Goal: Task Accomplishment & Management: Manage account settings

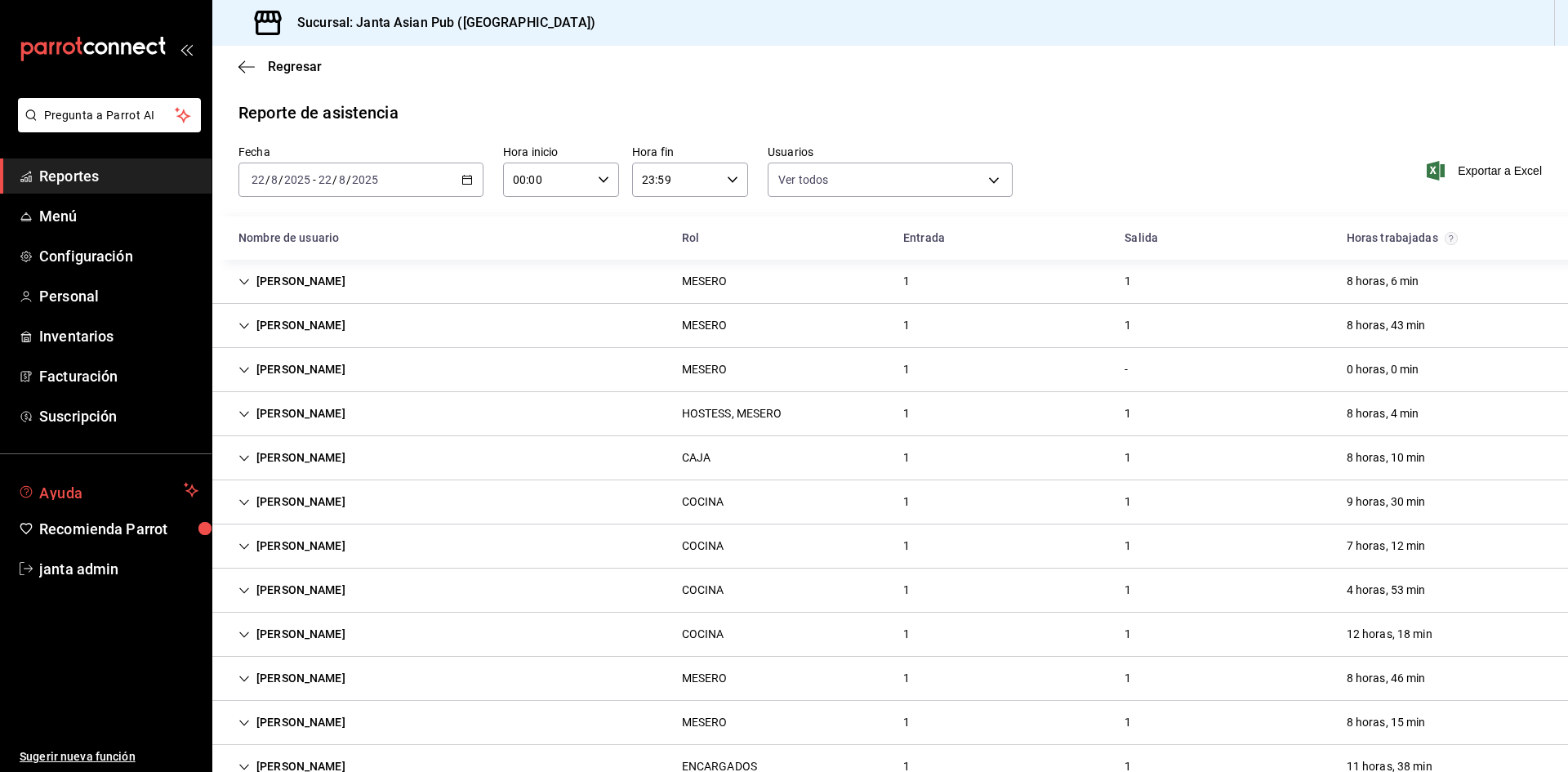
click at [108, 500] on button "Ayuda" at bounding box center [106, 490] width 212 height 32
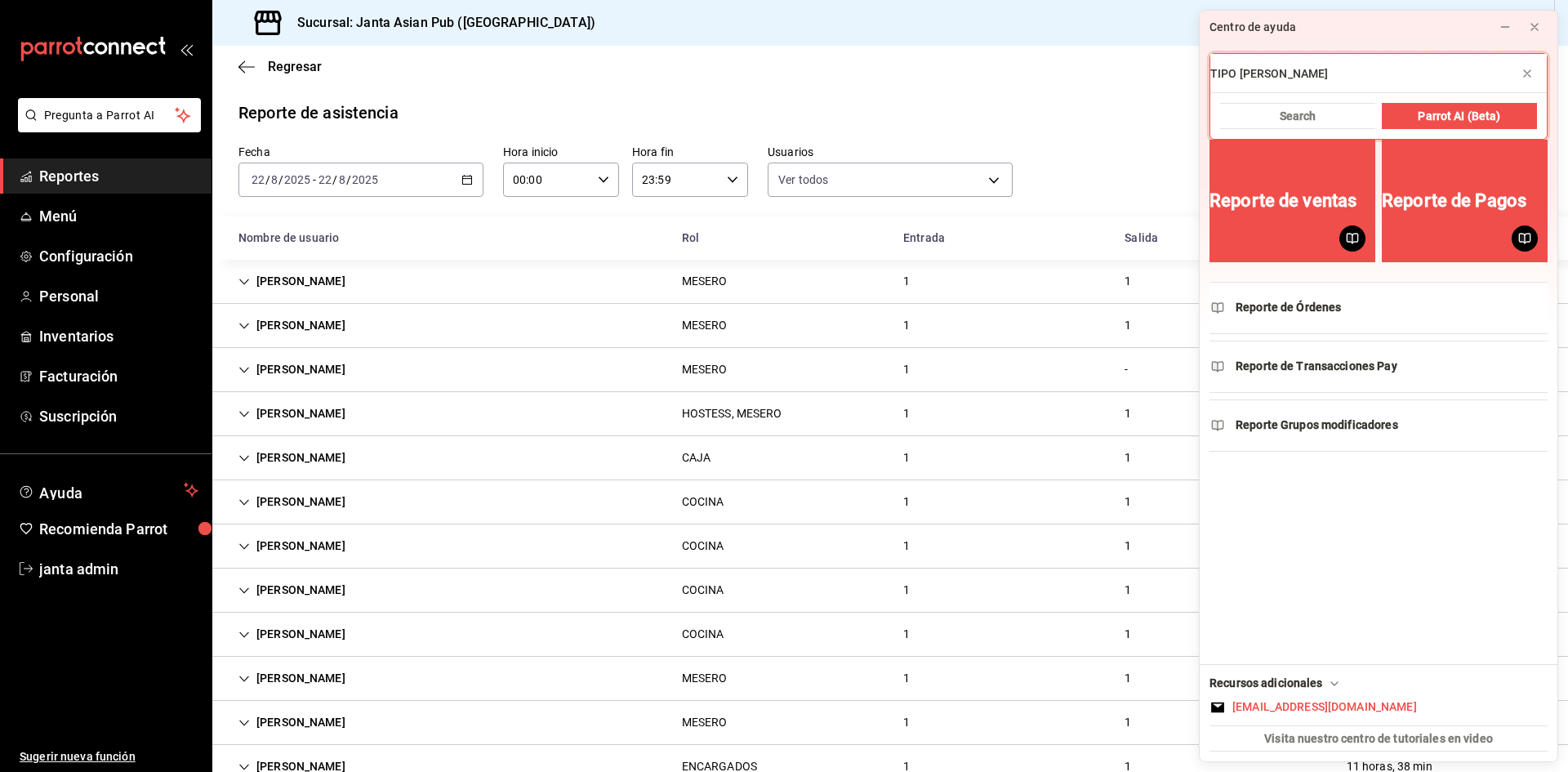
type input "TIPO [PERSON_NAME]"
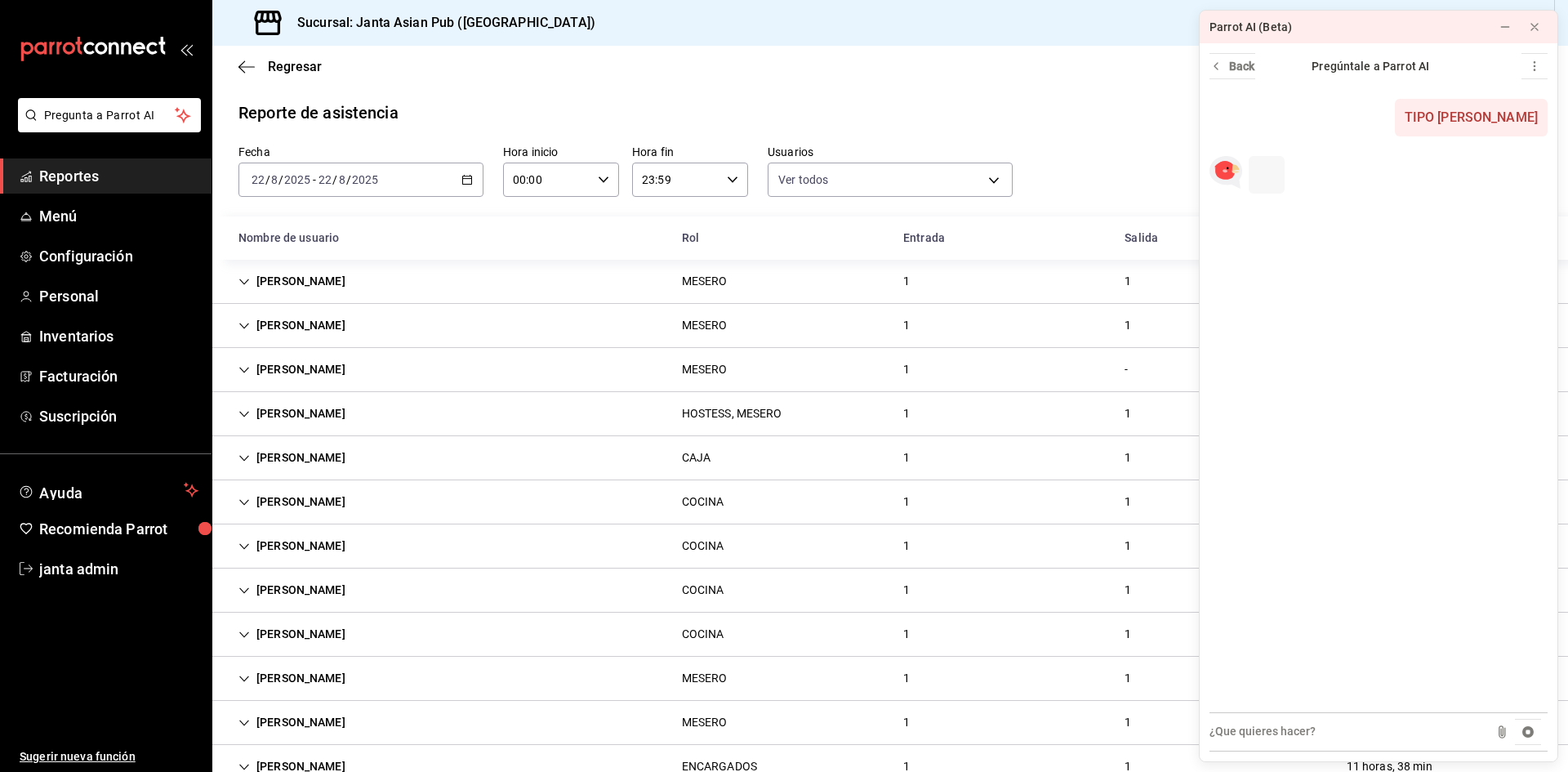
click at [1308, 731] on textarea at bounding box center [1378, 732] width 338 height 39
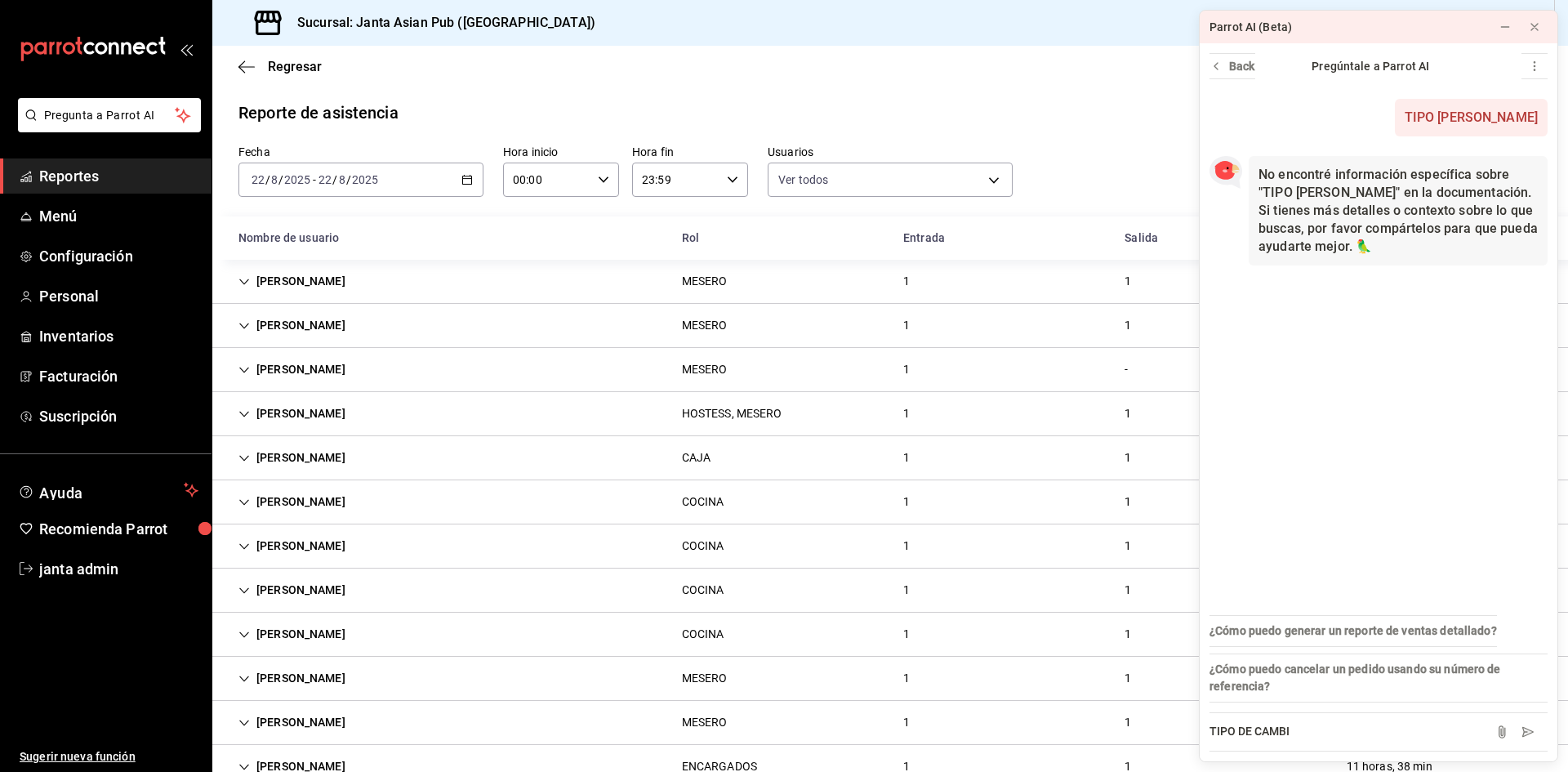
type textarea "TIPO DE CAMBIO"
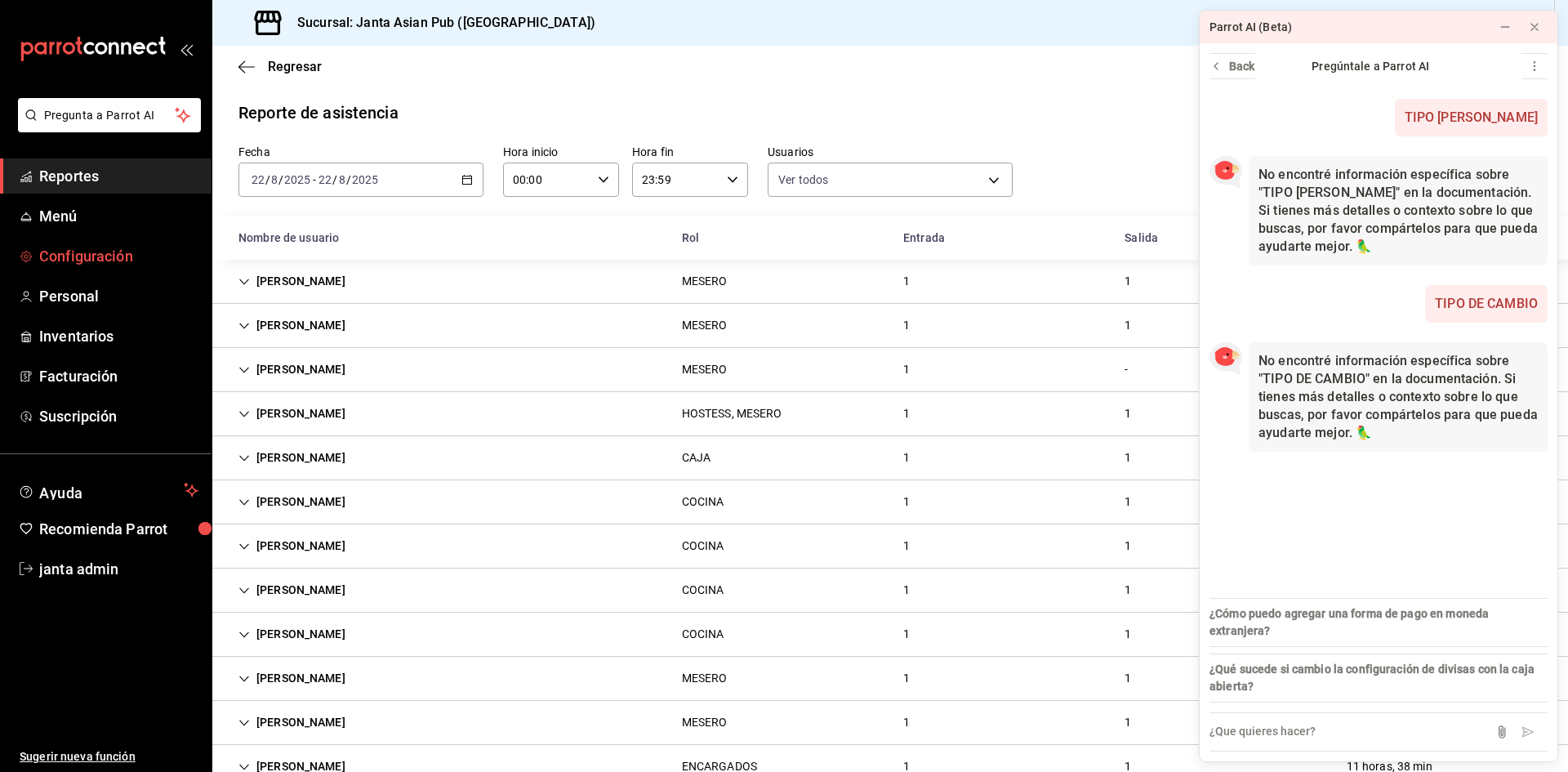
click at [103, 249] on span "Configuración" at bounding box center [119, 255] width 159 height 22
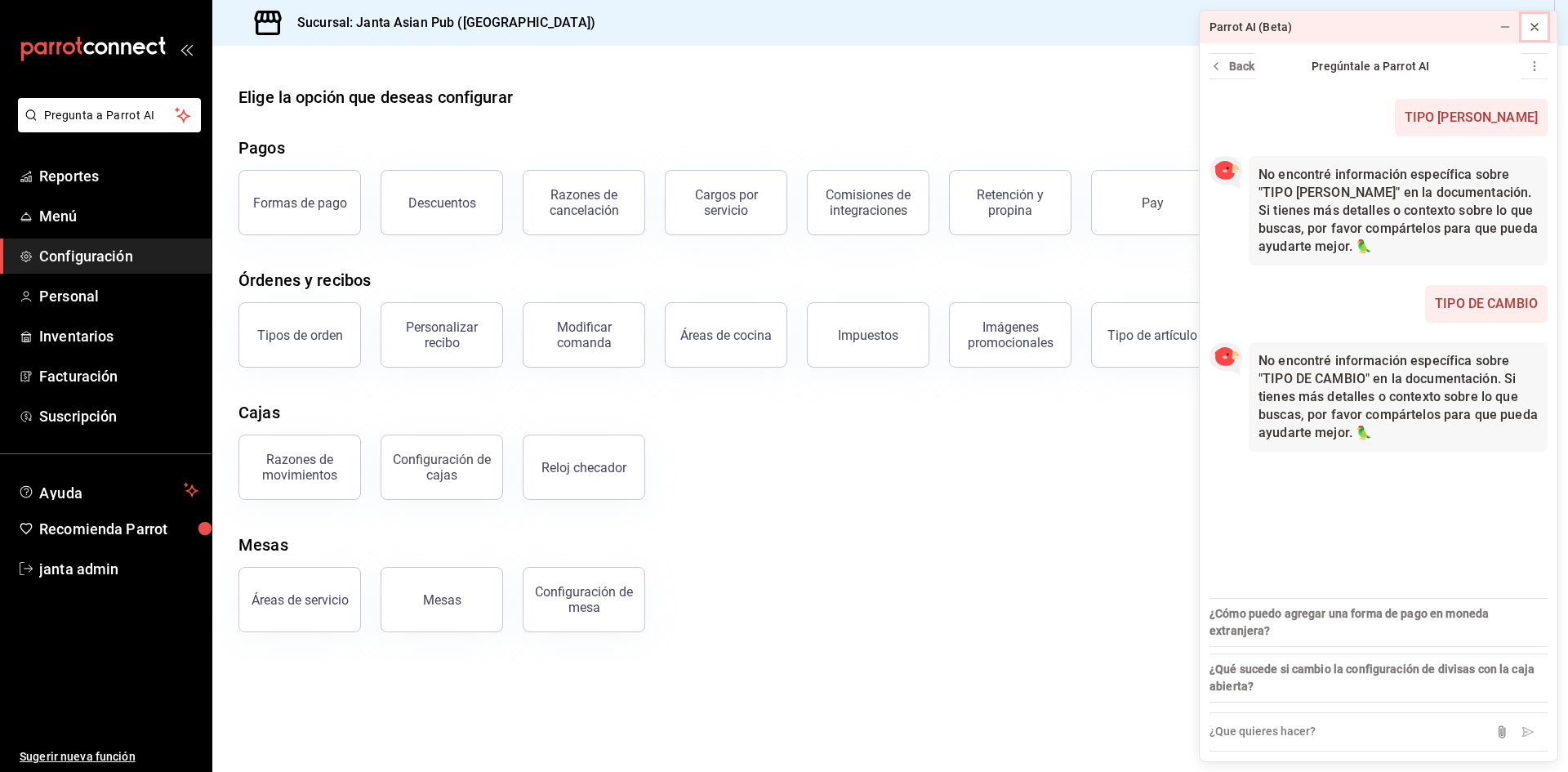
click at [1532, 30] on icon at bounding box center [1534, 26] width 13 height 13
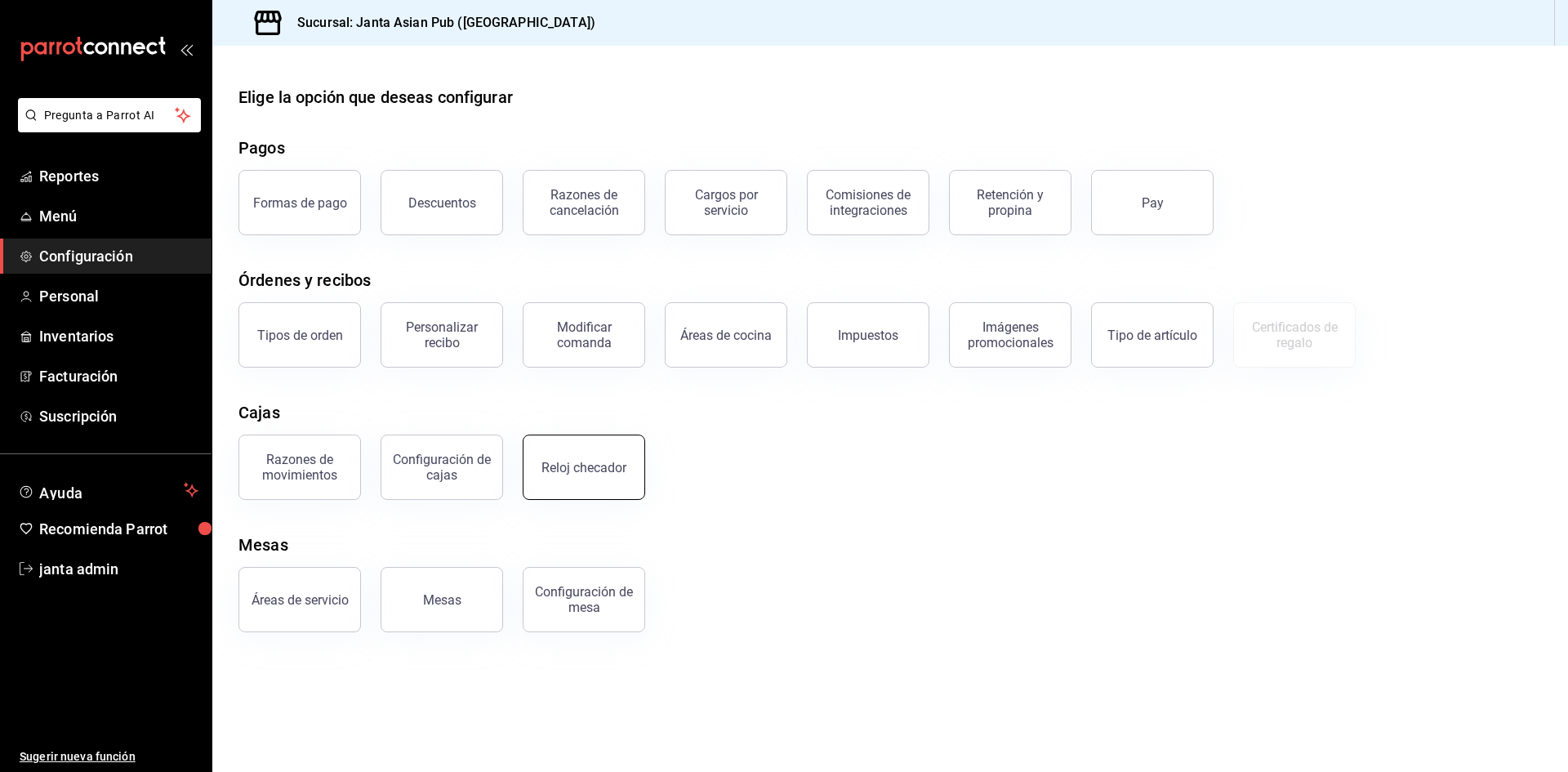
click at [616, 476] on button "Reloj checador" at bounding box center [584, 467] width 122 height 66
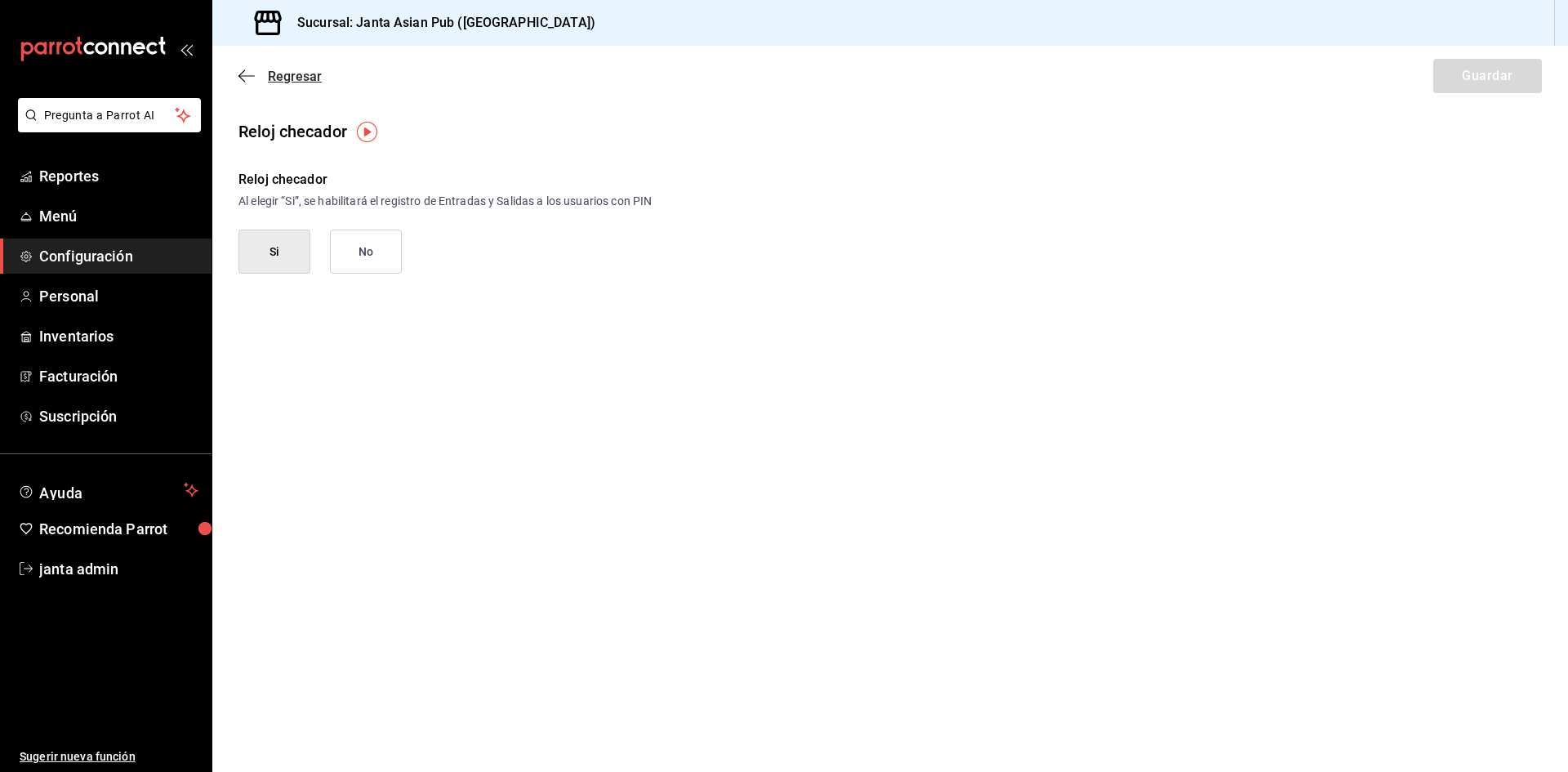
click at [248, 79] on icon "button" at bounding box center [246, 75] width 17 height 15
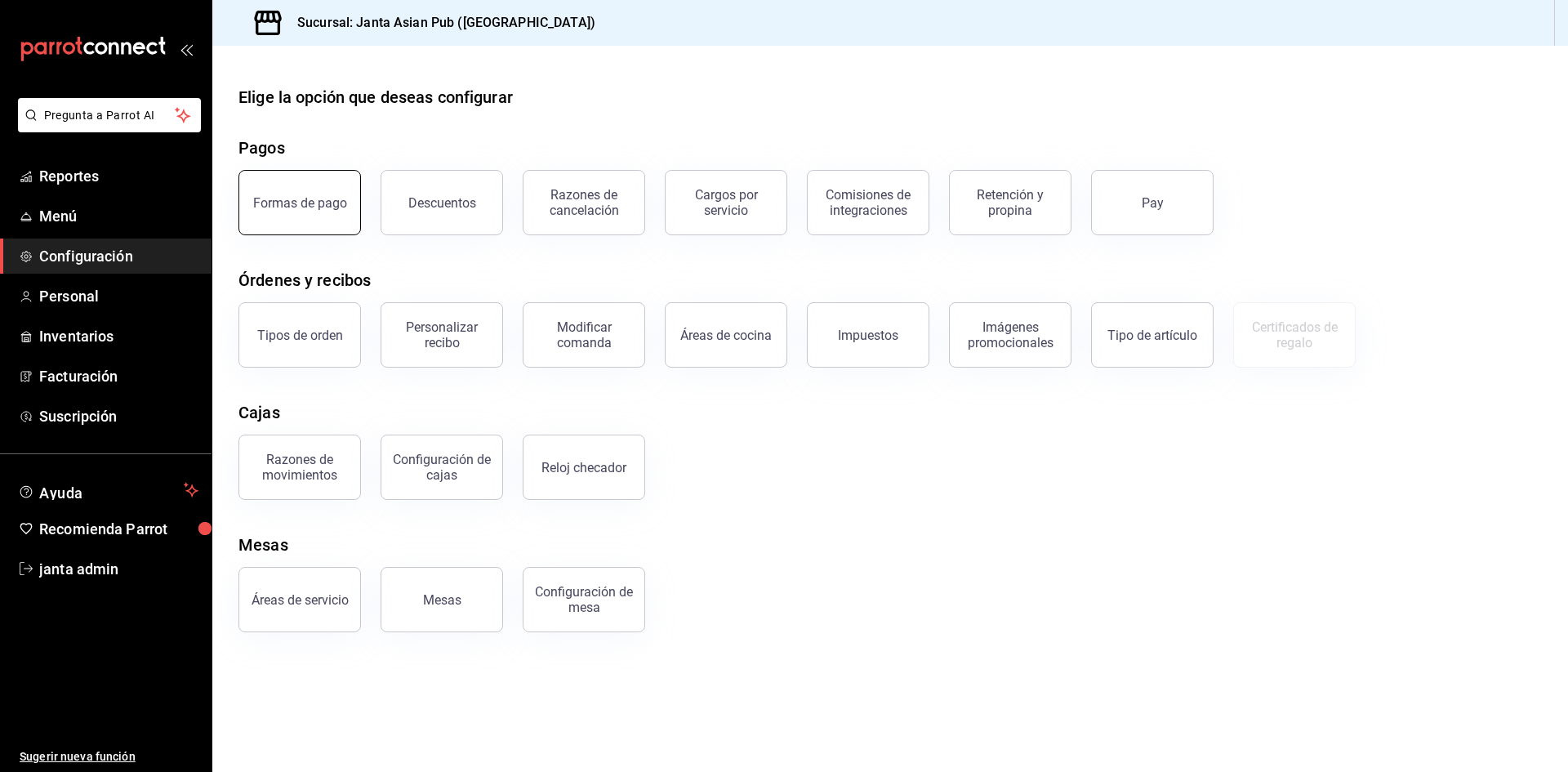
click at [307, 205] on div "Formas de pago" at bounding box center [300, 203] width 94 height 16
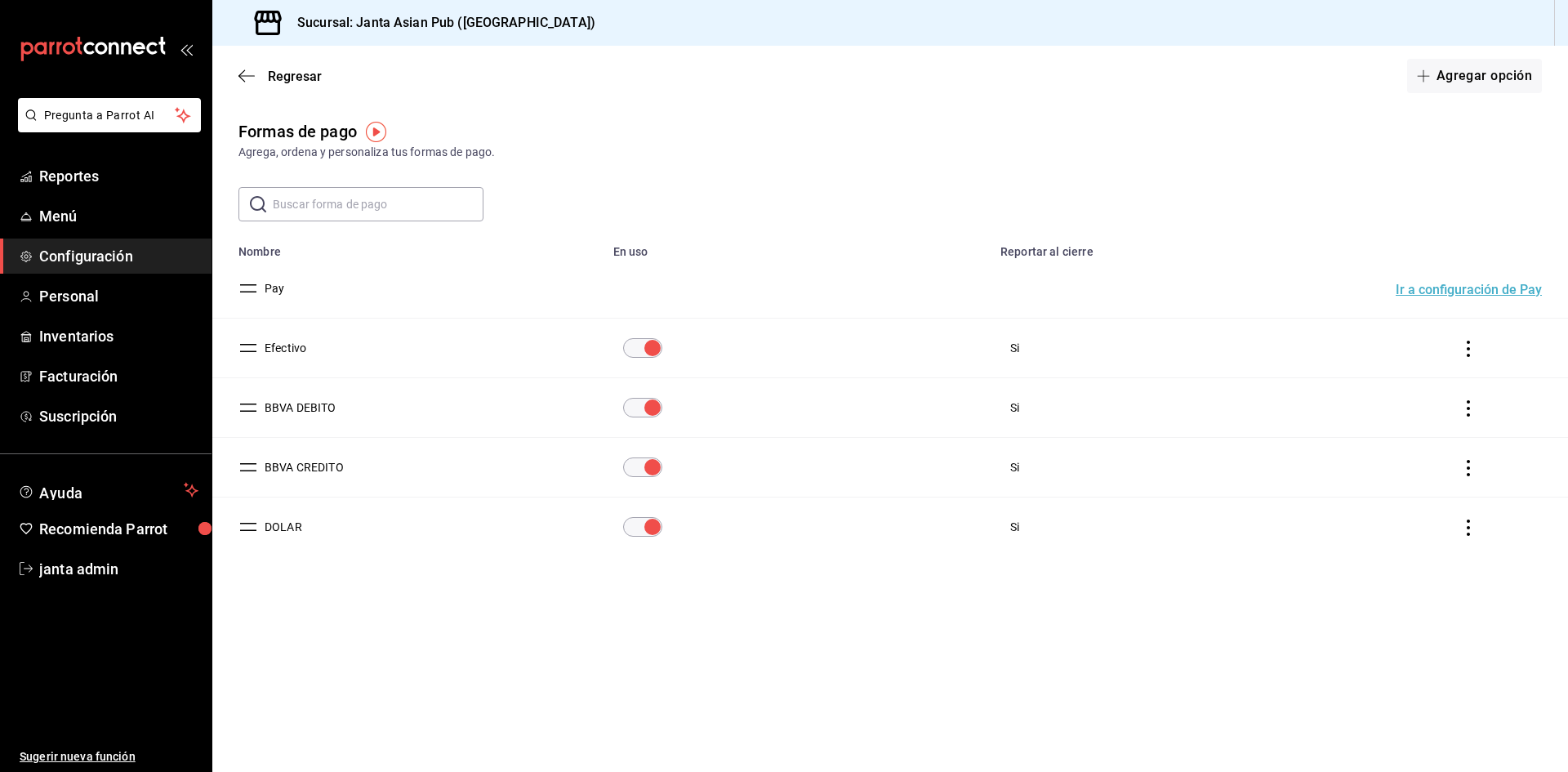
click at [1473, 529] on icon "actions" at bounding box center [1468, 527] width 17 height 17
click at [1139, 587] on div at bounding box center [784, 386] width 1568 height 772
click at [400, 531] on td "DOLAR" at bounding box center [408, 527] width 392 height 59
click at [275, 530] on button "DOLAR" at bounding box center [280, 526] width 44 height 17
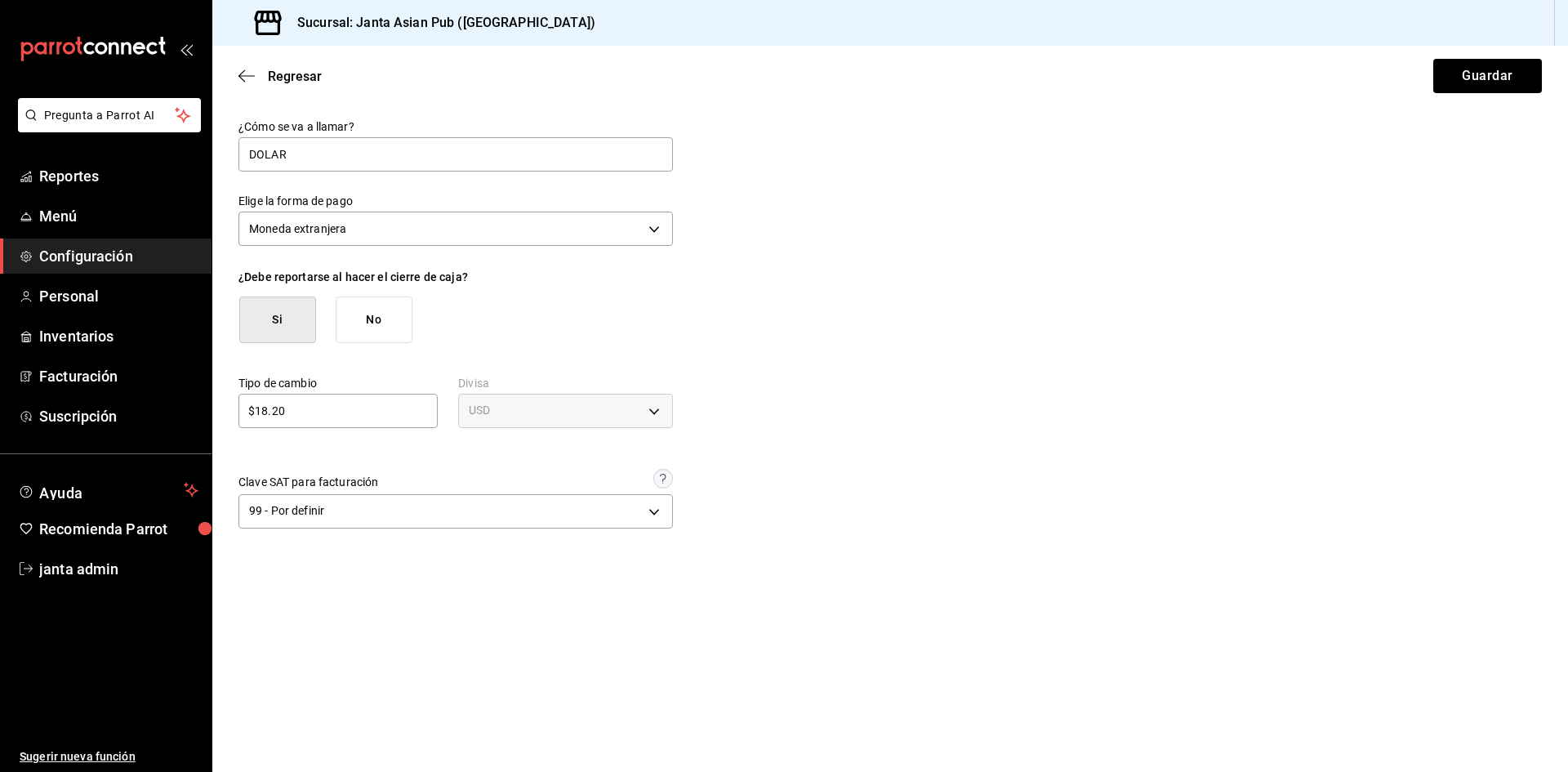
click at [299, 419] on input "$18.20" at bounding box center [338, 411] width 199 height 19
type input "$17.5"
click at [1511, 73] on button "Guardar" at bounding box center [1488, 75] width 108 height 34
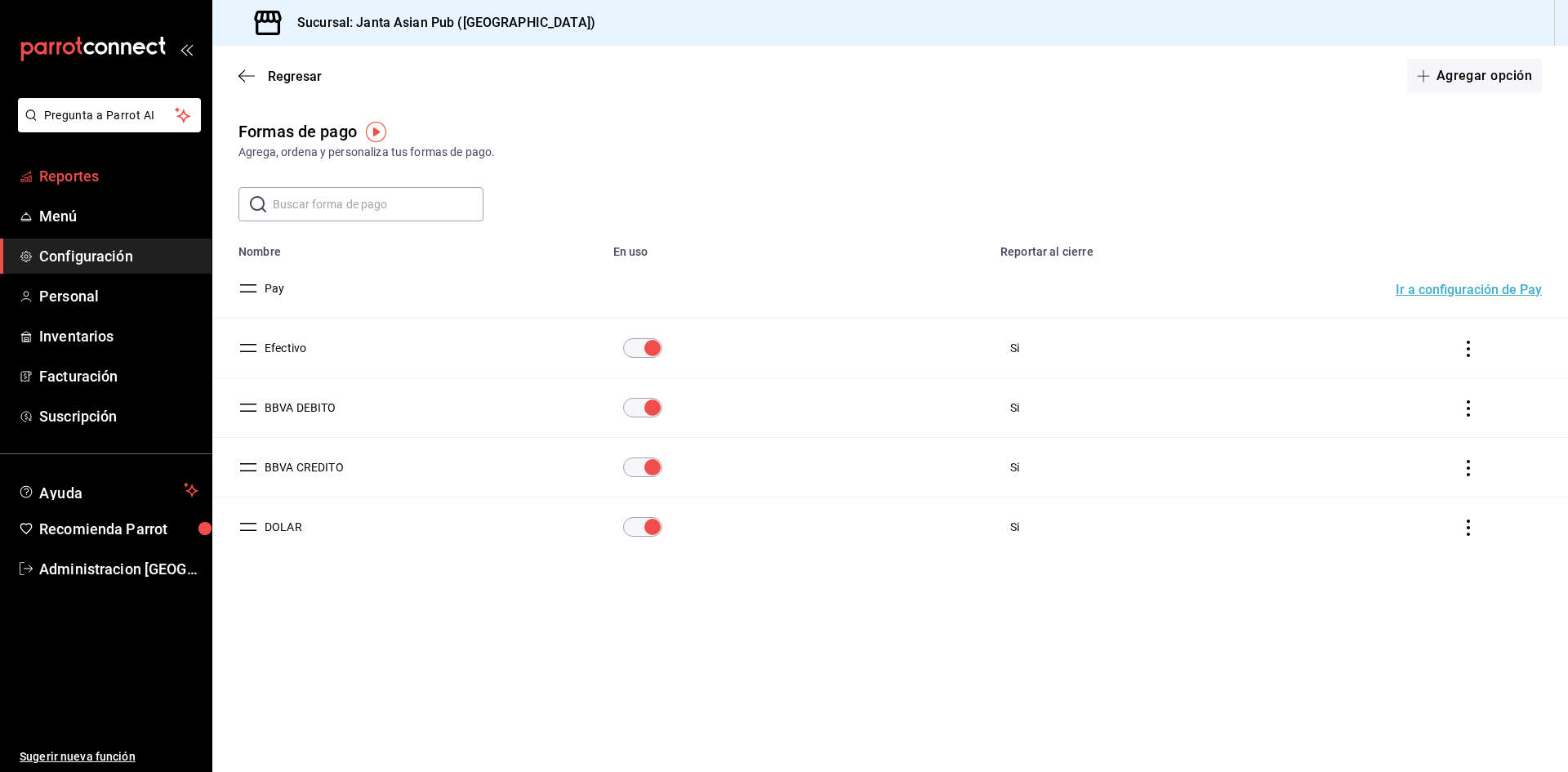
click at [84, 170] on span "Reportes" at bounding box center [119, 176] width 159 height 22
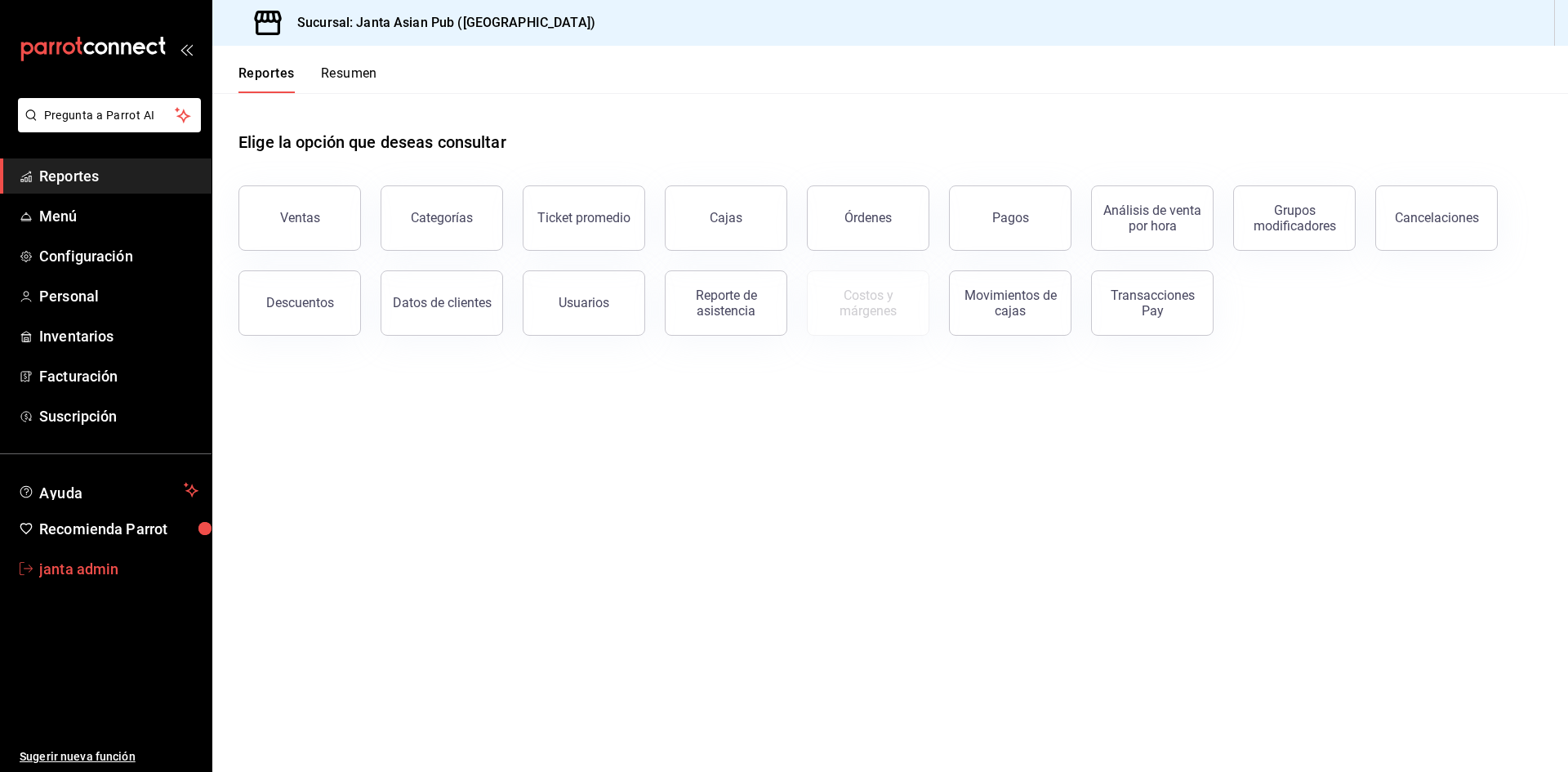
click at [70, 573] on span "janta admin" at bounding box center [119, 568] width 159 height 22
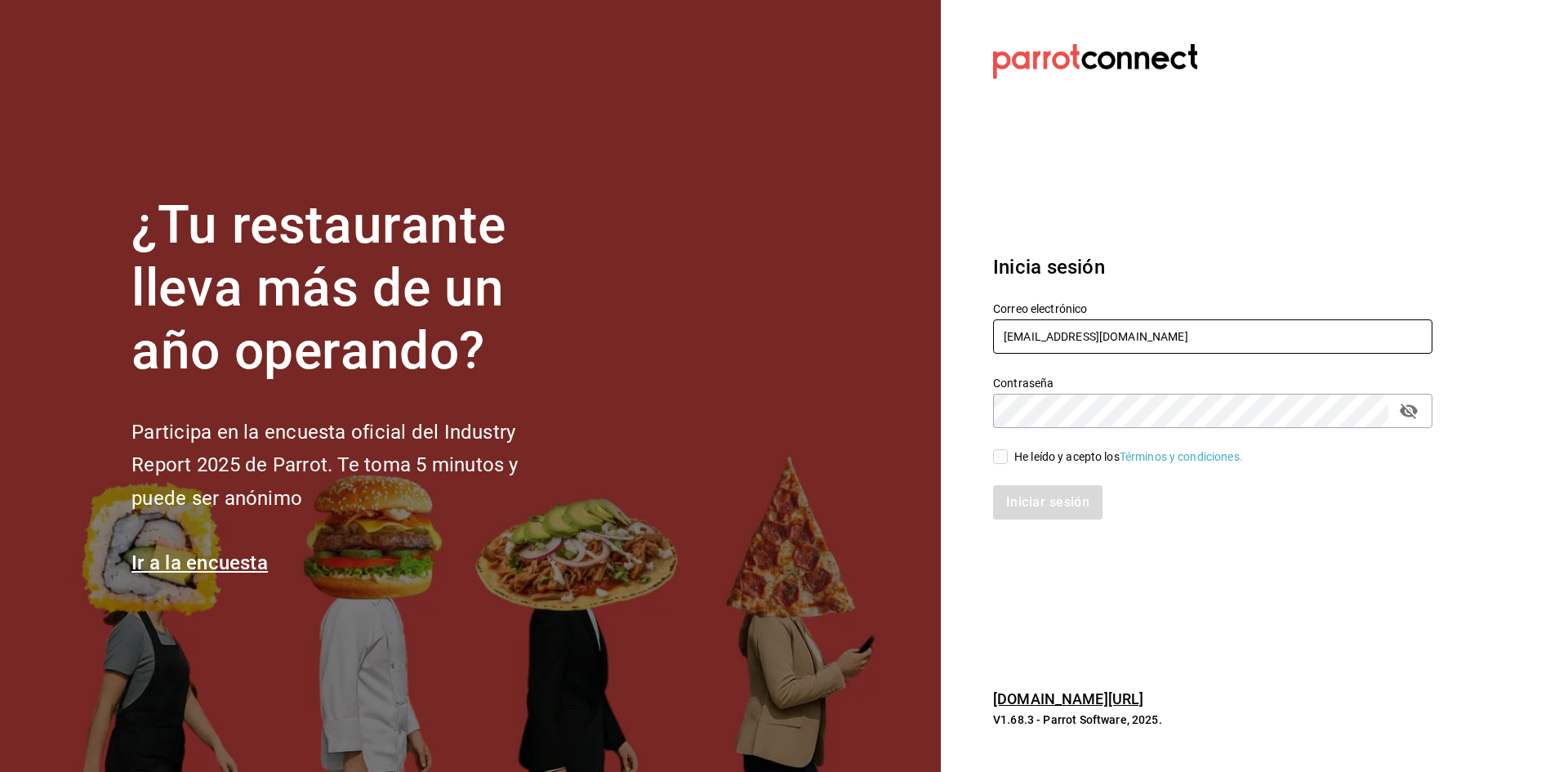
click at [1089, 324] on input "administracion@sushizone.com" at bounding box center [1212, 336] width 440 height 34
type input "sushizoneexpress@gmail.com"
click at [1012, 461] on span "He leído y acepto los Términos y condiciones." at bounding box center [1125, 457] width 235 height 17
click at [1008, 461] on input "He leído y acepto los Términos y condiciones." at bounding box center [1000, 456] width 15 height 15
checkbox input "true"
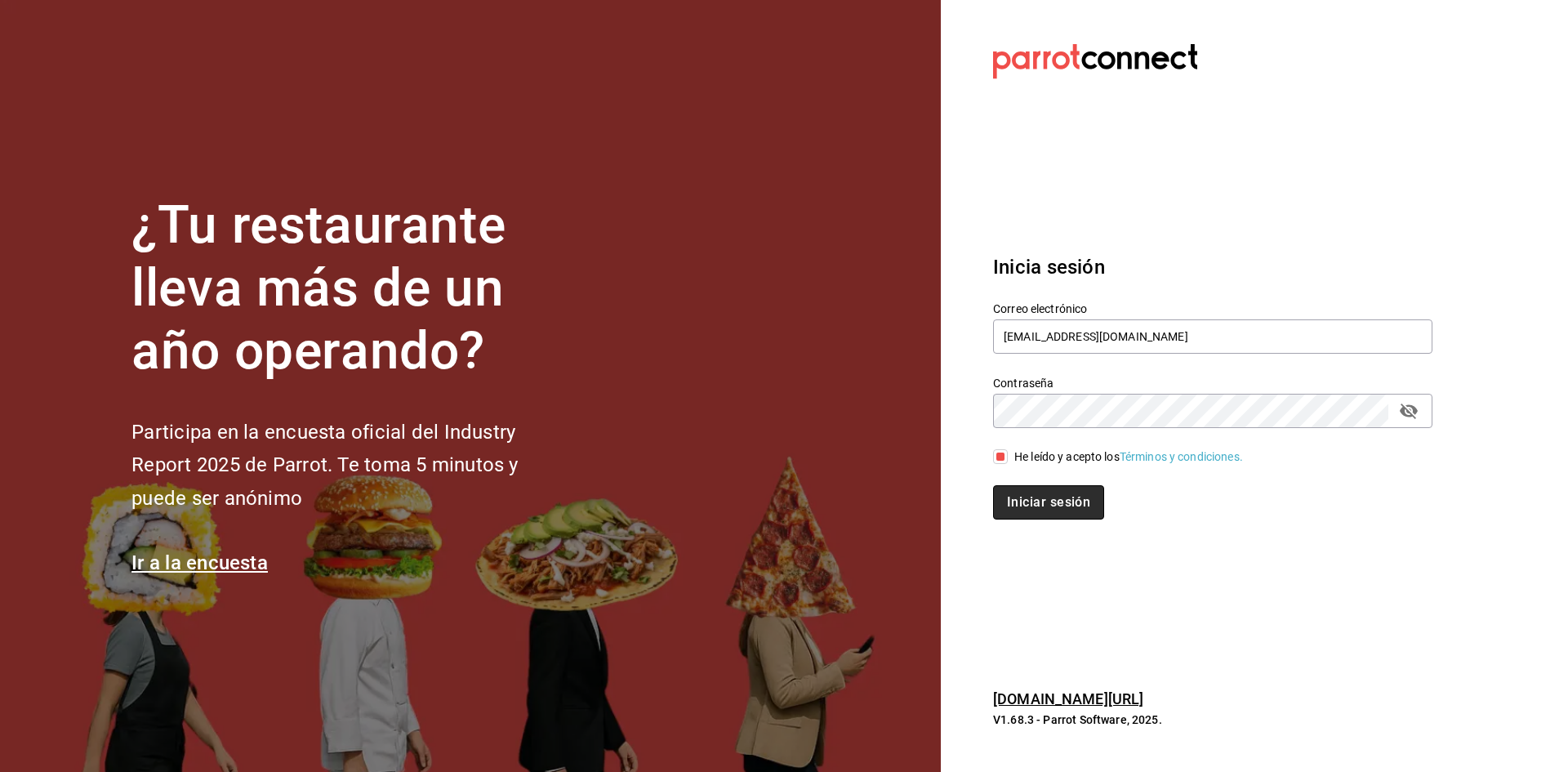
click at [1020, 503] on button "Iniciar sesión" at bounding box center [1048, 502] width 111 height 34
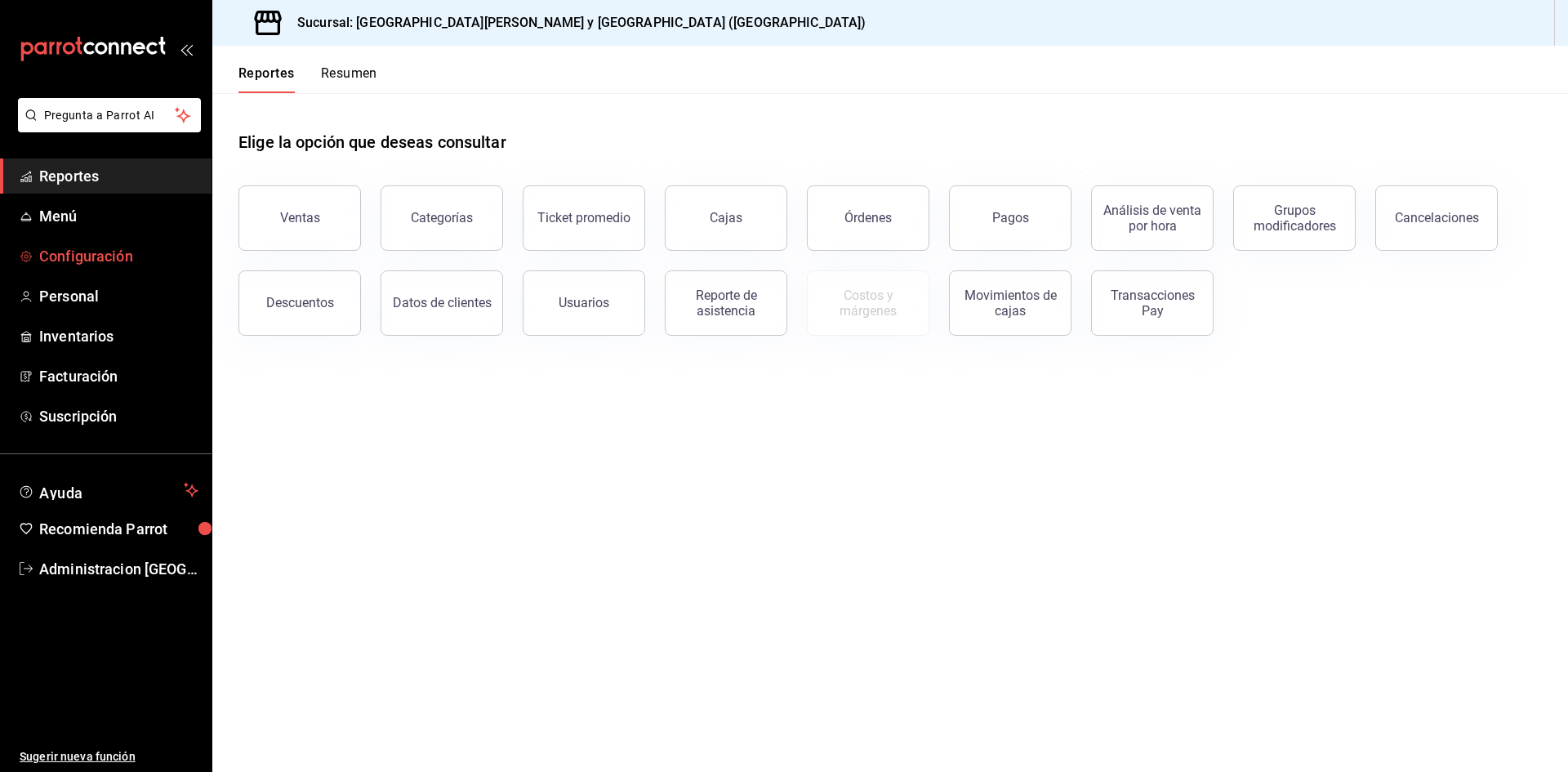
click at [103, 252] on span "Configuración" at bounding box center [119, 255] width 159 height 22
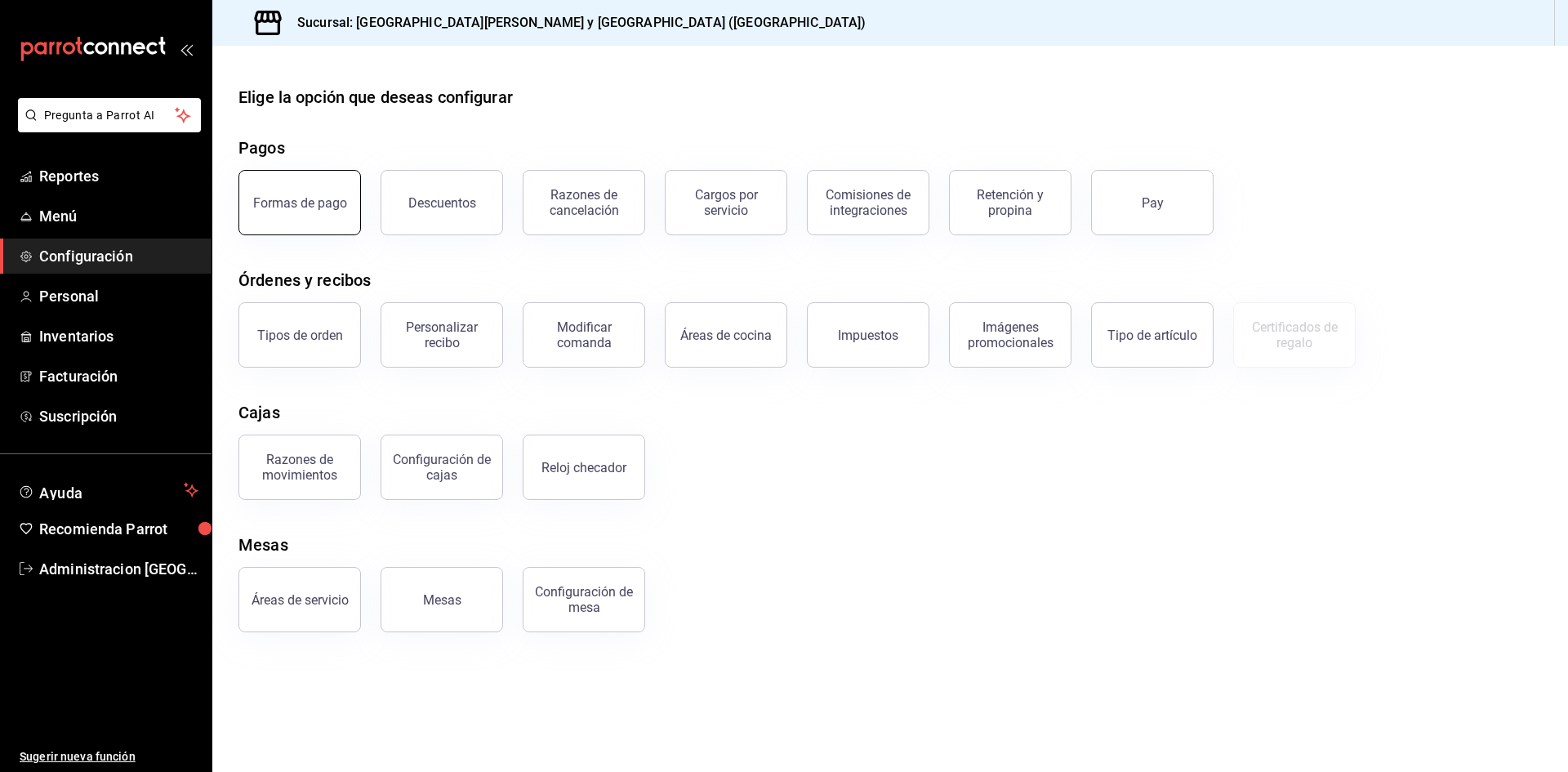
click at [343, 201] on button "Formas de pago" at bounding box center [300, 202] width 122 height 66
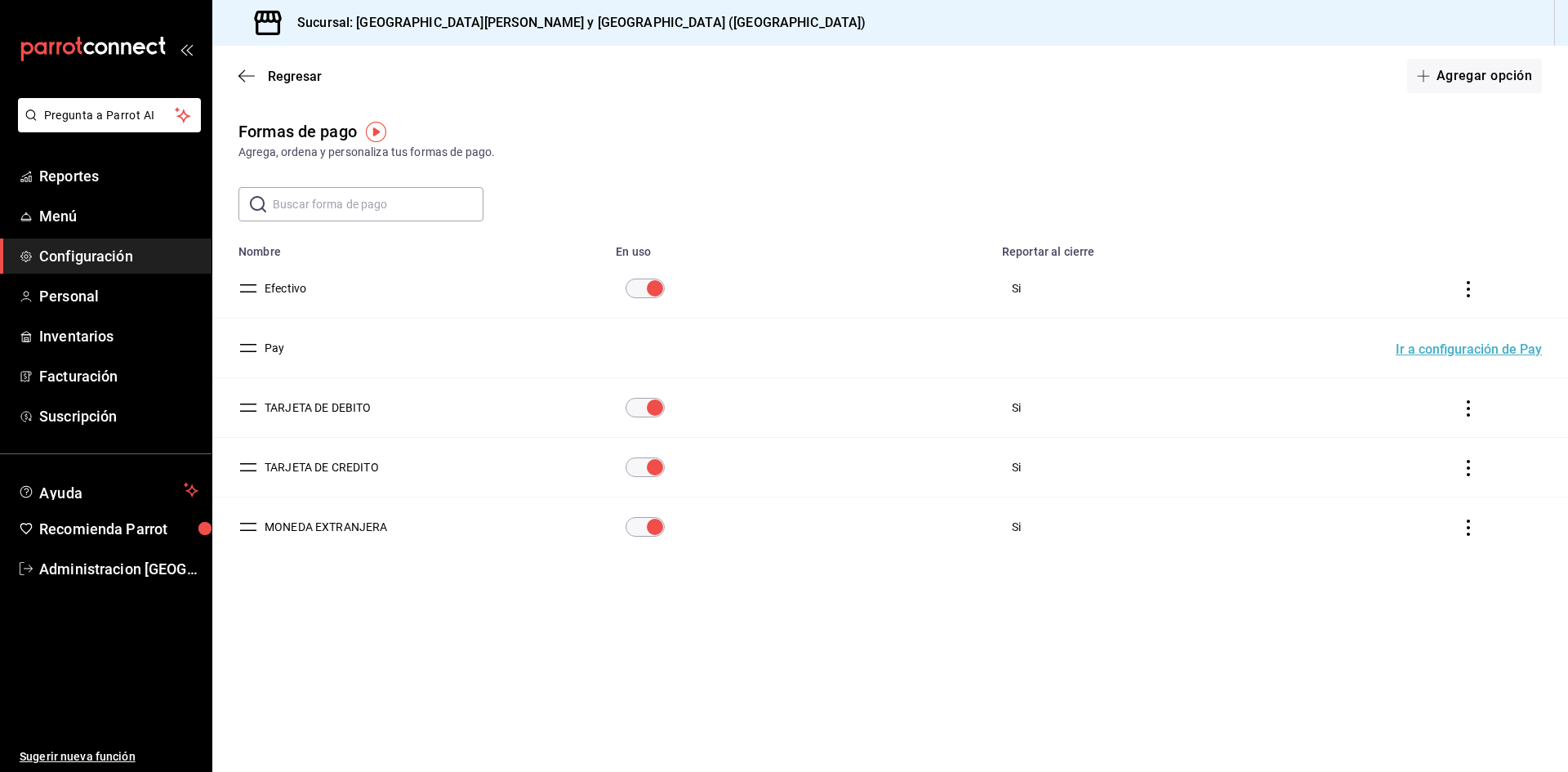
click at [343, 532] on button "MONEDA EXTRANJERA" at bounding box center [323, 526] width 130 height 17
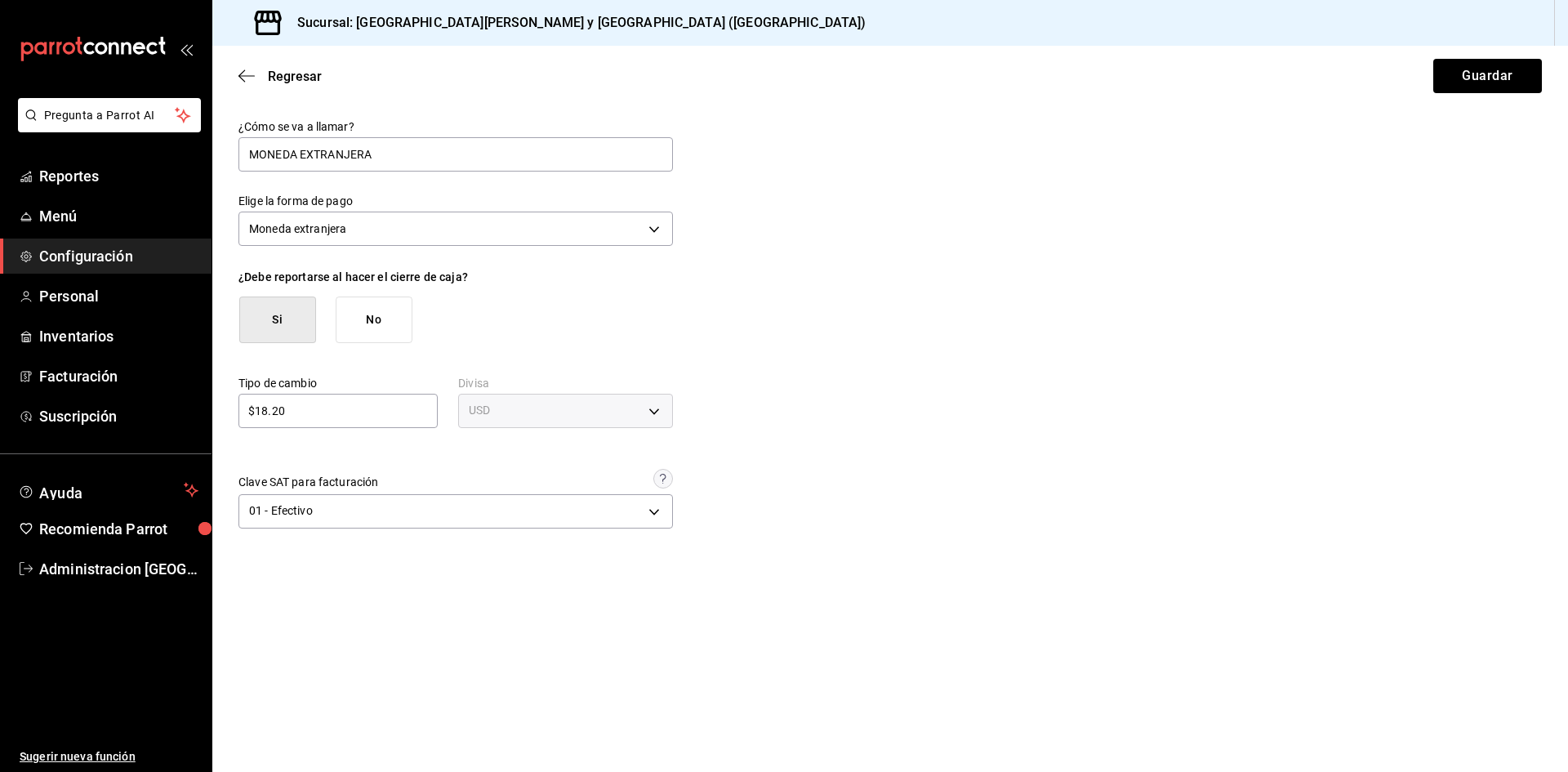
click at [362, 423] on div "$18.20 ​" at bounding box center [338, 410] width 199 height 34
drag, startPoint x: 362, startPoint y: 420, endPoint x: 158, endPoint y: 393, distance: 205.8
click at [159, 393] on div "Pregunta a Parrot AI Reportes Menú Configuración Personal Inventarios Facturaci…" at bounding box center [784, 386] width 1568 height 772
type input "$17.5"
click at [1463, 68] on button "Guardar" at bounding box center [1488, 75] width 108 height 34
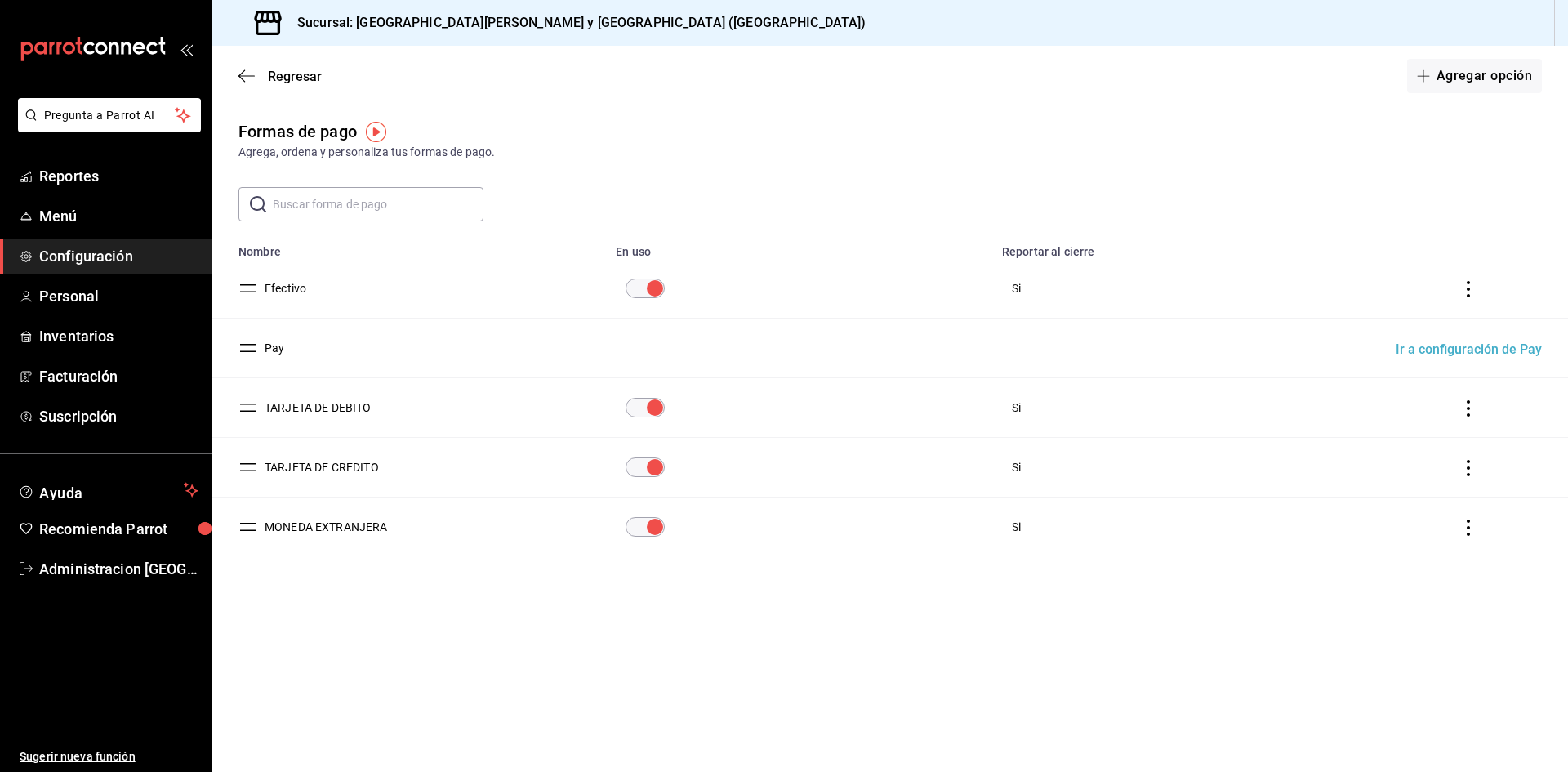
click at [406, 520] on td "MONEDA EXTRANJERA" at bounding box center [409, 527] width 393 height 59
click at [330, 529] on button "MONEDA EXTRANJERA" at bounding box center [323, 526] width 130 height 17
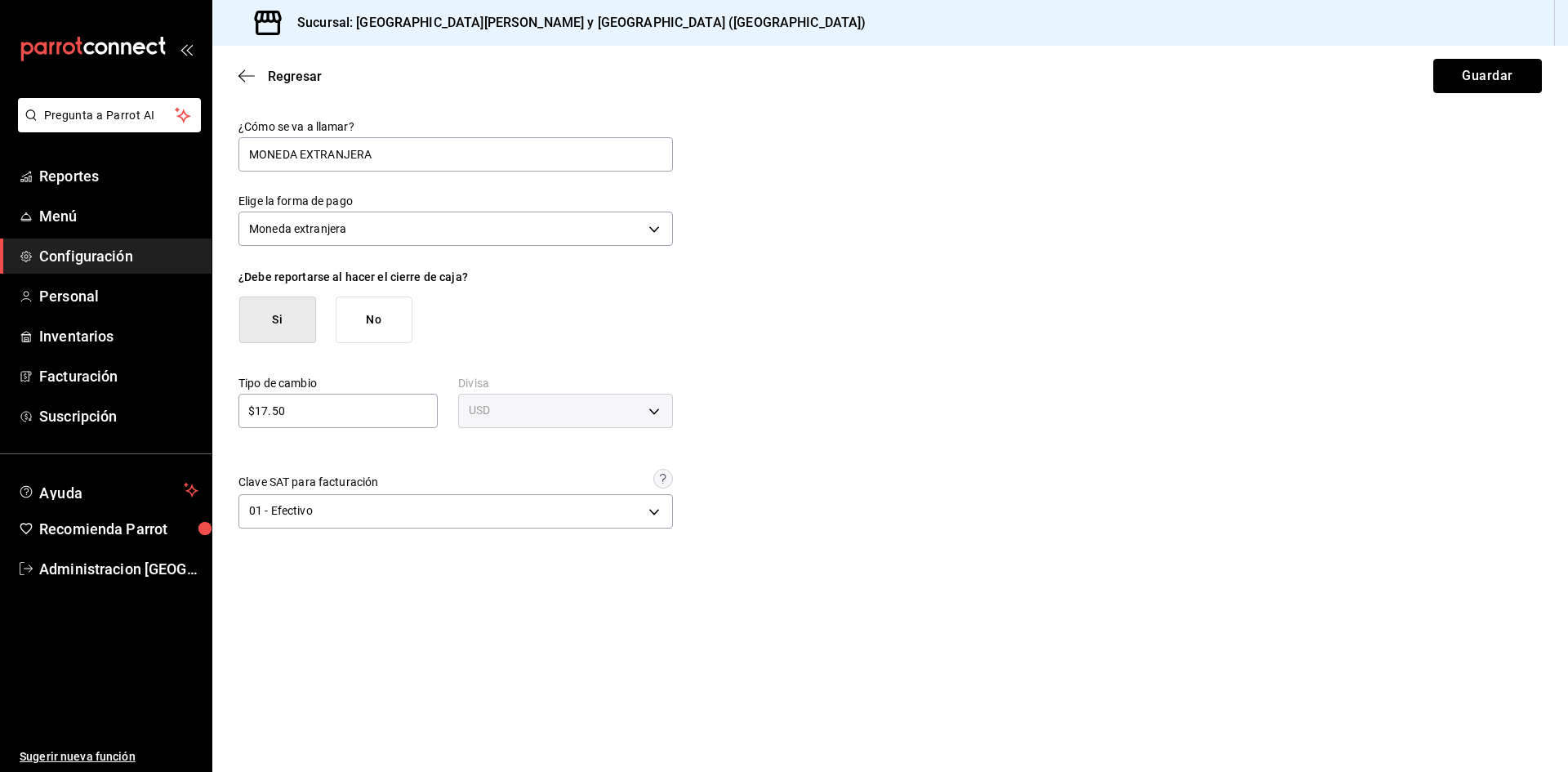
click at [1520, 70] on button "Guardar" at bounding box center [1488, 75] width 108 height 34
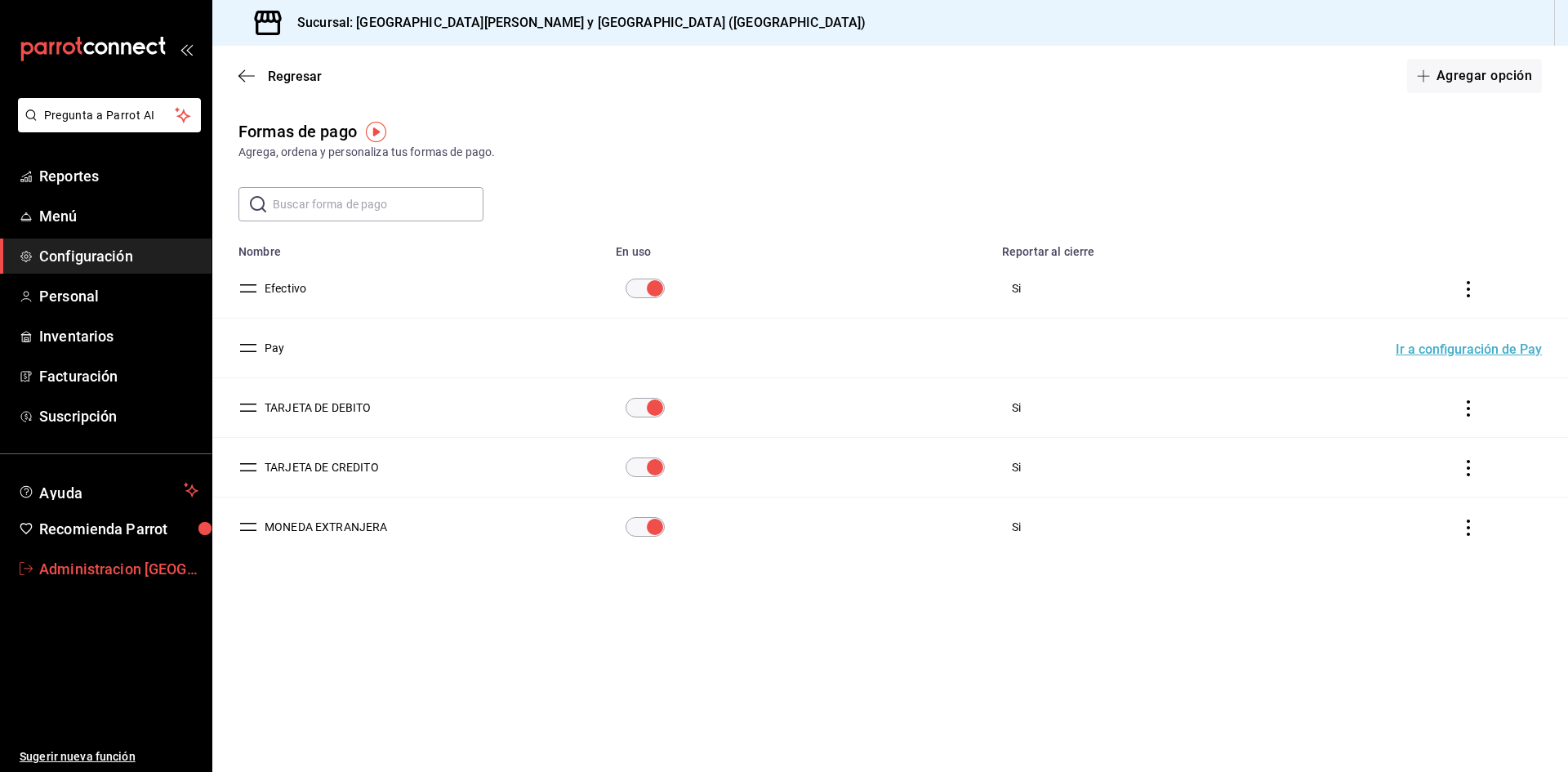
click at [94, 567] on span "Administracion [GEOGRAPHIC_DATA][PERSON_NAME]" at bounding box center [119, 568] width 159 height 22
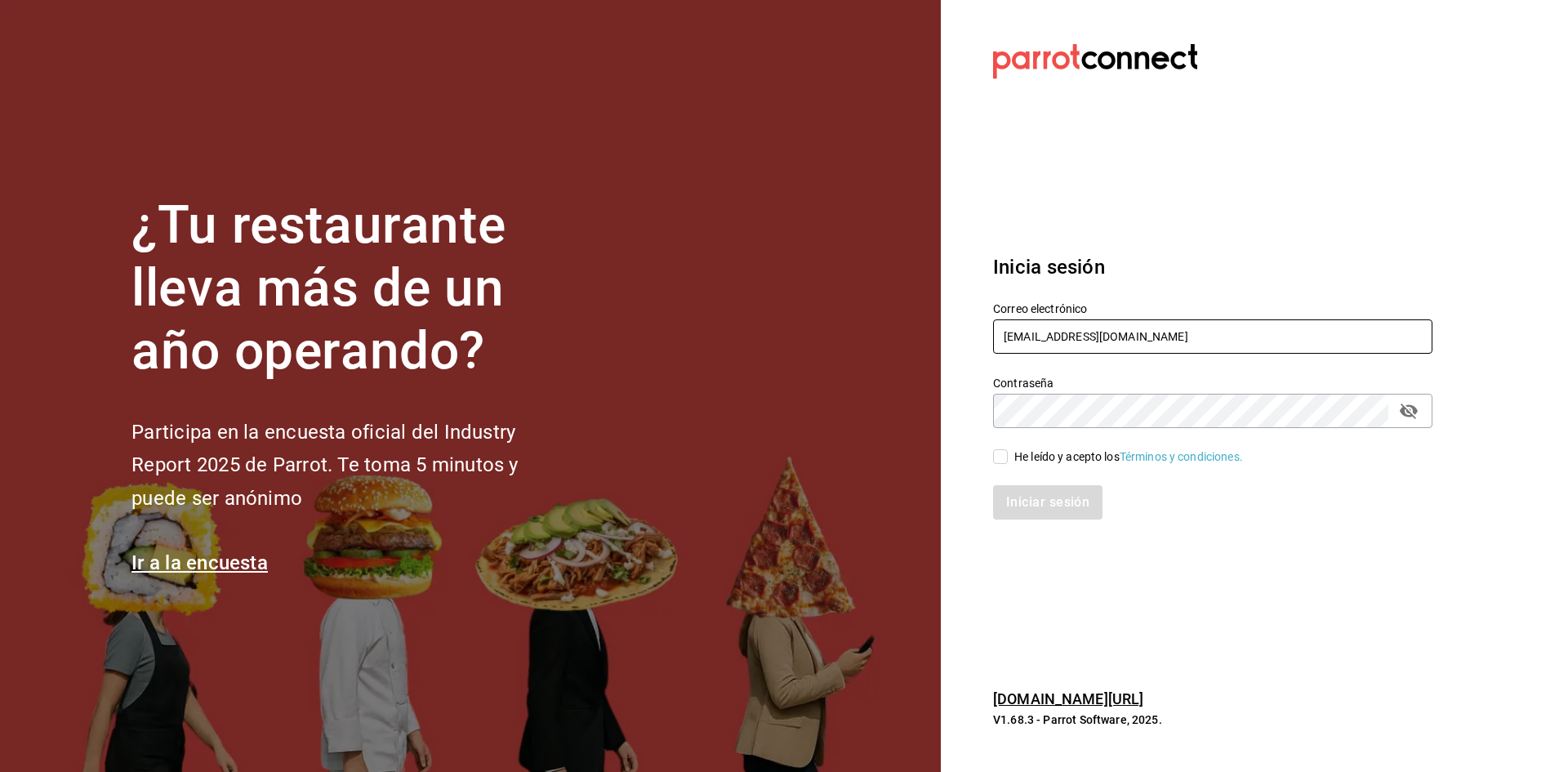
click at [1081, 340] on input "sushizoneexpress@gmail.com" at bounding box center [1212, 336] width 440 height 34
type input "administracion@sushizone.com"
click at [1002, 464] on input "He leído y acepto los Términos y condiciones." at bounding box center [1000, 456] width 15 height 15
checkbox input "true"
click at [1016, 506] on button "Iniciar sesión" at bounding box center [1048, 502] width 111 height 34
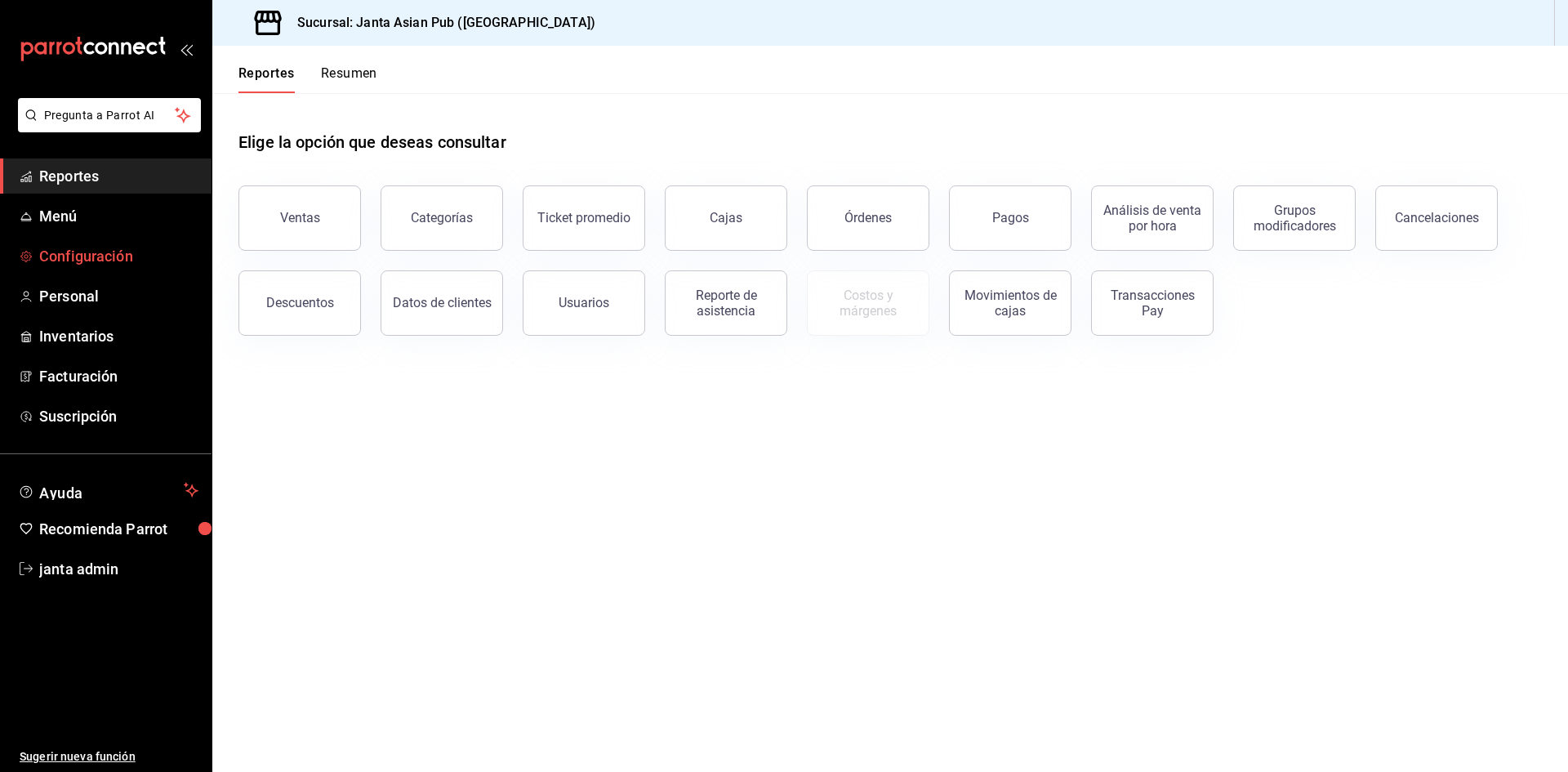
click at [128, 259] on span "Configuración" at bounding box center [119, 255] width 159 height 22
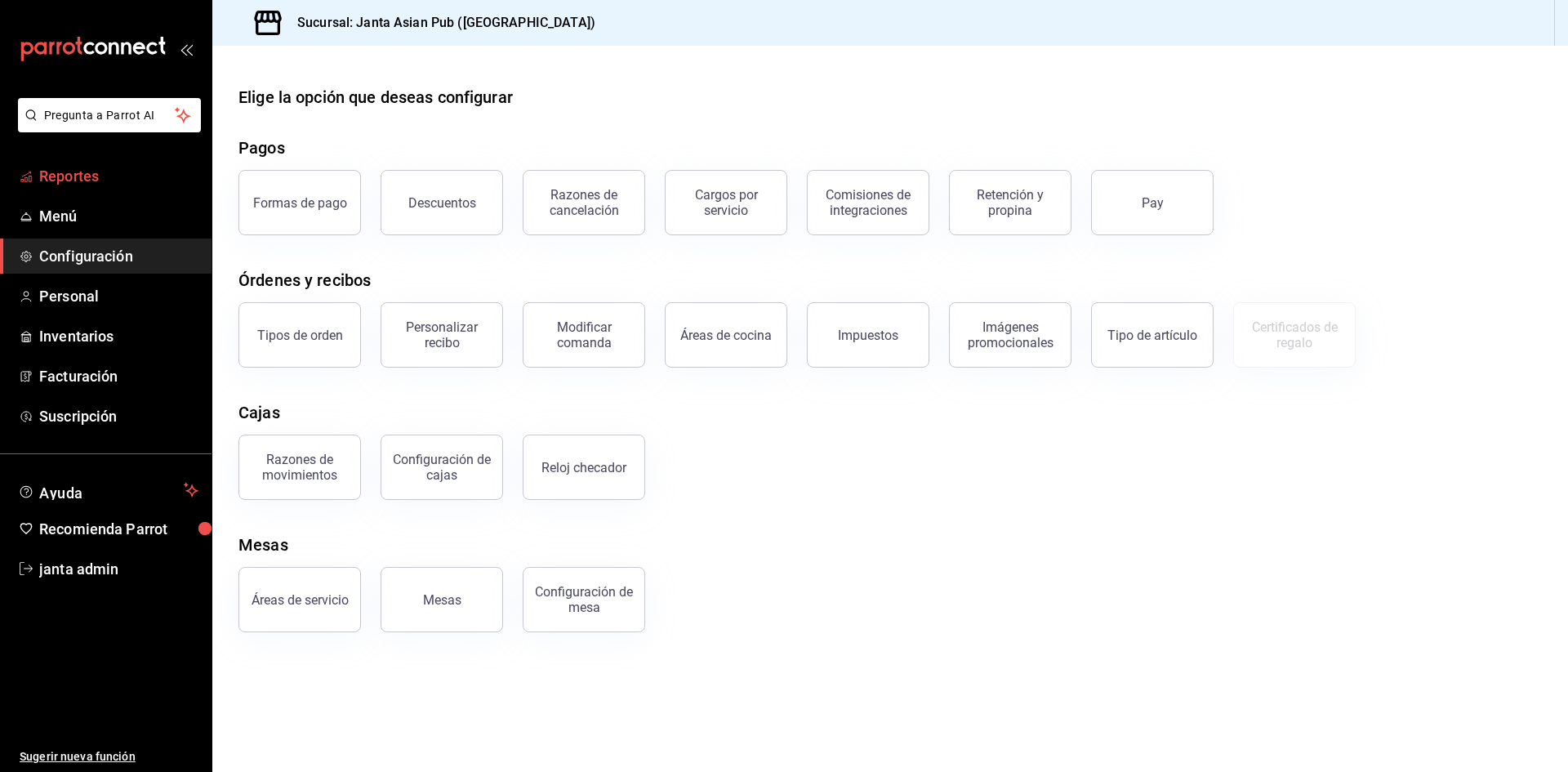
click at [78, 171] on span "Reportes" at bounding box center [119, 176] width 159 height 22
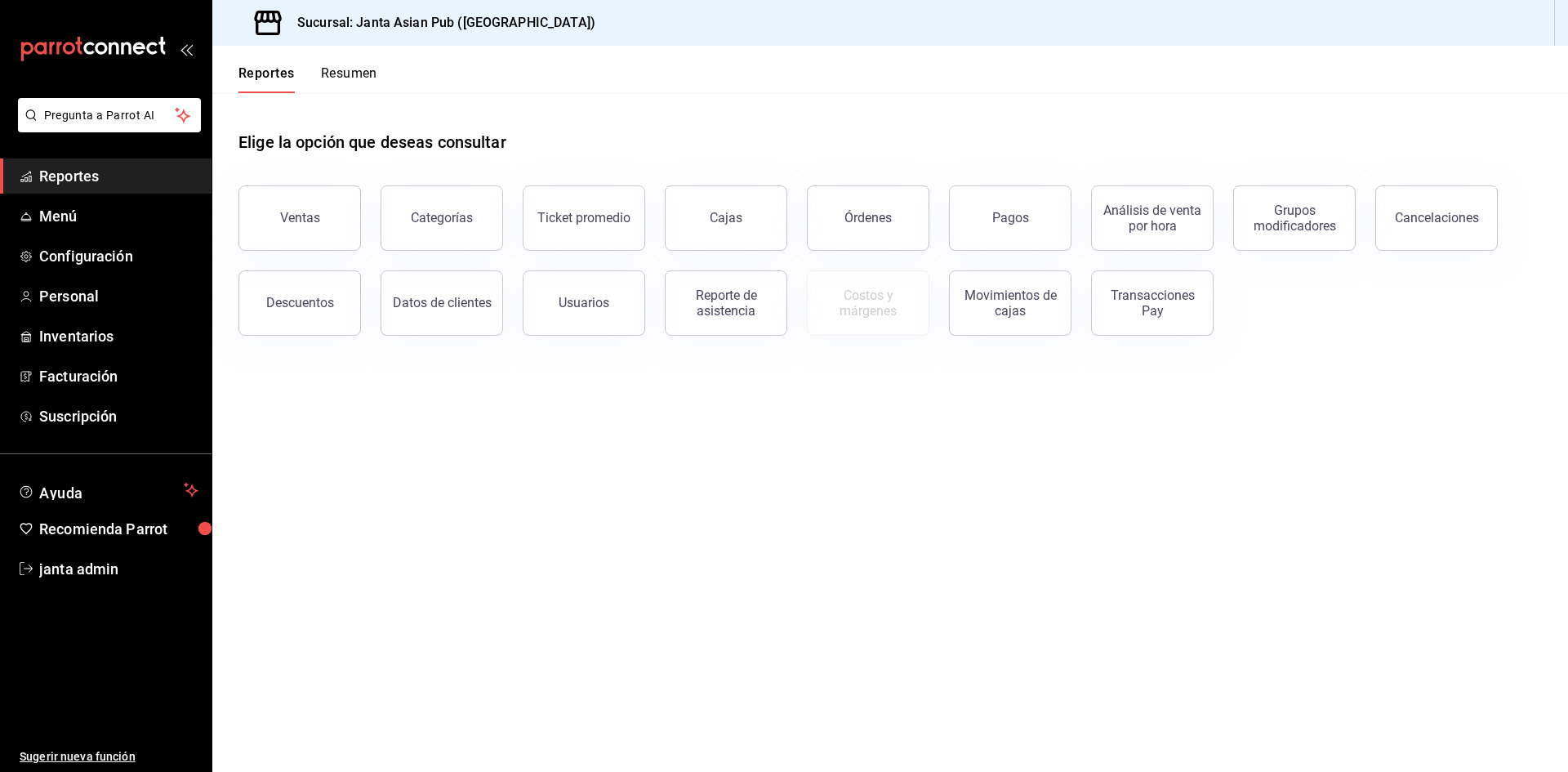
click at [364, 67] on button "Resumen" at bounding box center [349, 80] width 56 height 28
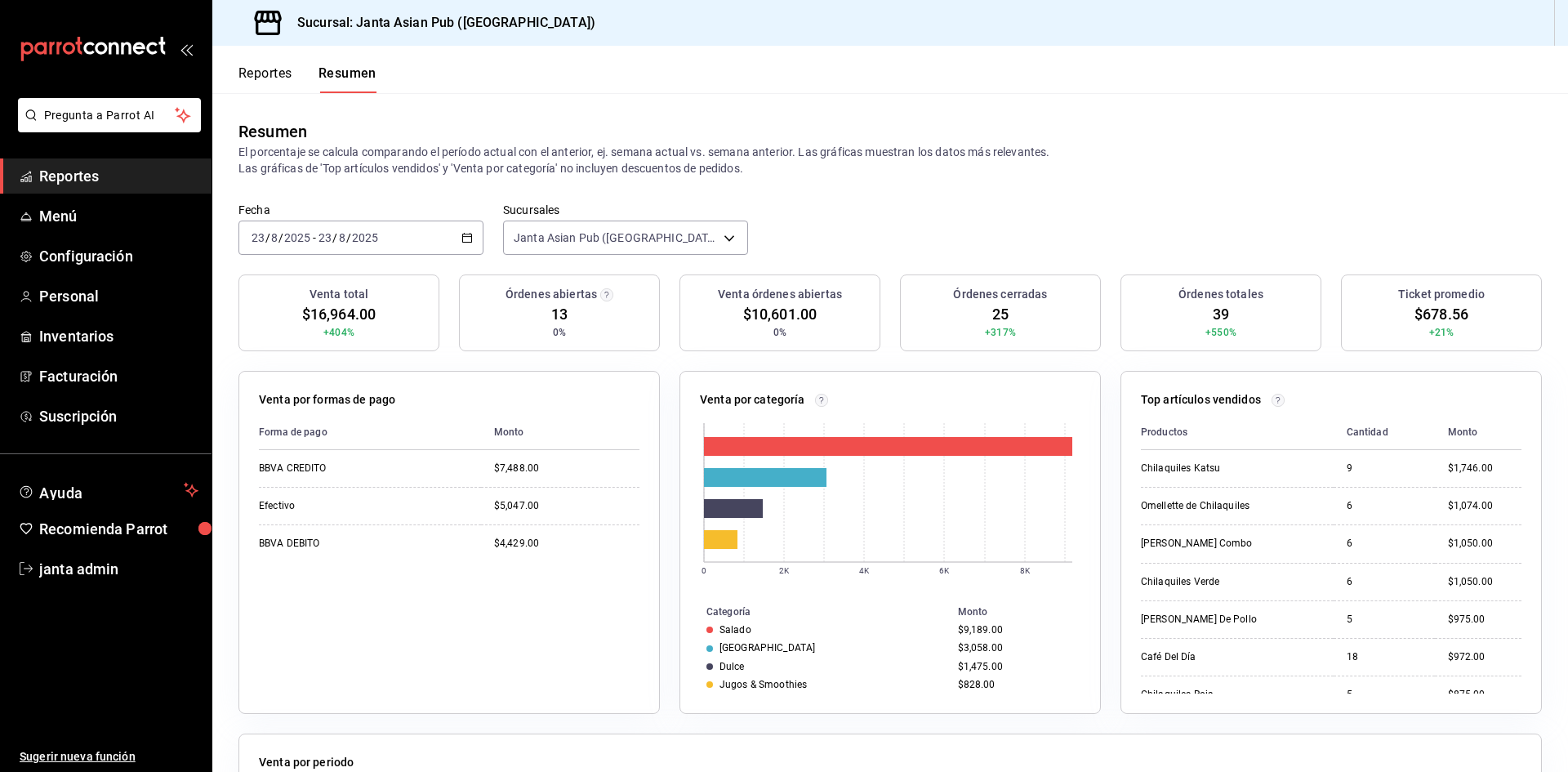
click at [96, 179] on span "Reportes" at bounding box center [119, 176] width 159 height 22
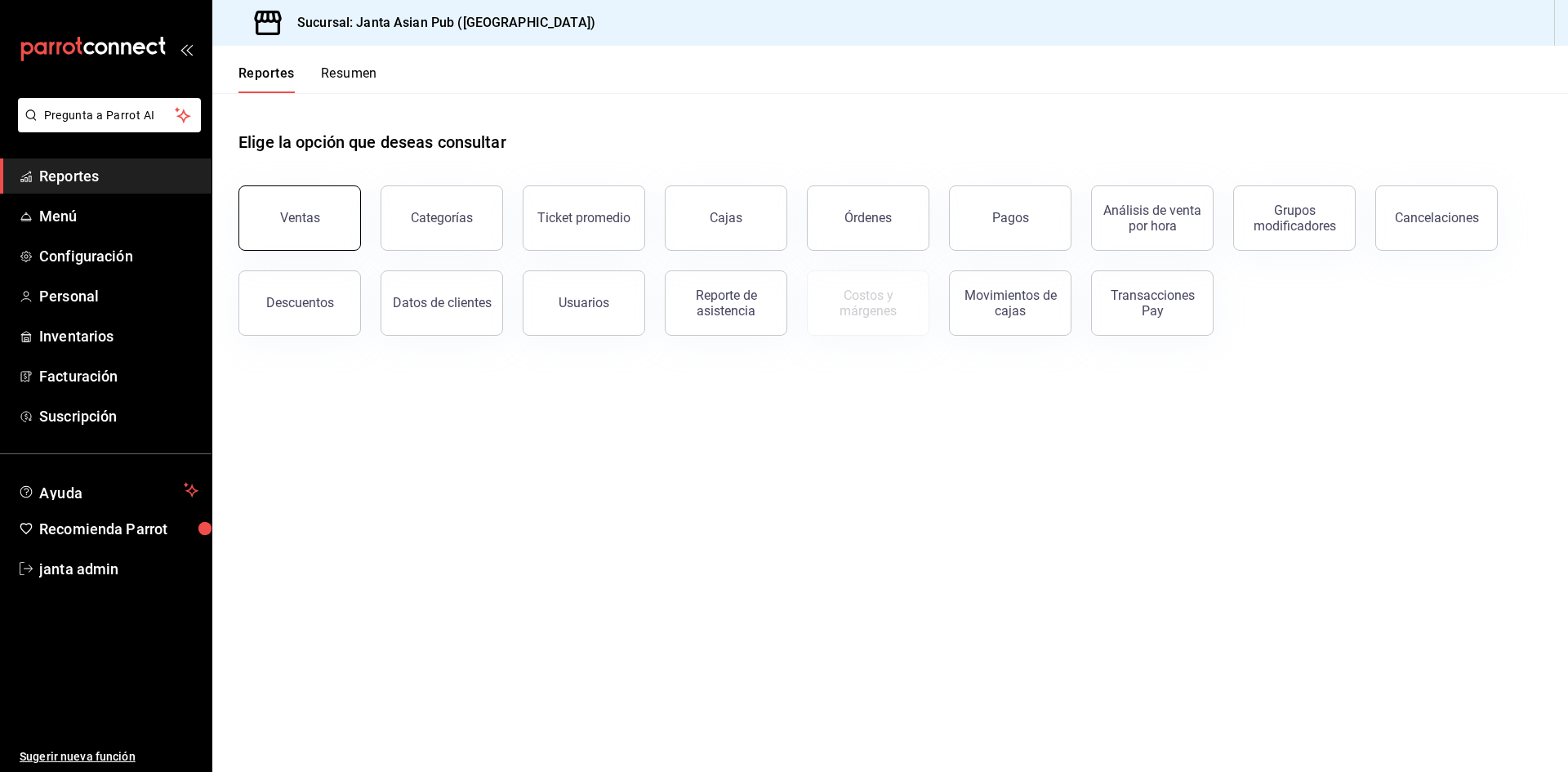
click at [328, 212] on button "Ventas" at bounding box center [300, 218] width 122 height 66
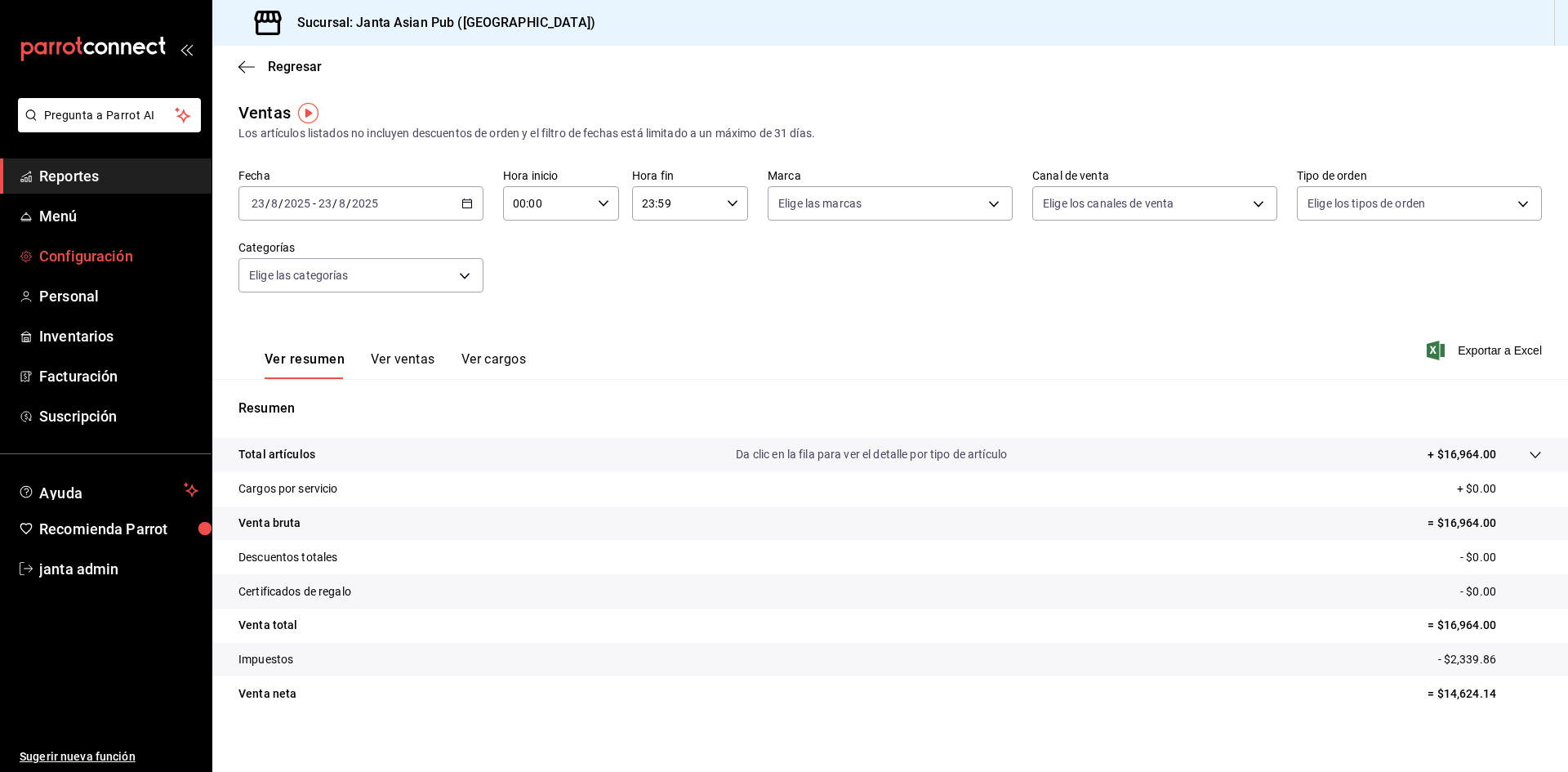
click at [87, 264] on span "Configuración" at bounding box center [119, 255] width 159 height 22
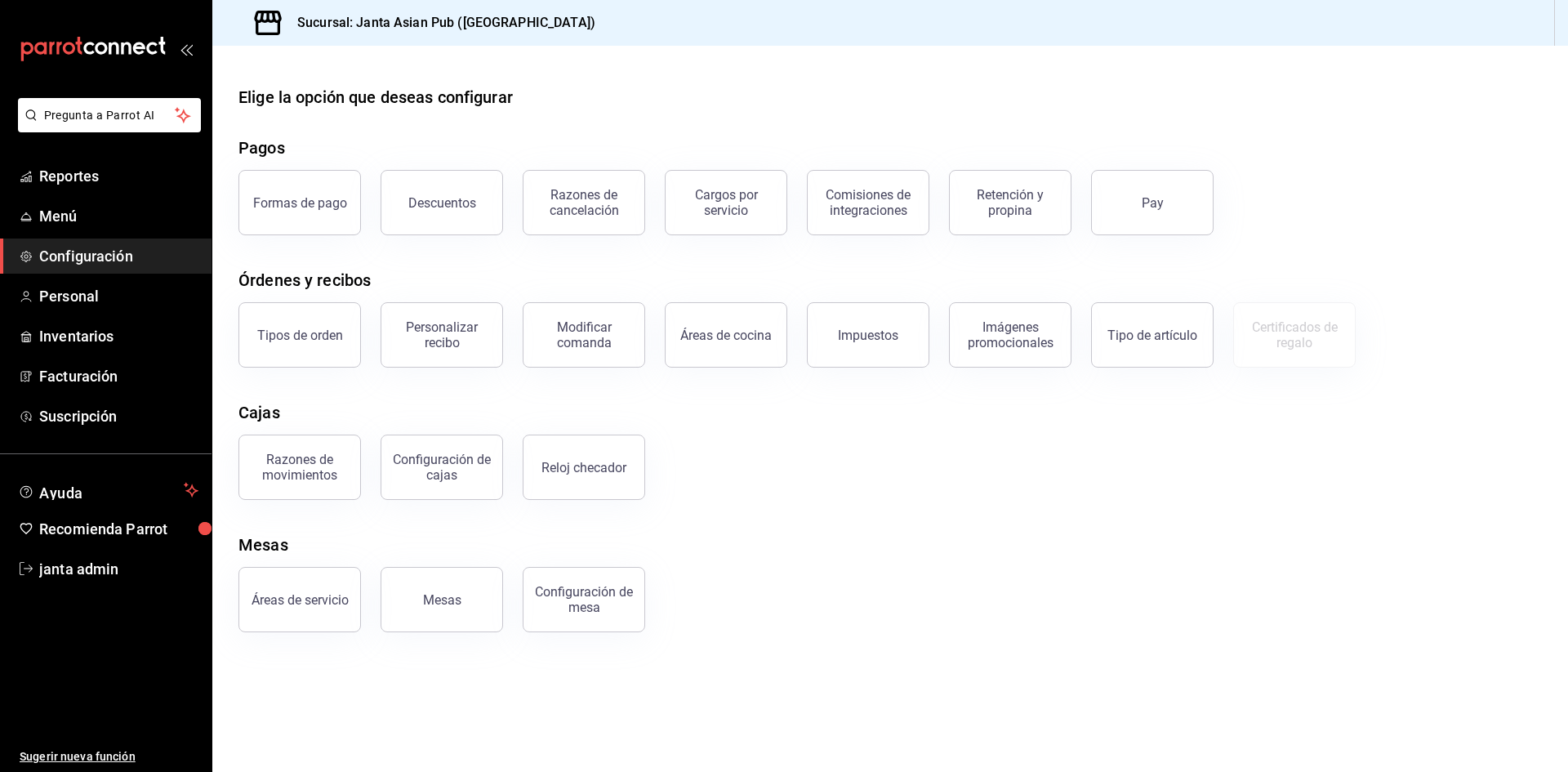
click at [150, 256] on span "Configuración" at bounding box center [119, 255] width 159 height 22
click at [283, 605] on div "Áreas de servicio" at bounding box center [300, 600] width 97 height 16
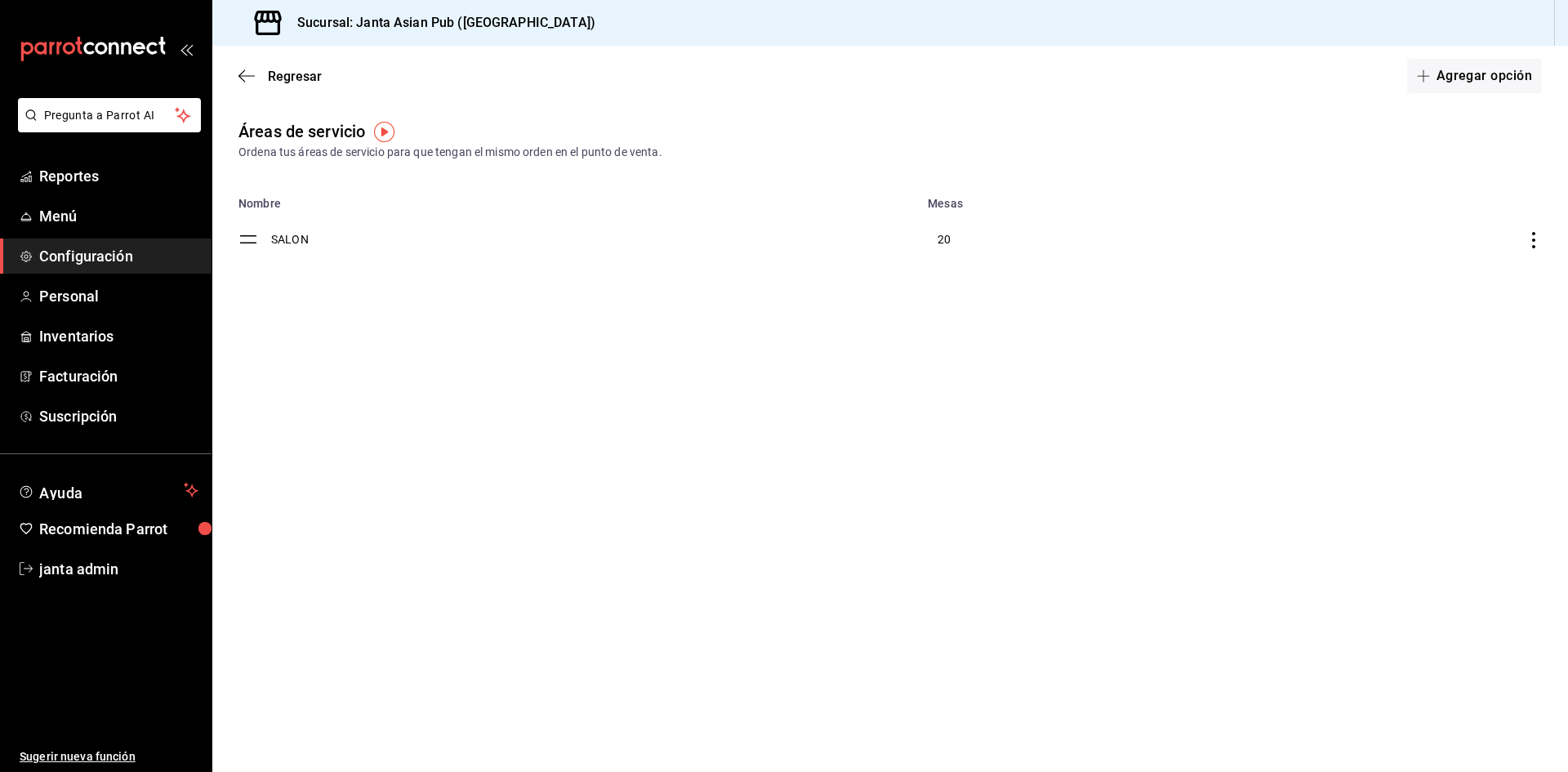
click at [300, 241] on td "SALON" at bounding box center [594, 239] width 647 height 59
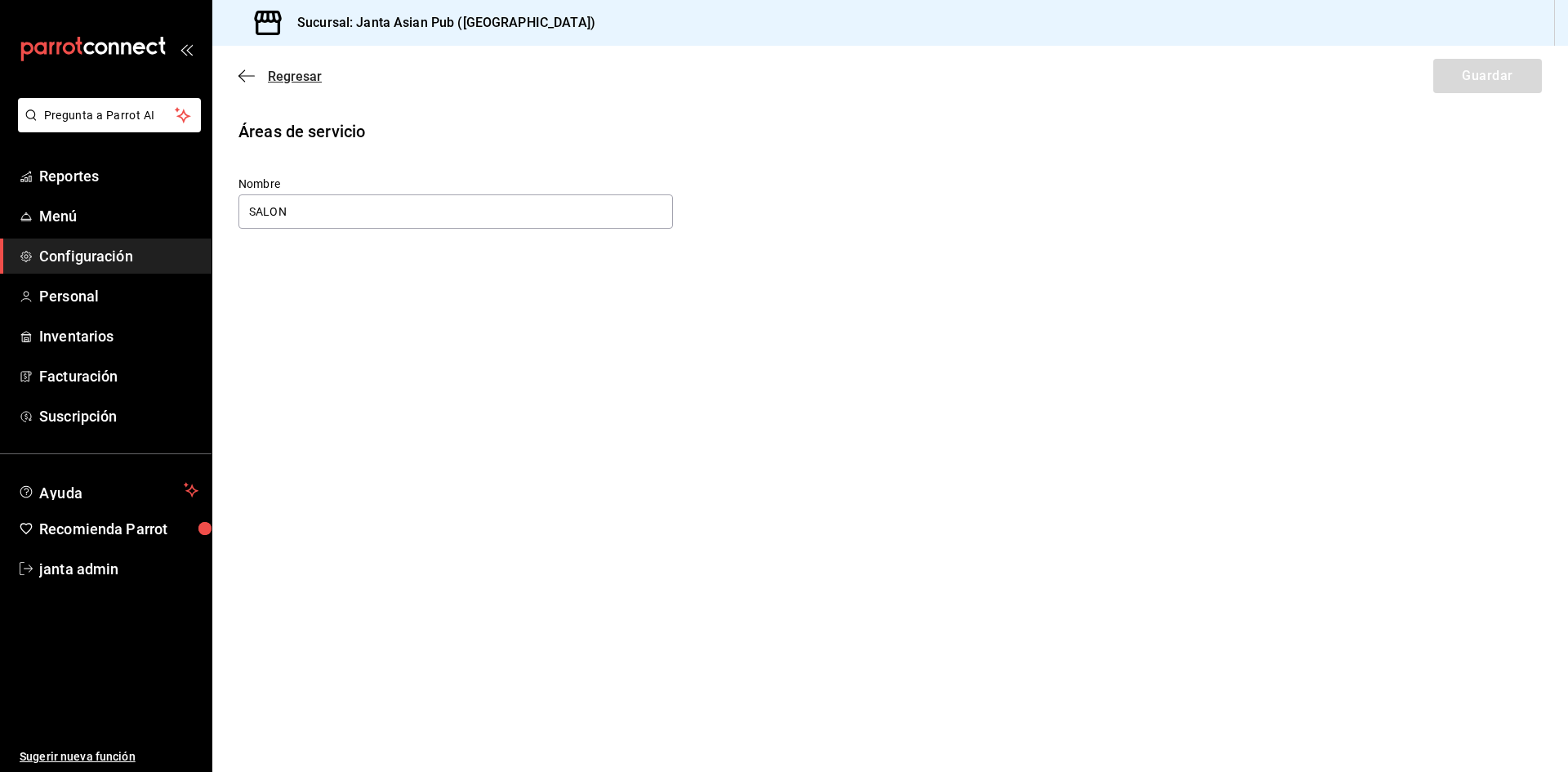
click at [245, 78] on icon "button" at bounding box center [246, 75] width 17 height 15
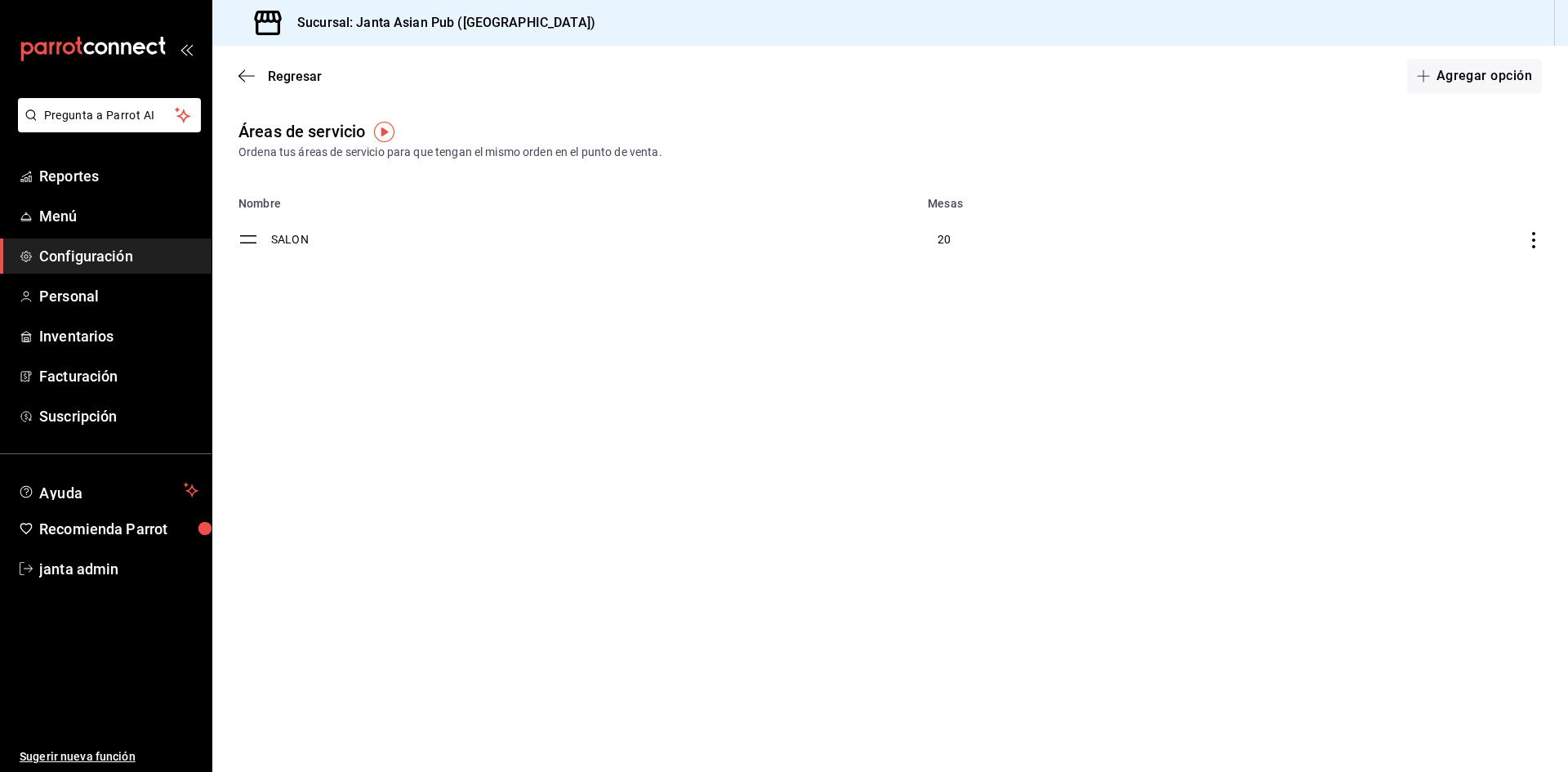
click at [246, 79] on icon "button" at bounding box center [246, 75] width 17 height 15
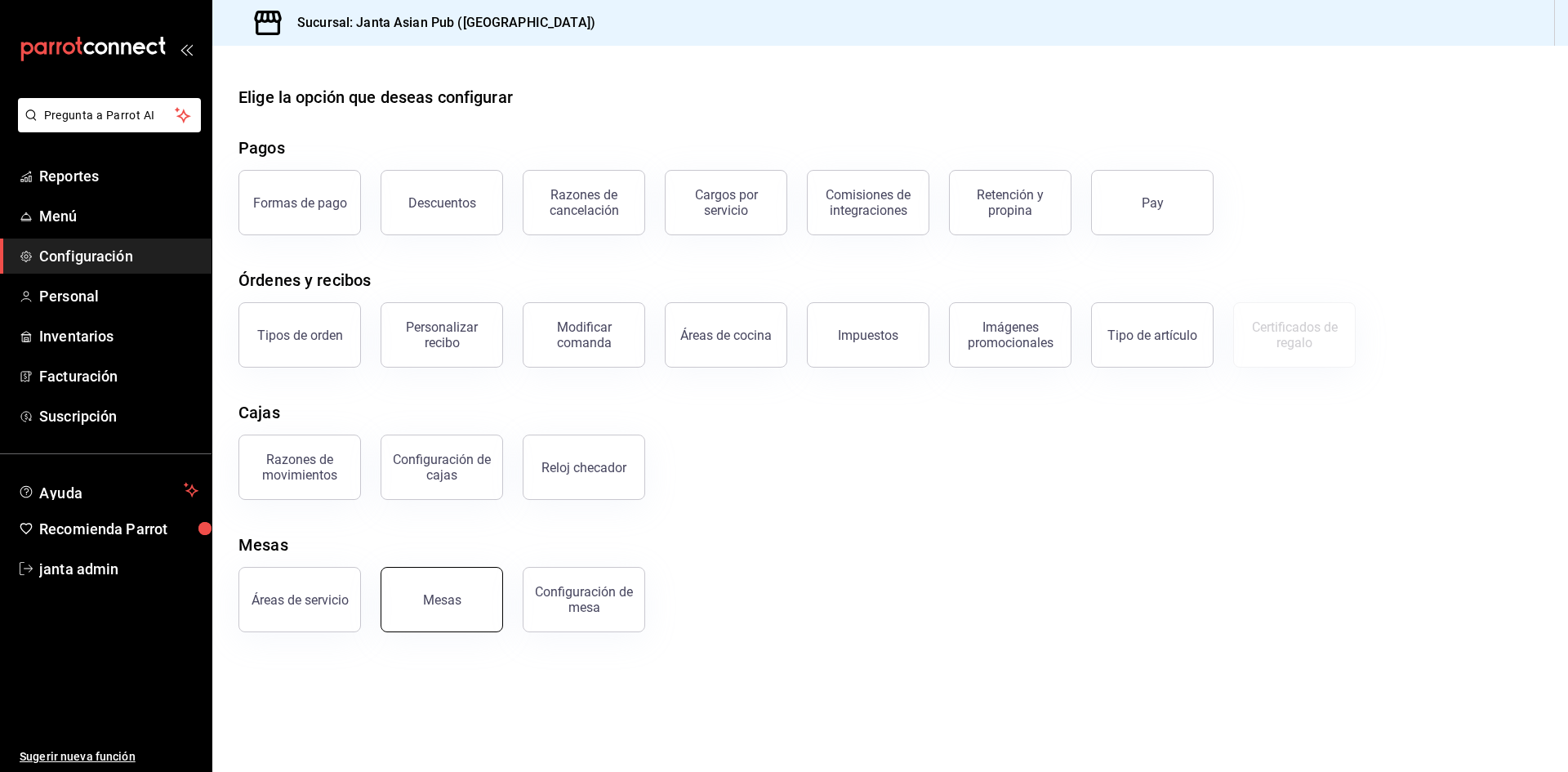
click at [448, 615] on button "Mesas" at bounding box center [441, 600] width 122 height 66
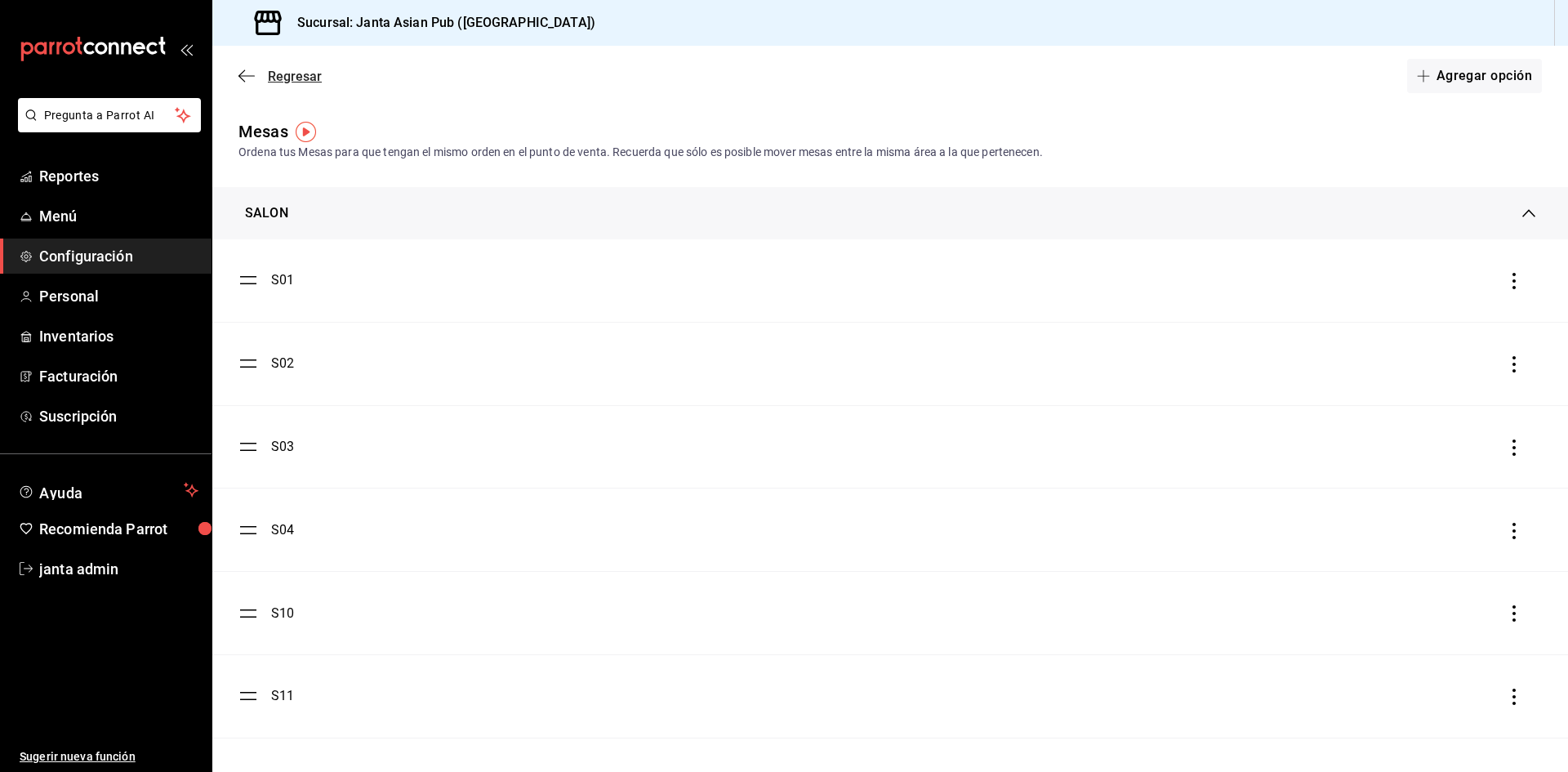
click at [255, 80] on span "Regresar" at bounding box center [280, 76] width 83 height 16
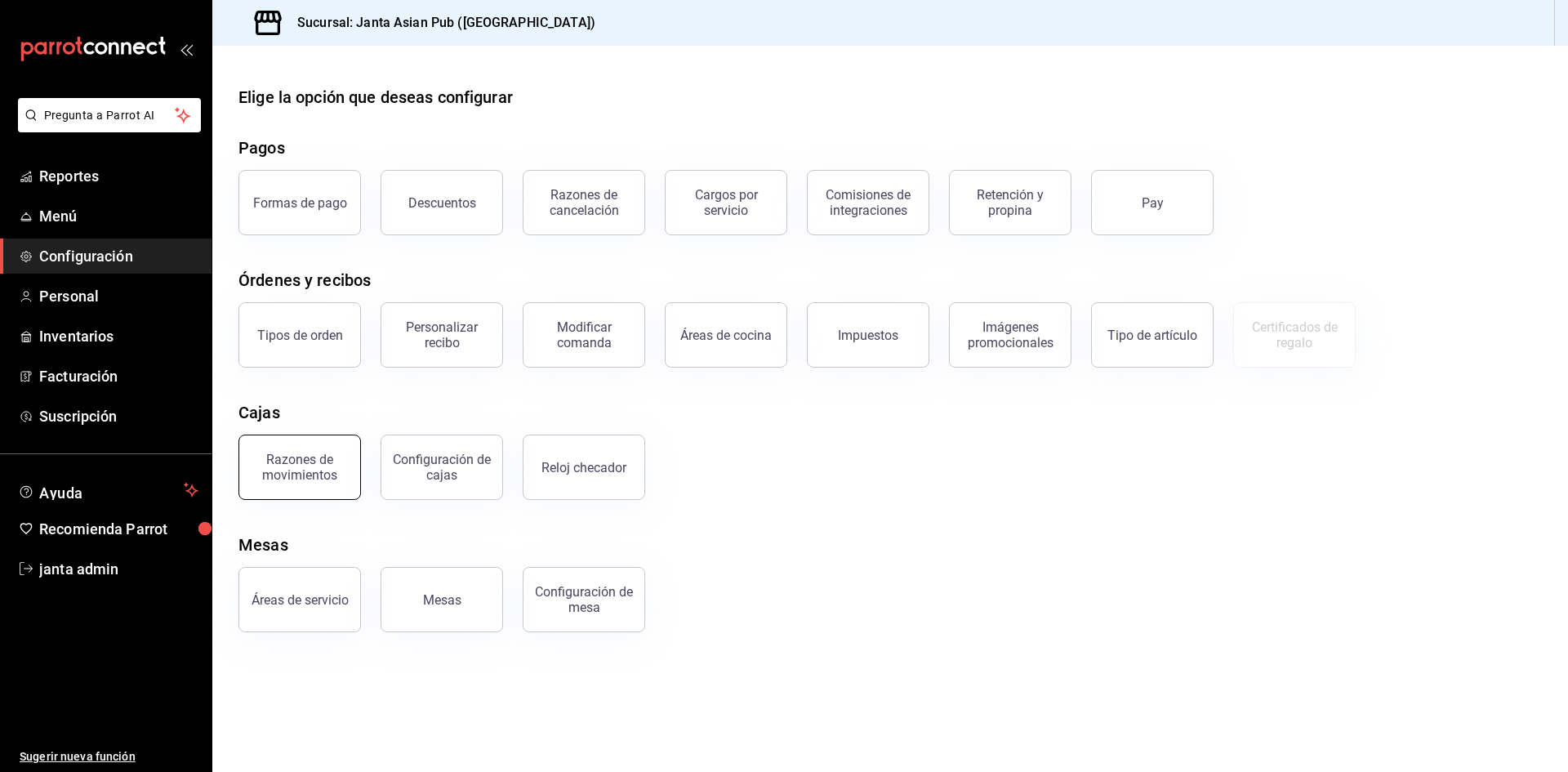
click at [326, 483] on button "Razones de movimientos" at bounding box center [300, 467] width 122 height 66
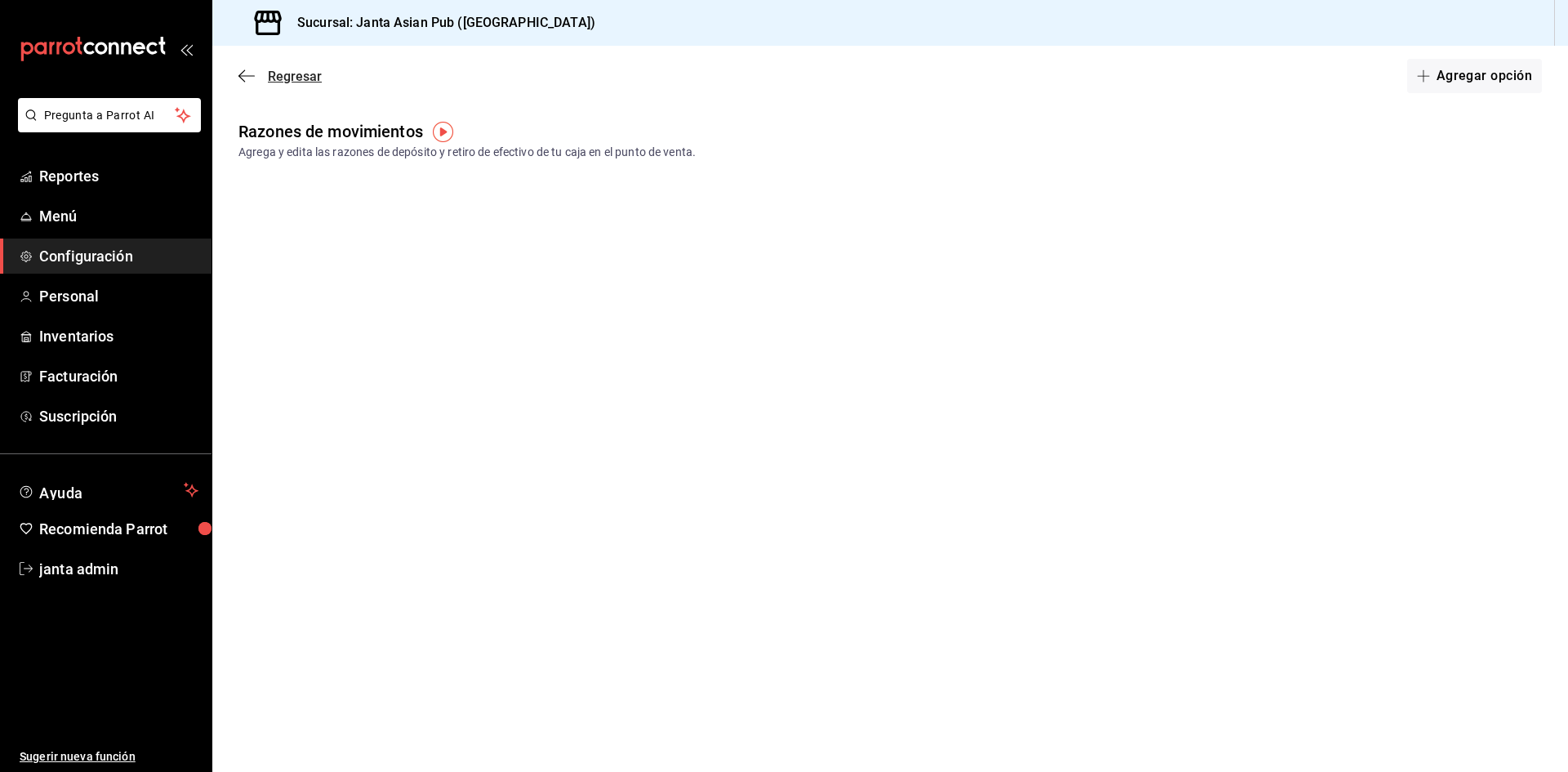
click at [247, 76] on icon "button" at bounding box center [246, 75] width 17 height 1
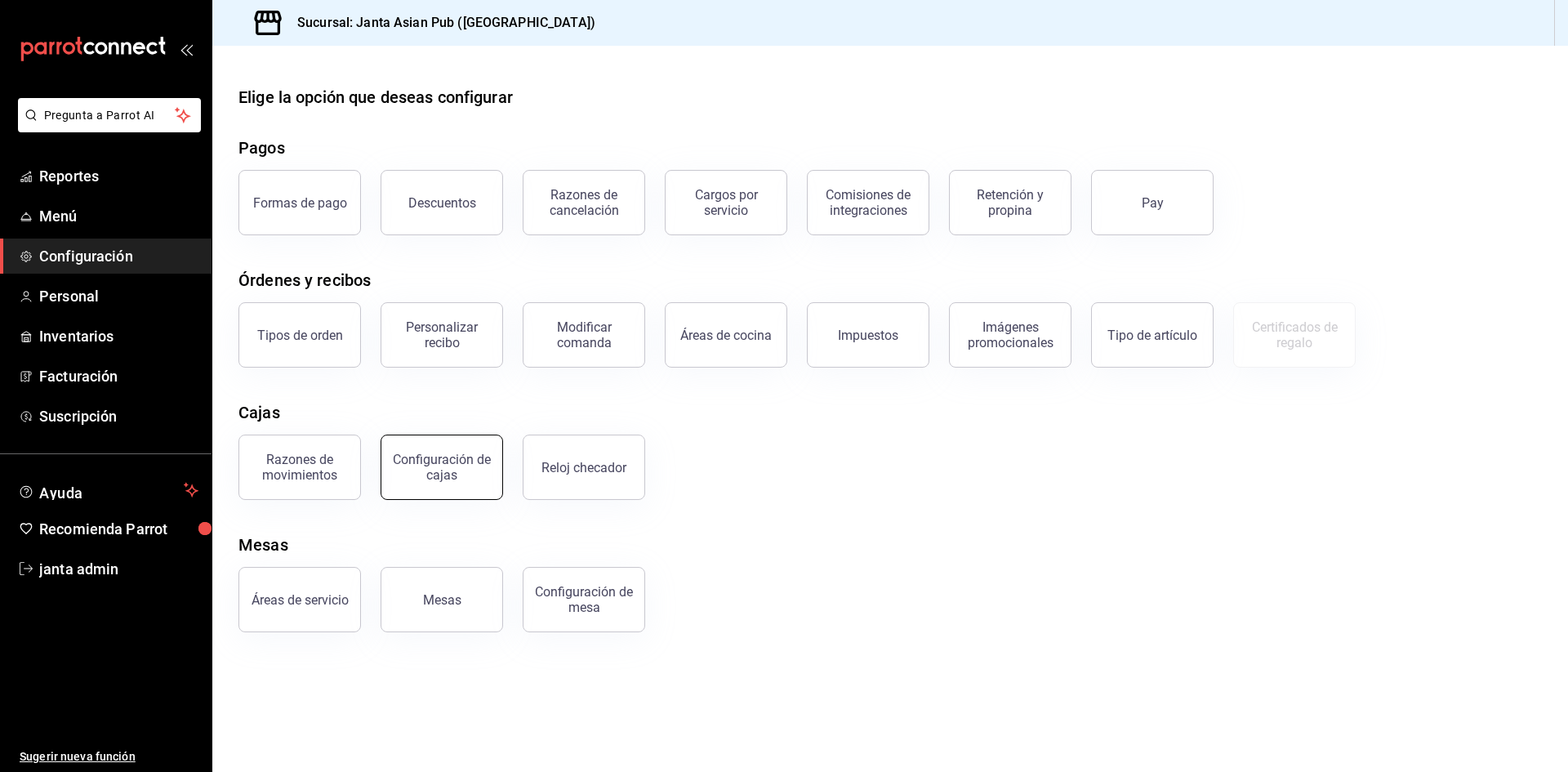
click at [483, 486] on button "Configuración de cajas" at bounding box center [441, 467] width 122 height 66
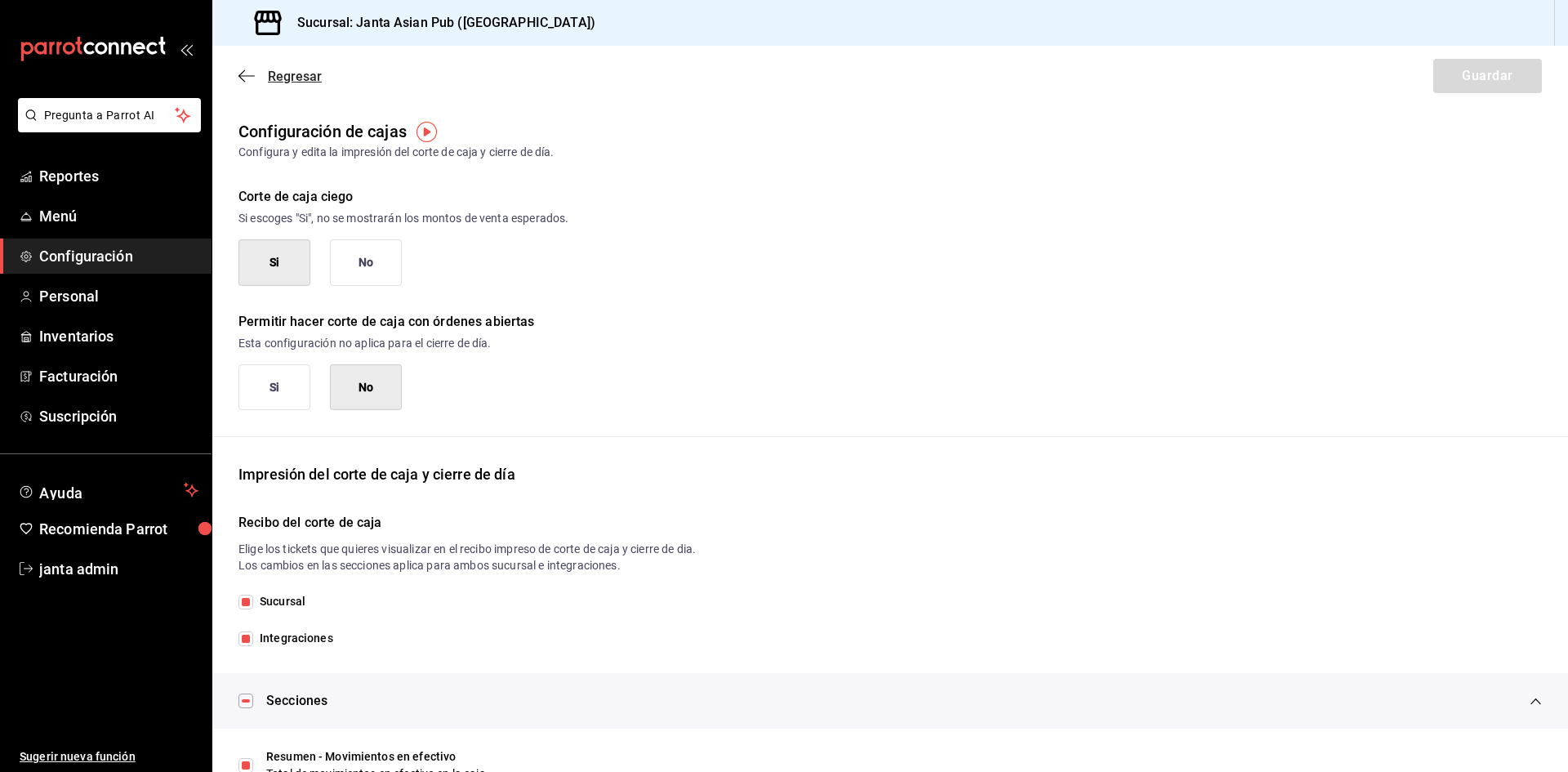
click at [249, 74] on icon "button" at bounding box center [246, 75] width 17 height 15
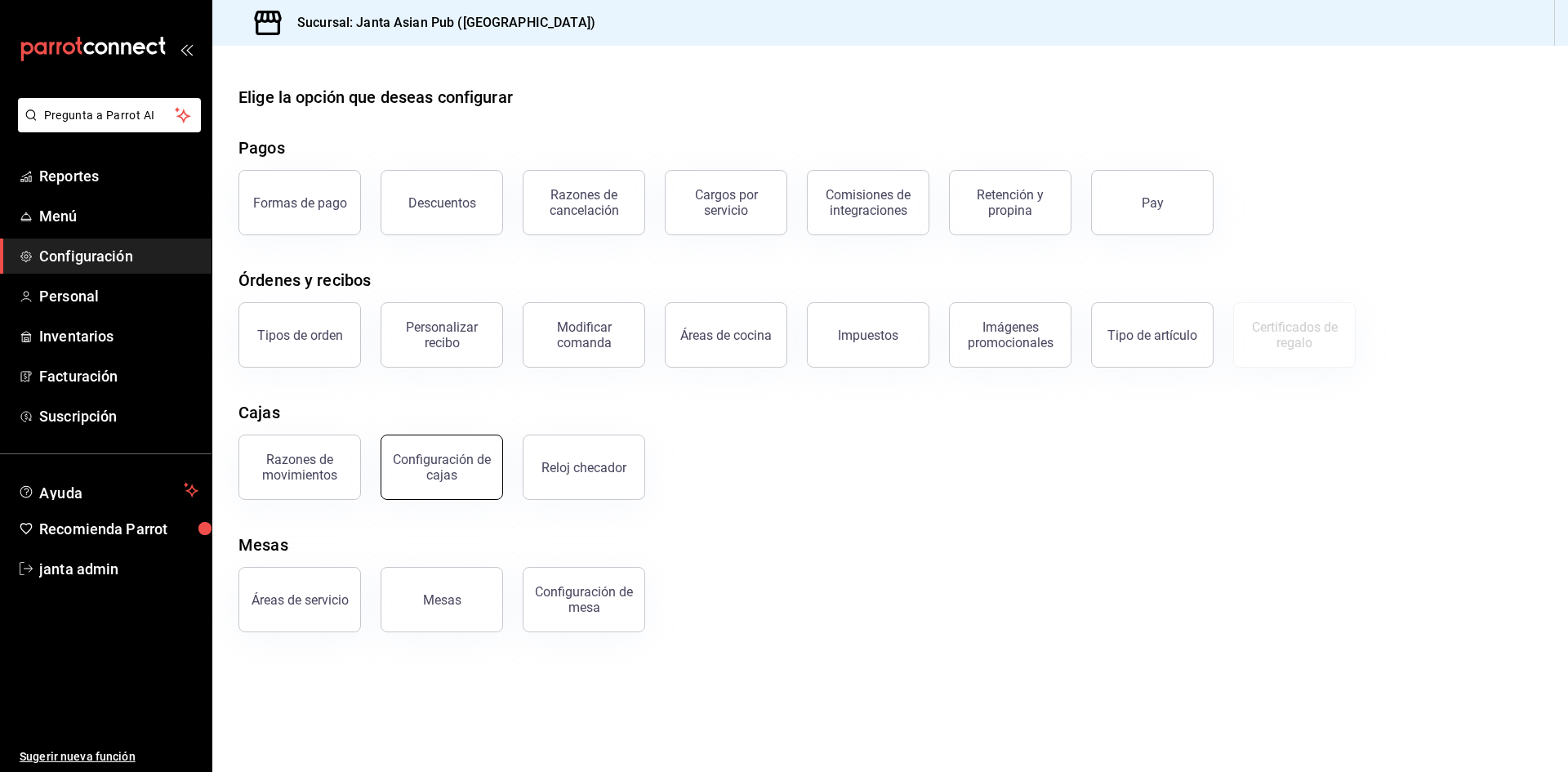
click at [431, 476] on div "Configuración de cajas" at bounding box center [442, 468] width 101 height 31
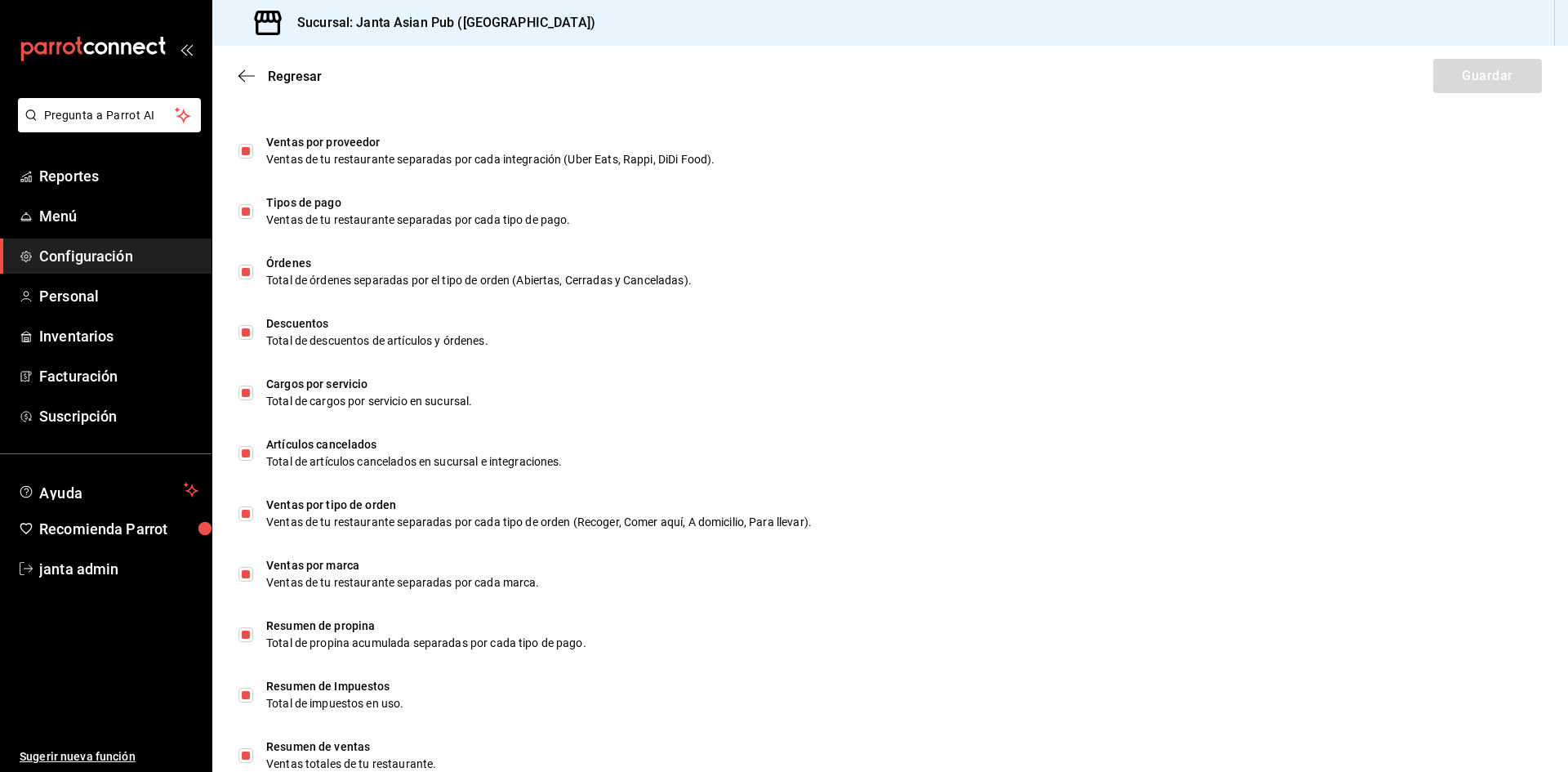
scroll to position [842, 0]
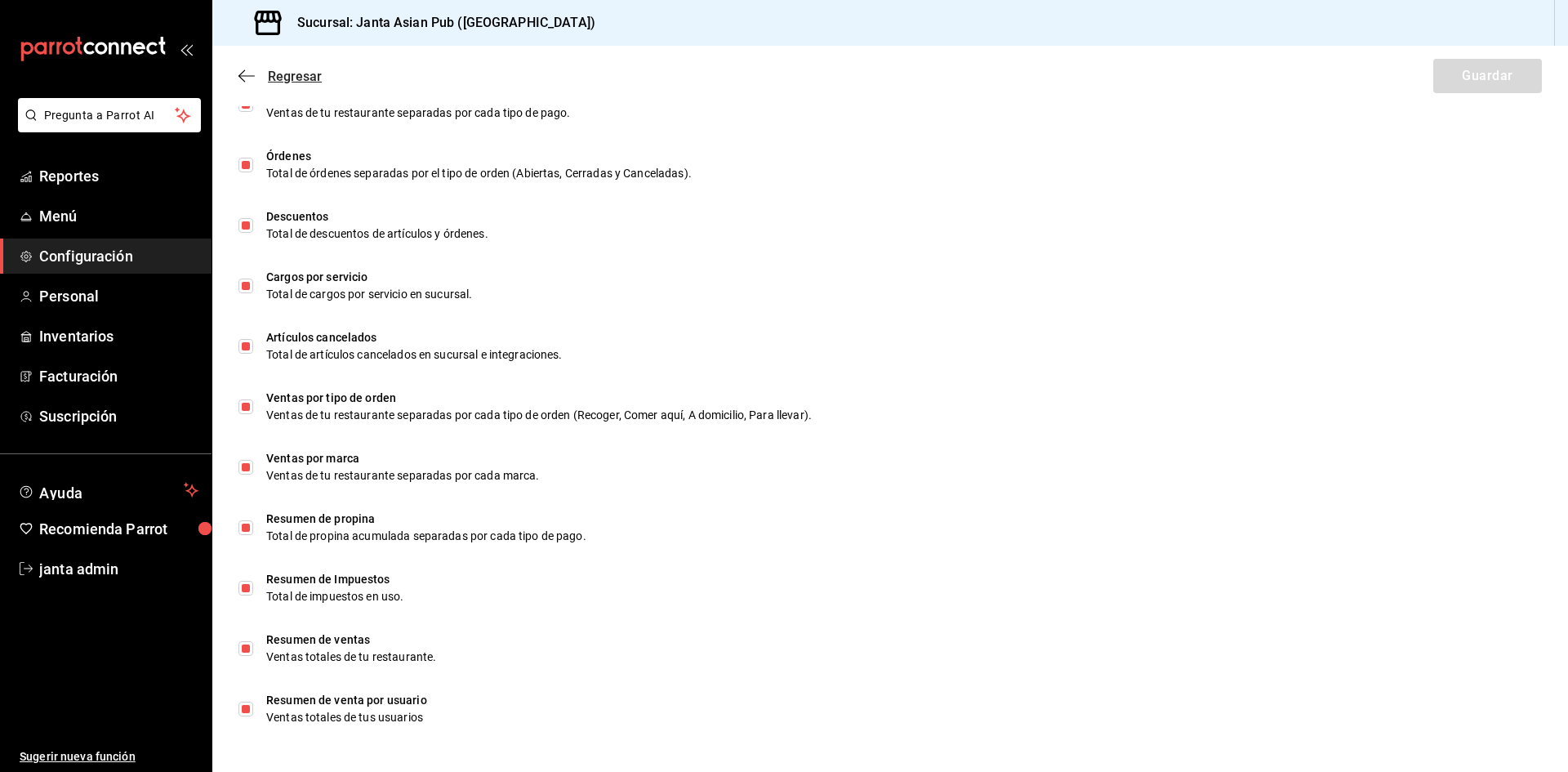
click at [239, 80] on icon "button" at bounding box center [246, 75] width 17 height 15
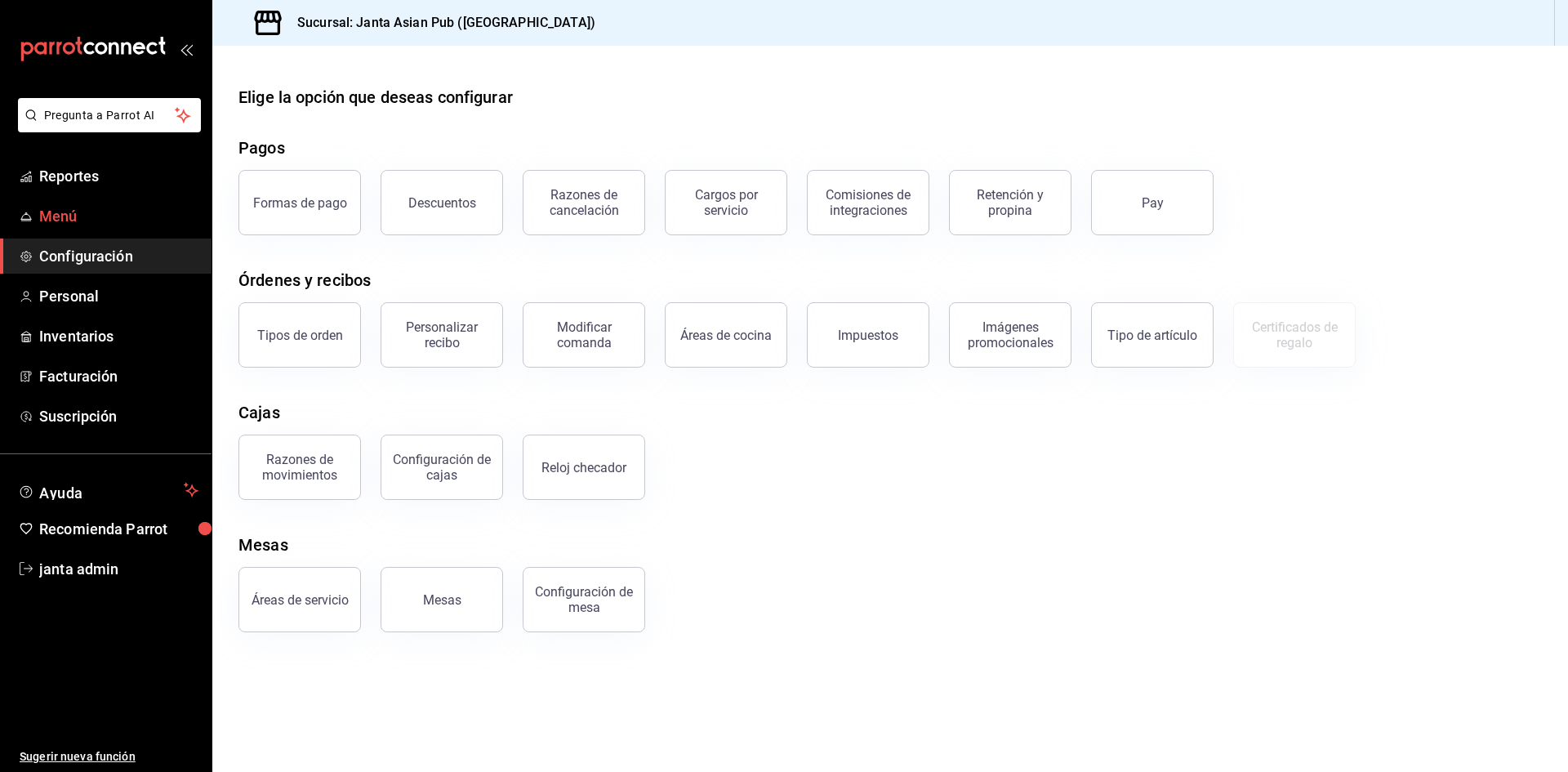
click at [79, 250] on span "Configuración" at bounding box center [119, 255] width 159 height 22
click at [84, 228] on link "Menú" at bounding box center [106, 216] width 212 height 35
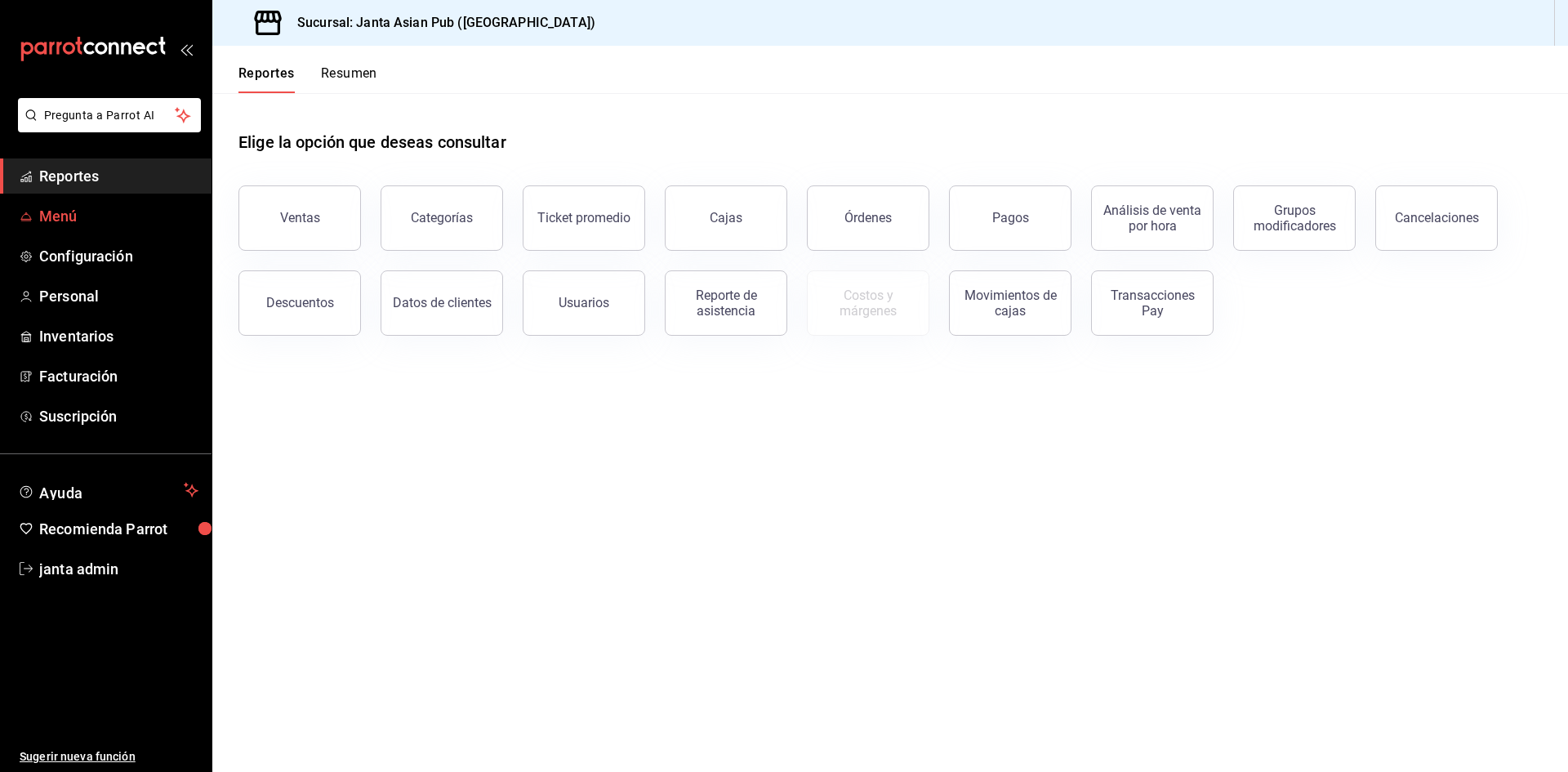
click at [52, 208] on span "Menú" at bounding box center [119, 216] width 159 height 22
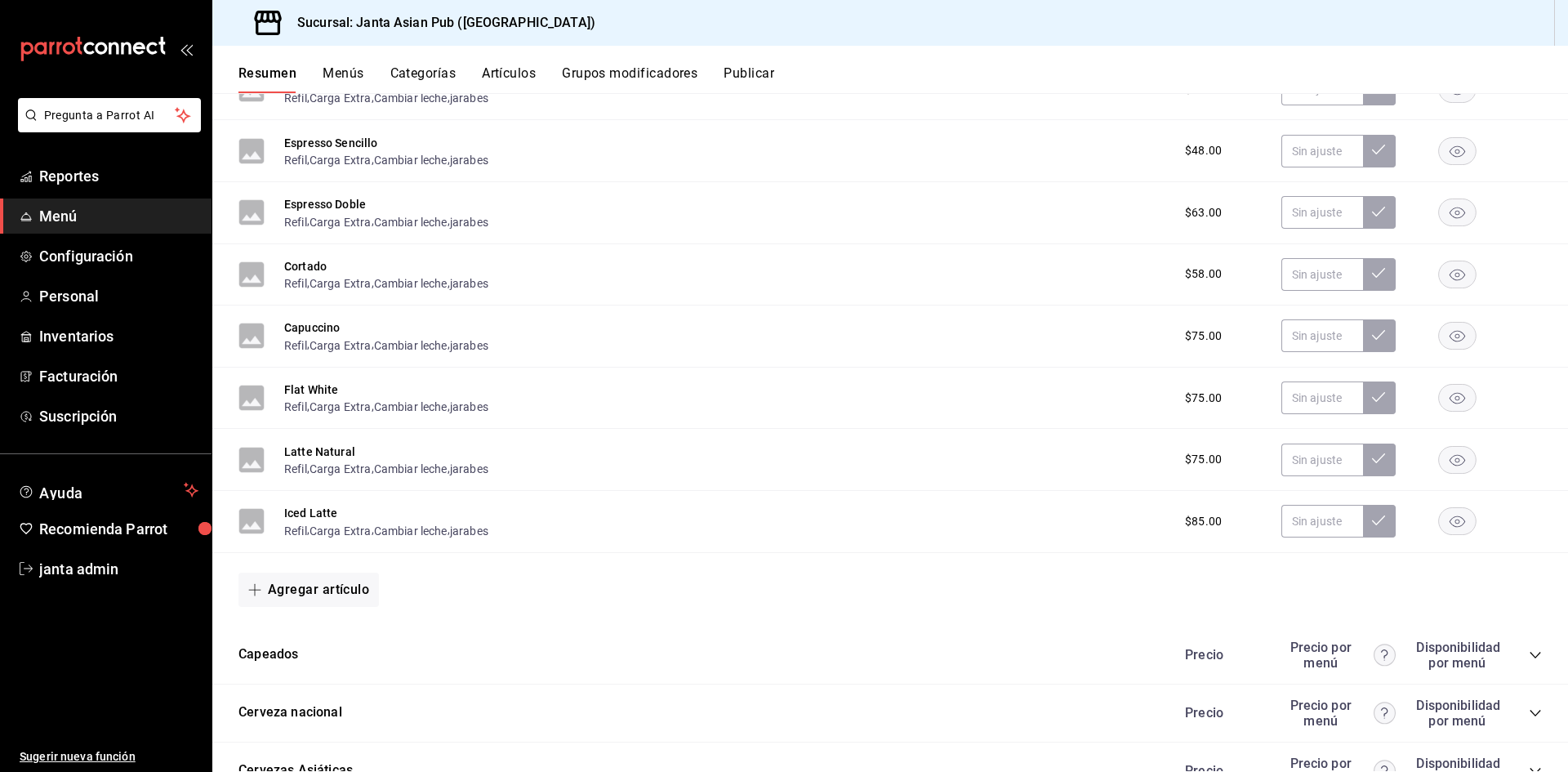
scroll to position [1243, 0]
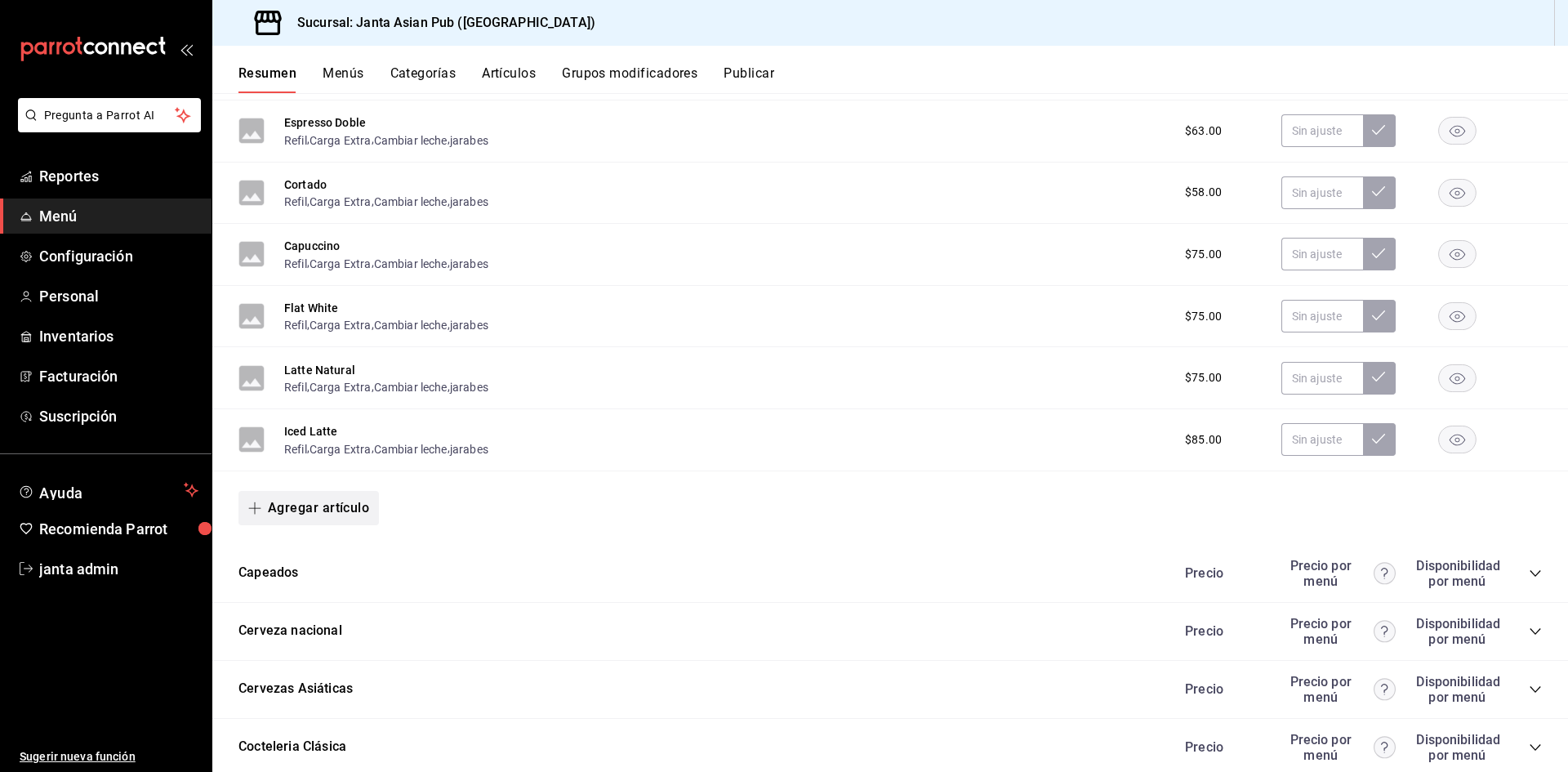
click at [320, 516] on button "Agregar artículo" at bounding box center [309, 508] width 141 height 34
click at [579, 540] on div at bounding box center [784, 386] width 1568 height 772
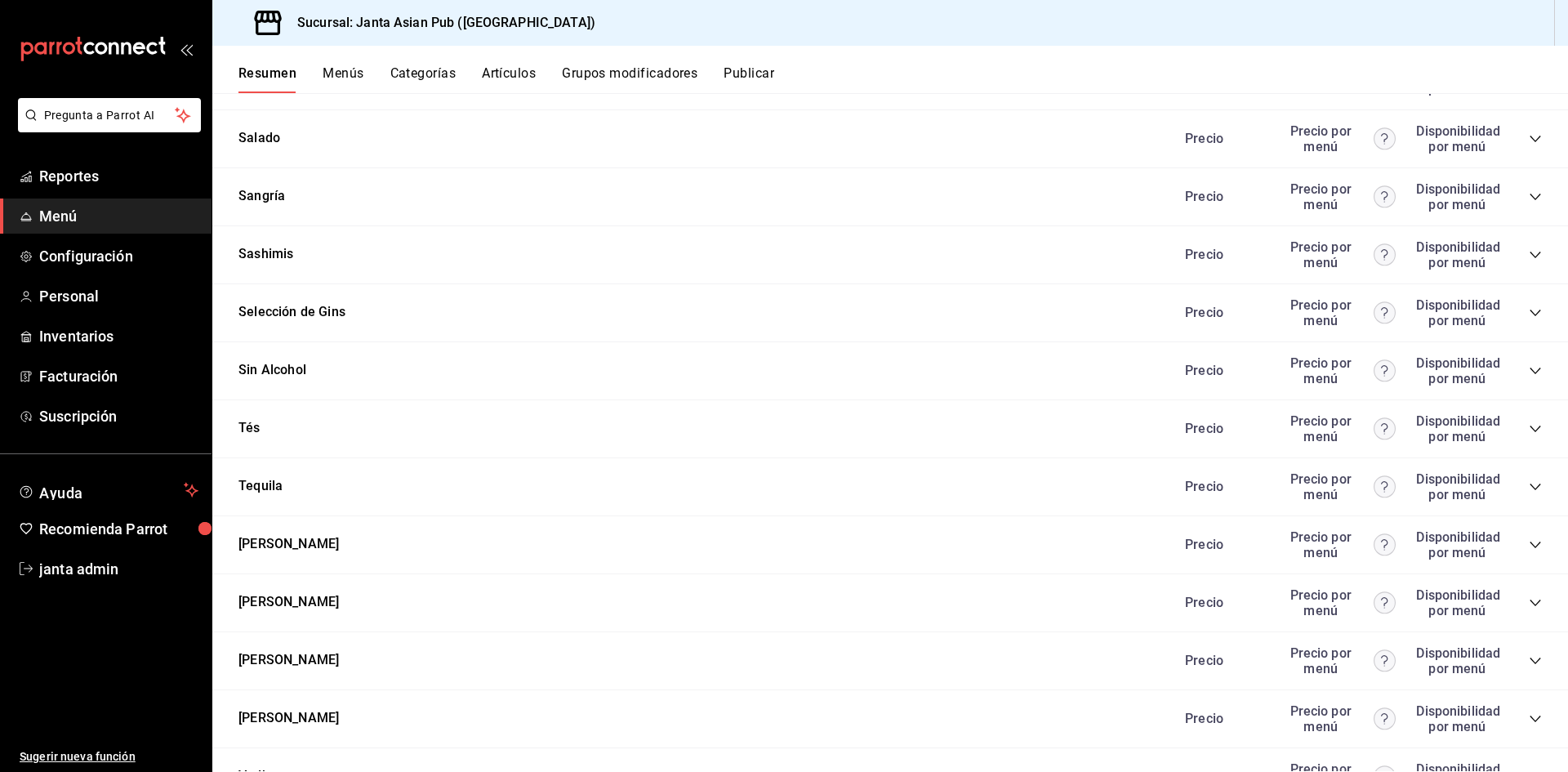
scroll to position [3531, 0]
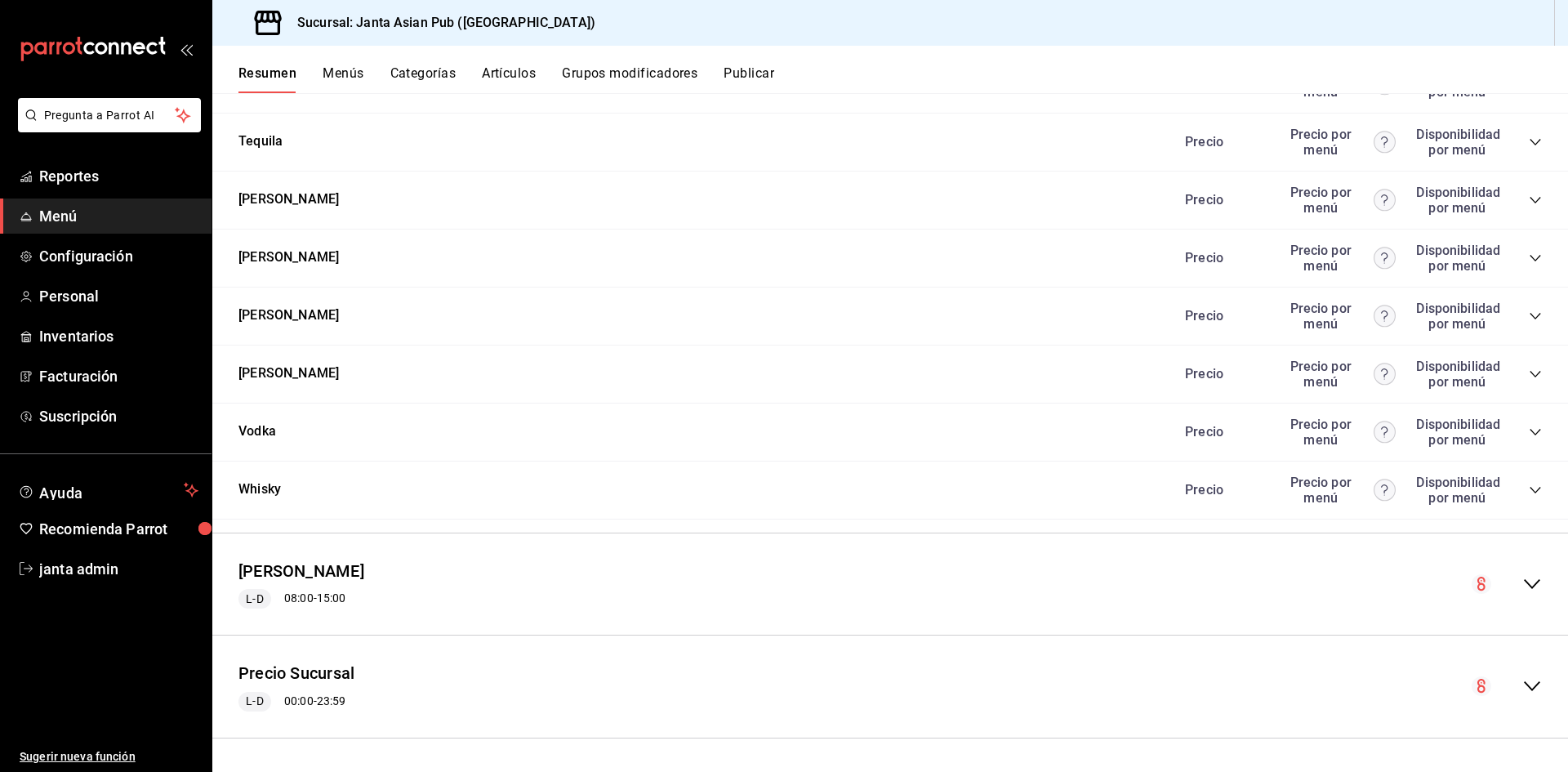
click at [343, 79] on button "Menús" at bounding box center [343, 80] width 41 height 28
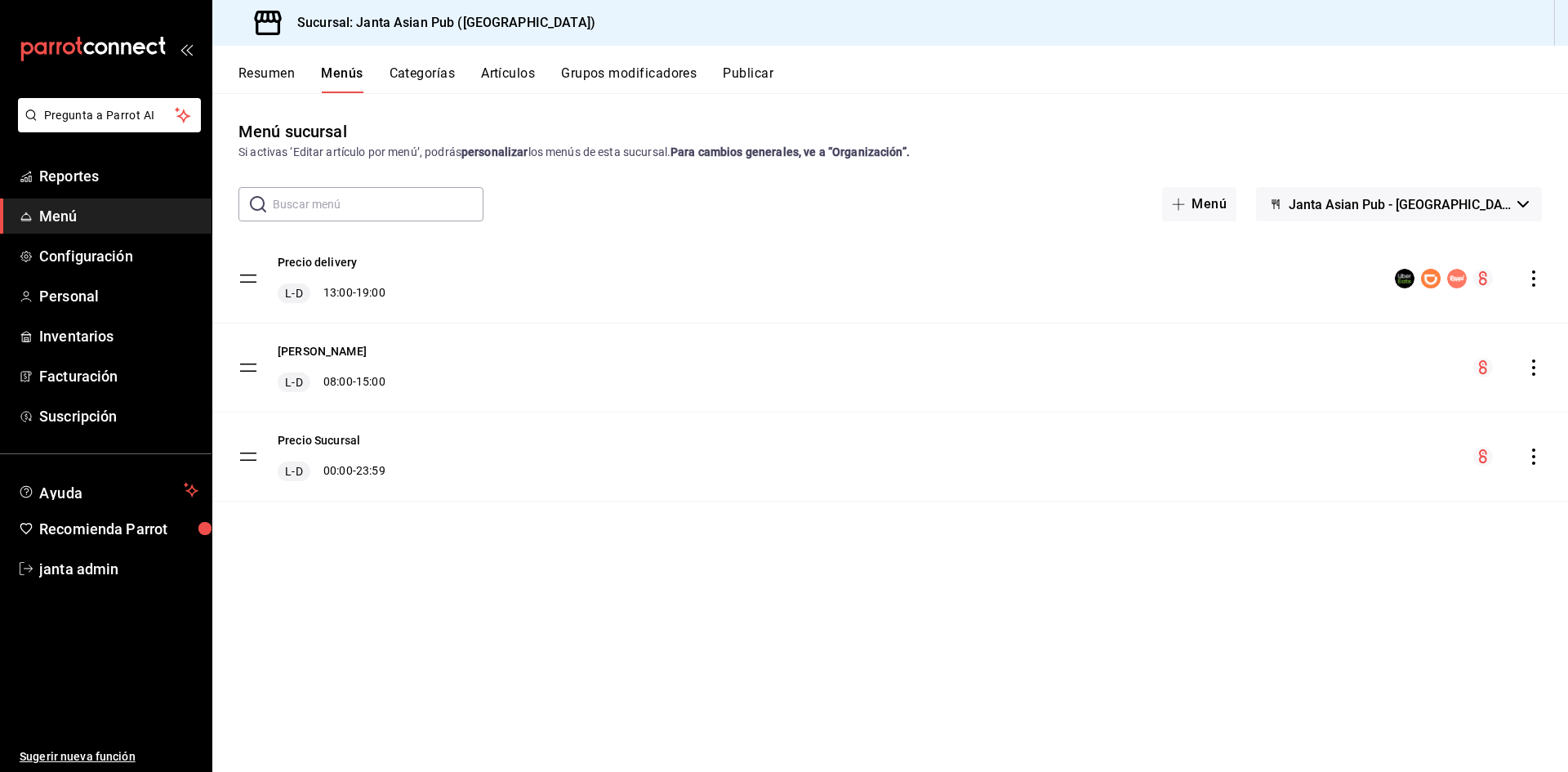
click at [458, 463] on div "Precio Sucursal L-D 00:00 - 23:59" at bounding box center [890, 456] width 1356 height 88
click at [1532, 368] on icon "actions" at bounding box center [1534, 367] width 17 height 17
click at [1012, 551] on div at bounding box center [784, 386] width 1568 height 772
click at [96, 184] on span "Reportes" at bounding box center [119, 176] width 159 height 22
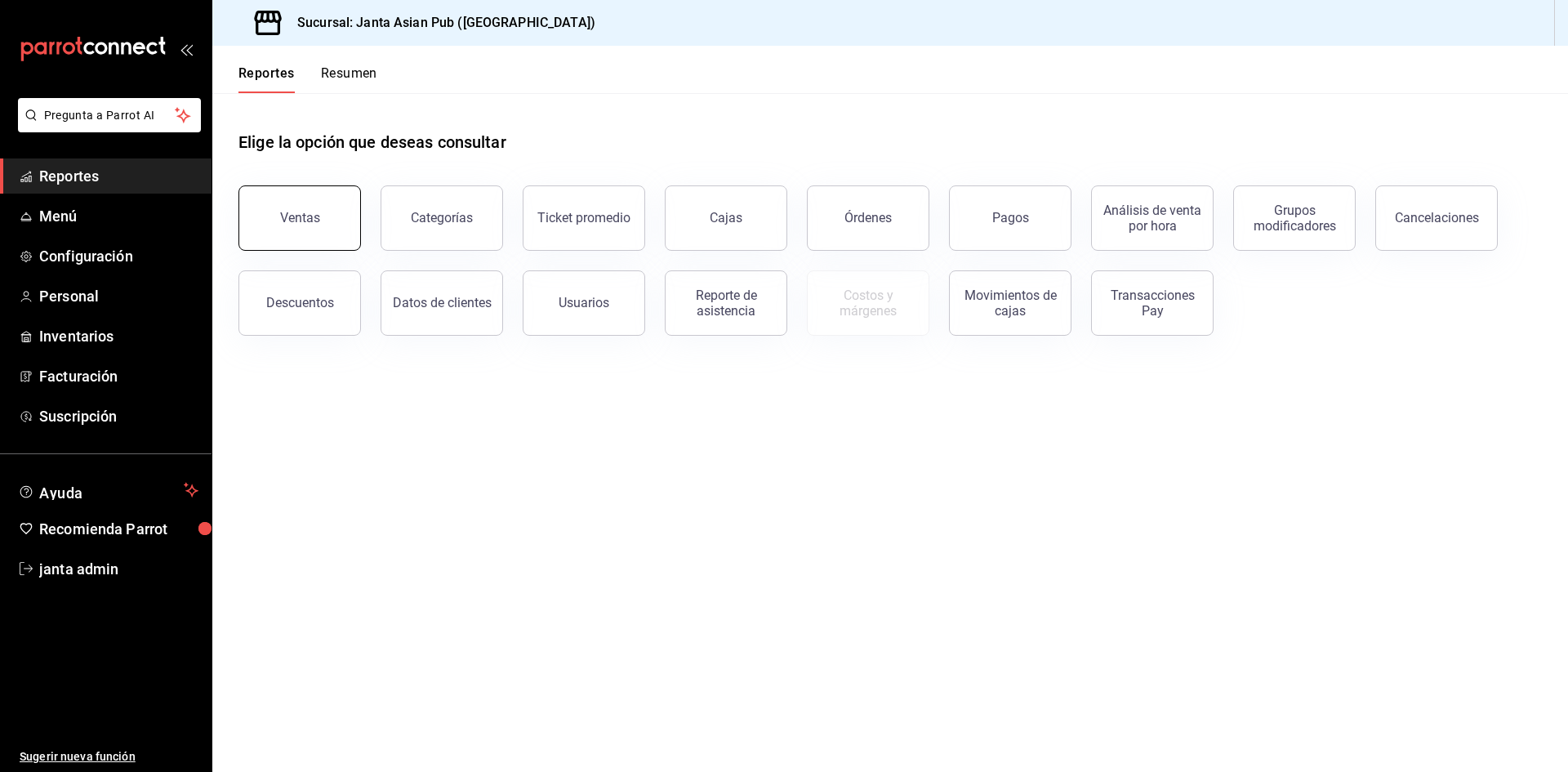
click at [288, 234] on button "Ventas" at bounding box center [300, 218] width 122 height 66
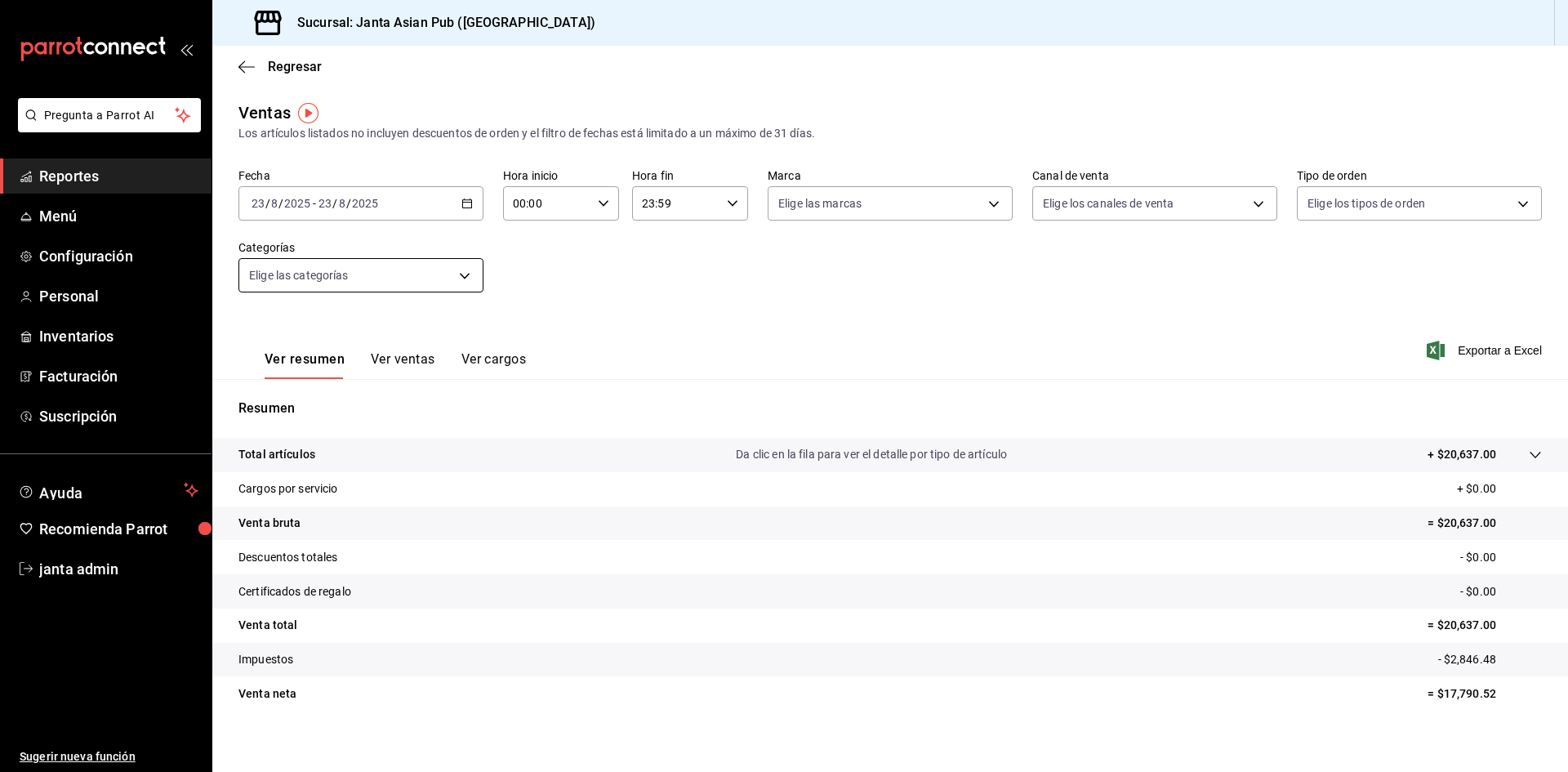
click at [380, 275] on body "Pregunta a Parrot AI Reportes Menú Configuración Personal Inventarios Facturaci…" at bounding box center [784, 386] width 1568 height 772
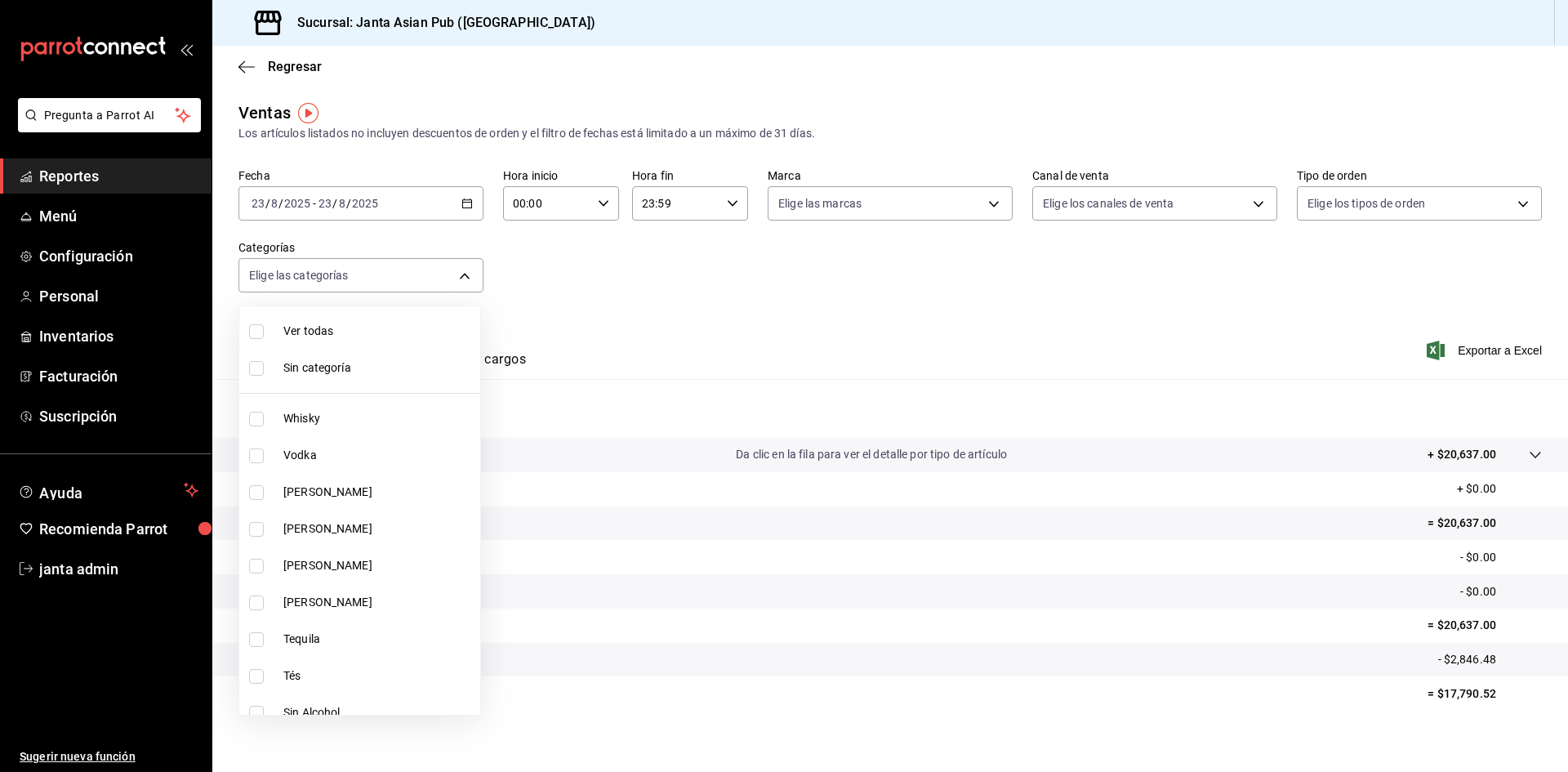
click at [660, 241] on div at bounding box center [784, 386] width 1568 height 772
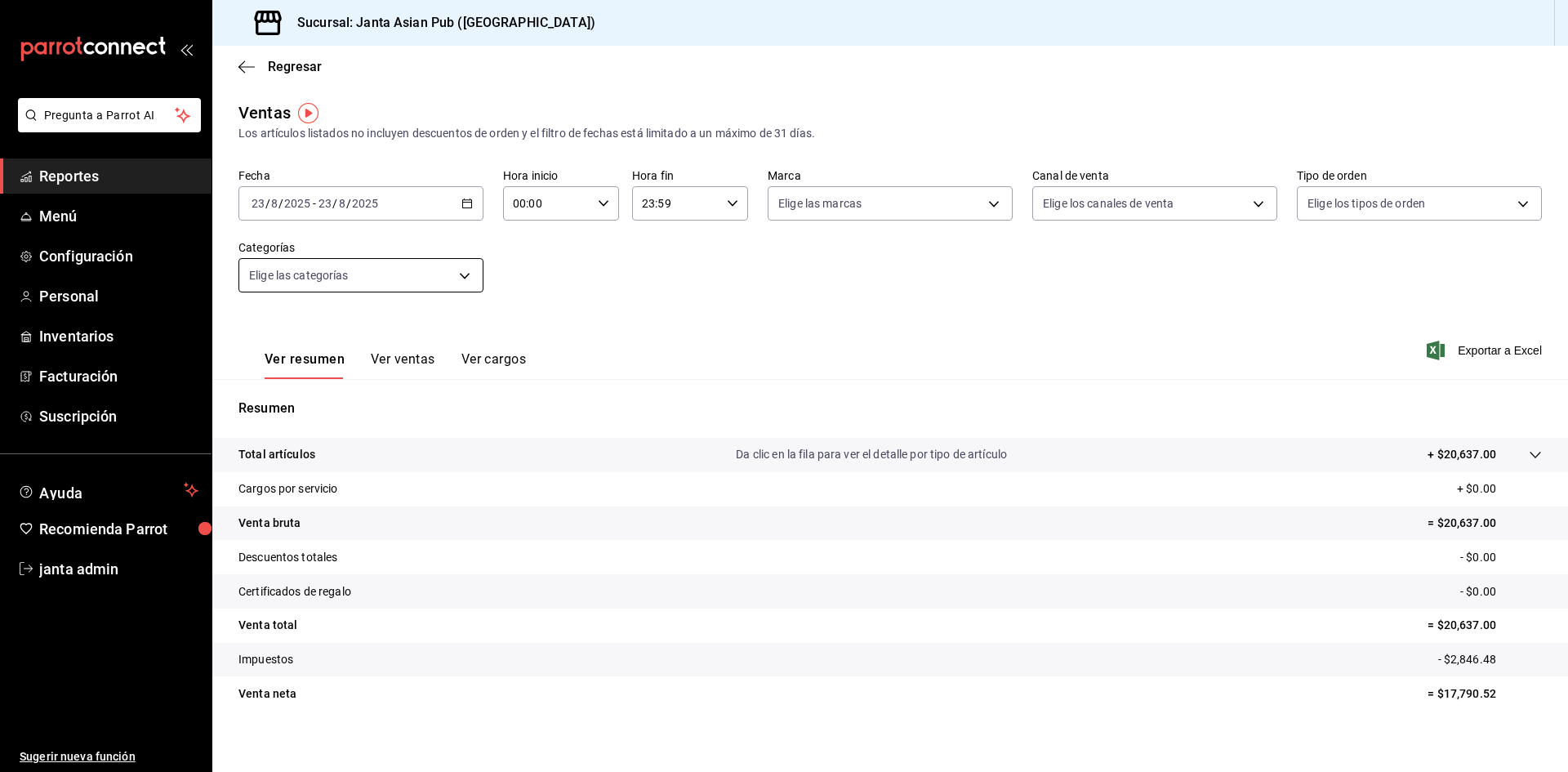
click at [409, 273] on body "Pregunta a Parrot AI Reportes Menú Configuración Personal Inventarios Facturaci…" at bounding box center [784, 386] width 1568 height 772
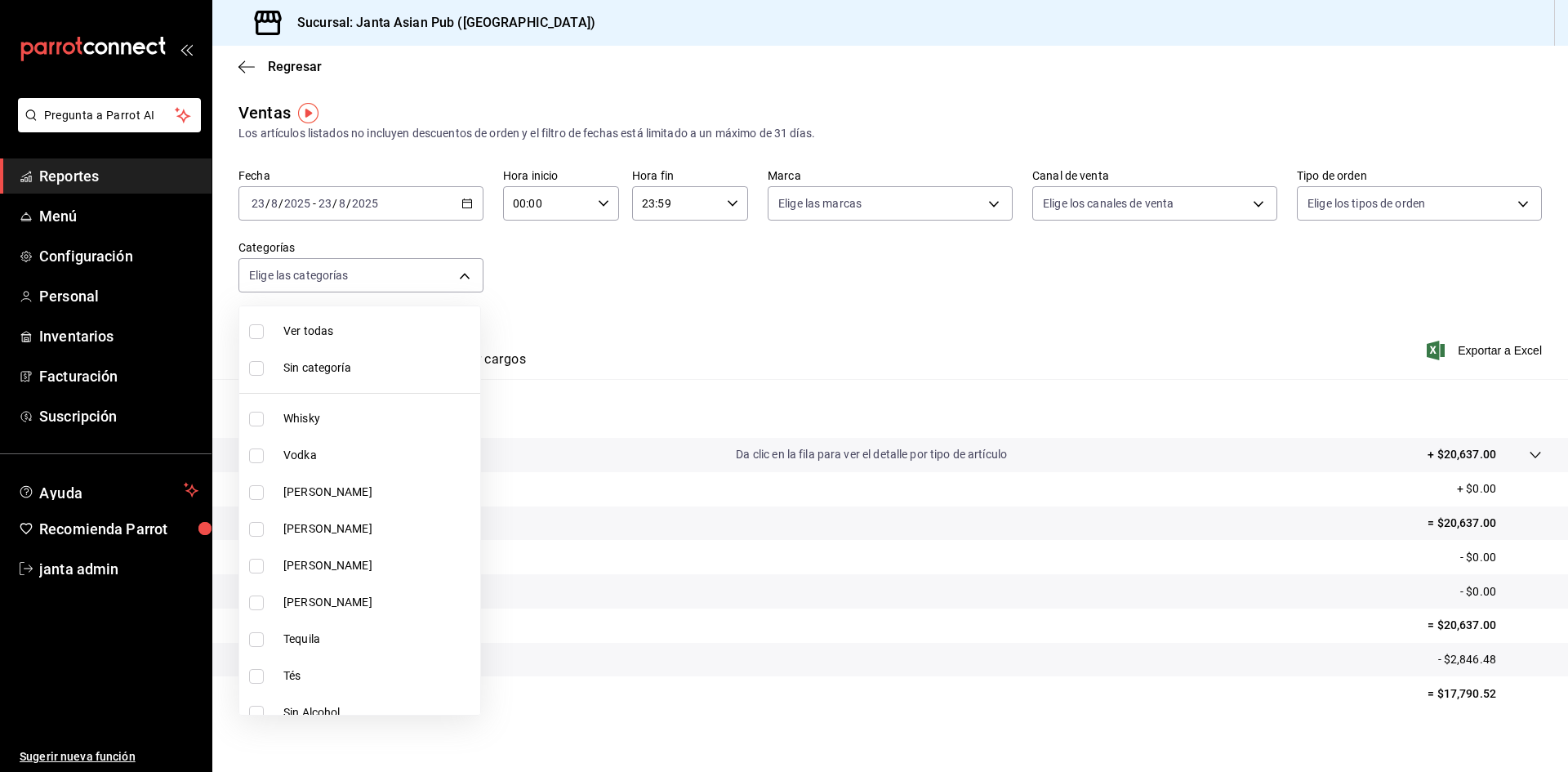
click at [375, 321] on li "Ver todas" at bounding box center [360, 331] width 241 height 37
type input "54f267fd-3a26-423e-9599-ceaad96627e7,a937e8d9-5aa0-4689-9956-2e980446810f,a7b78…"
checkbox input "true"
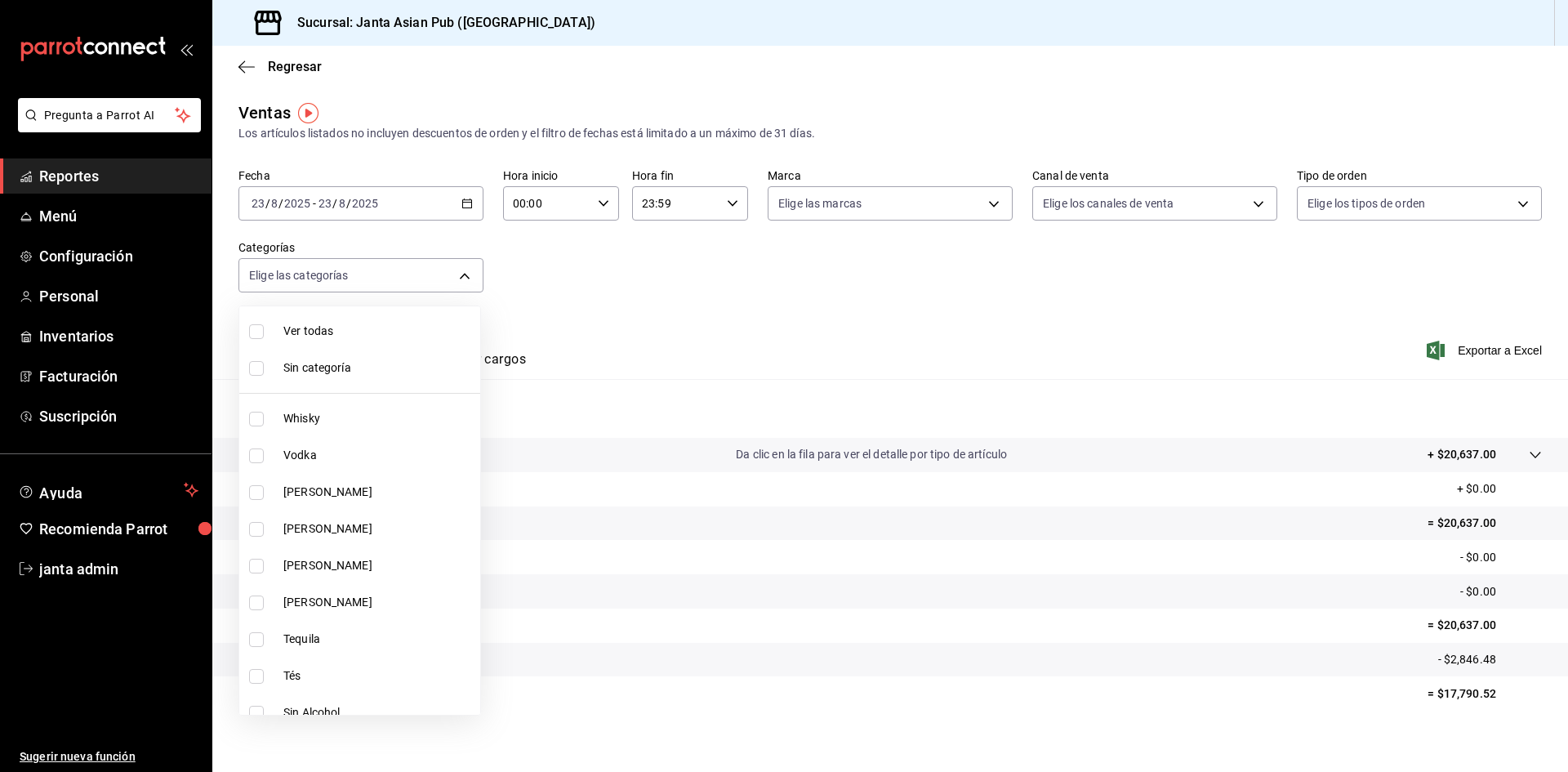
checkbox input "true"
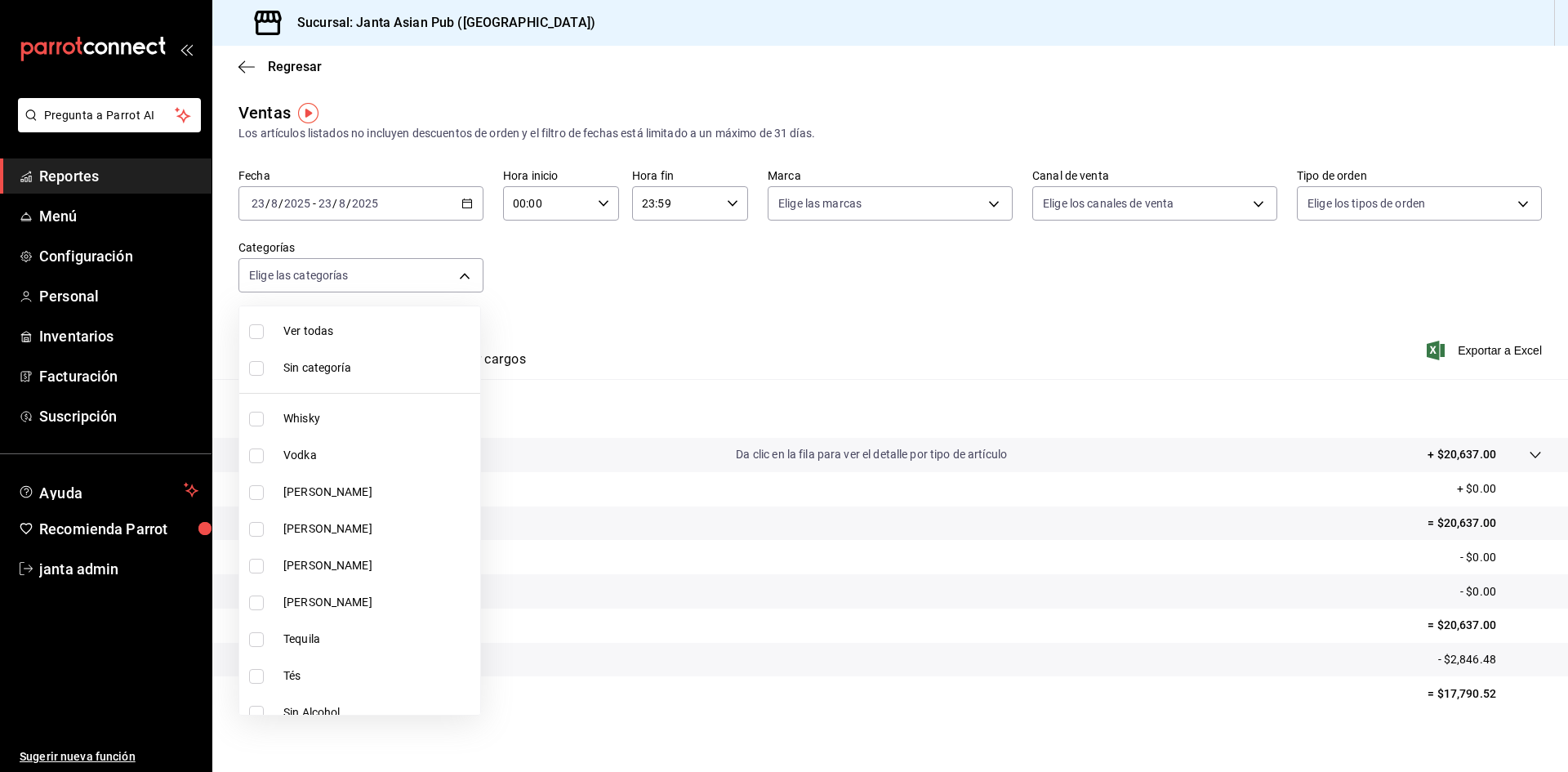
checkbox input "true"
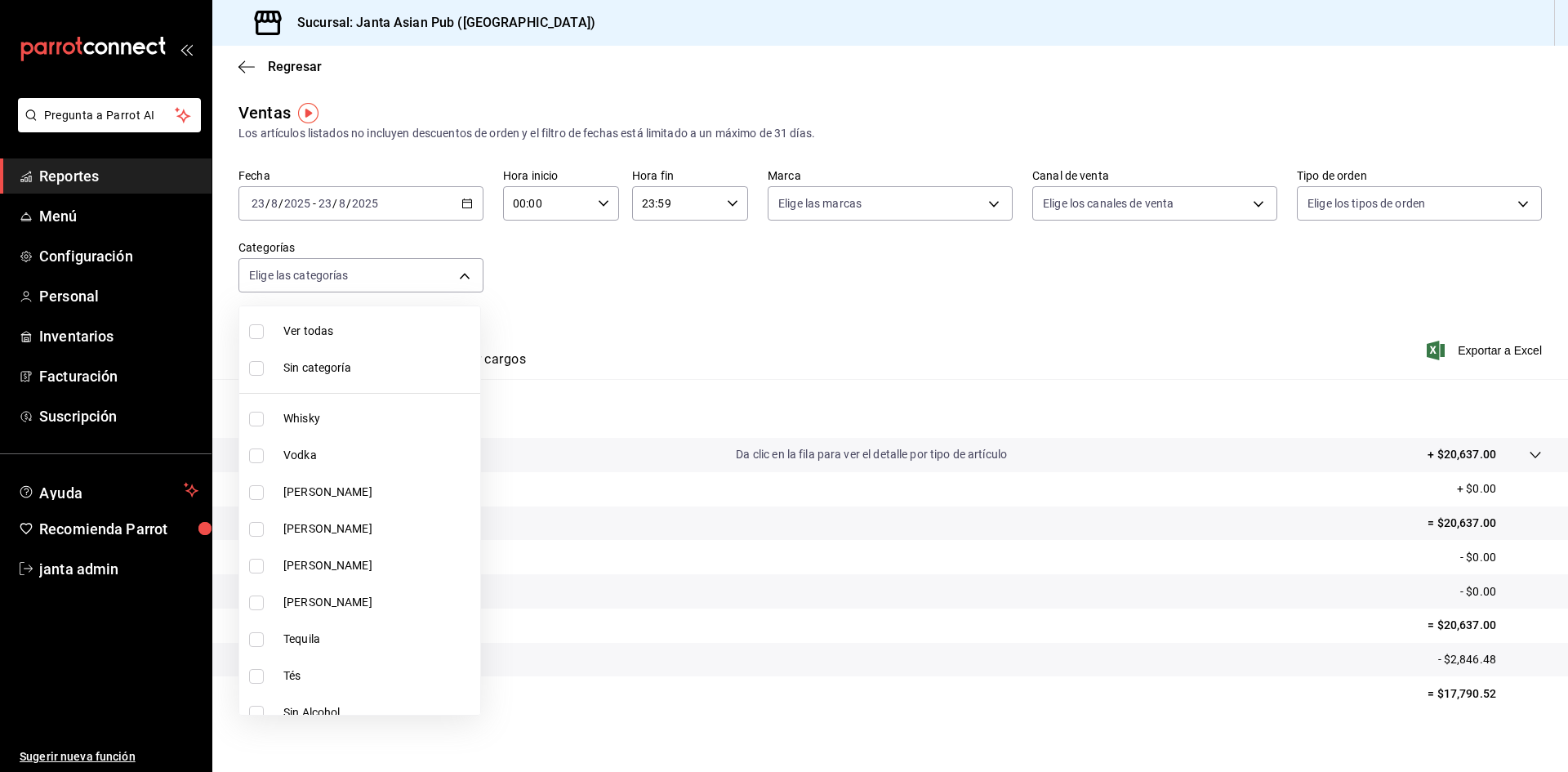
checkbox input "true"
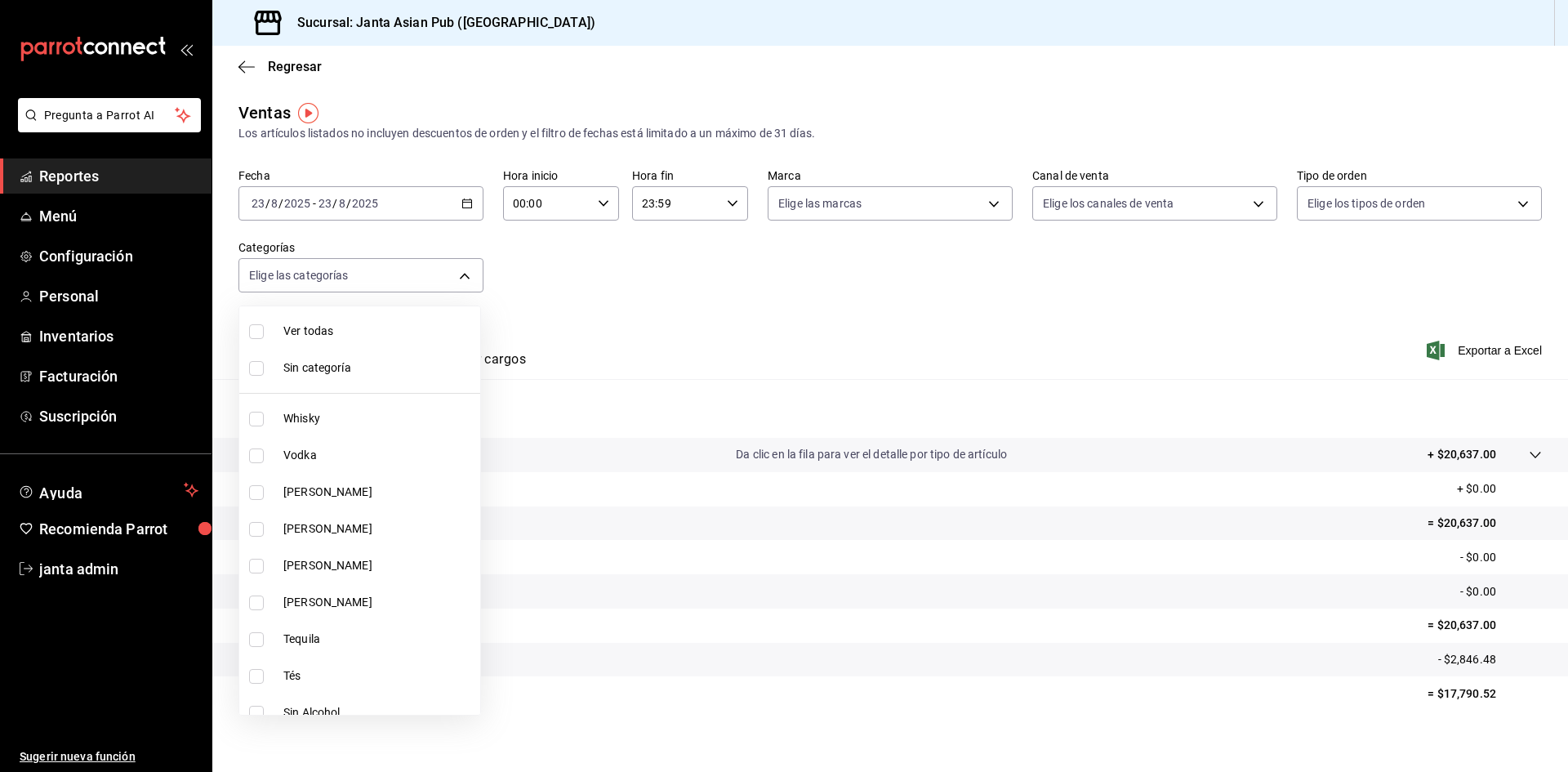
checkbox input "true"
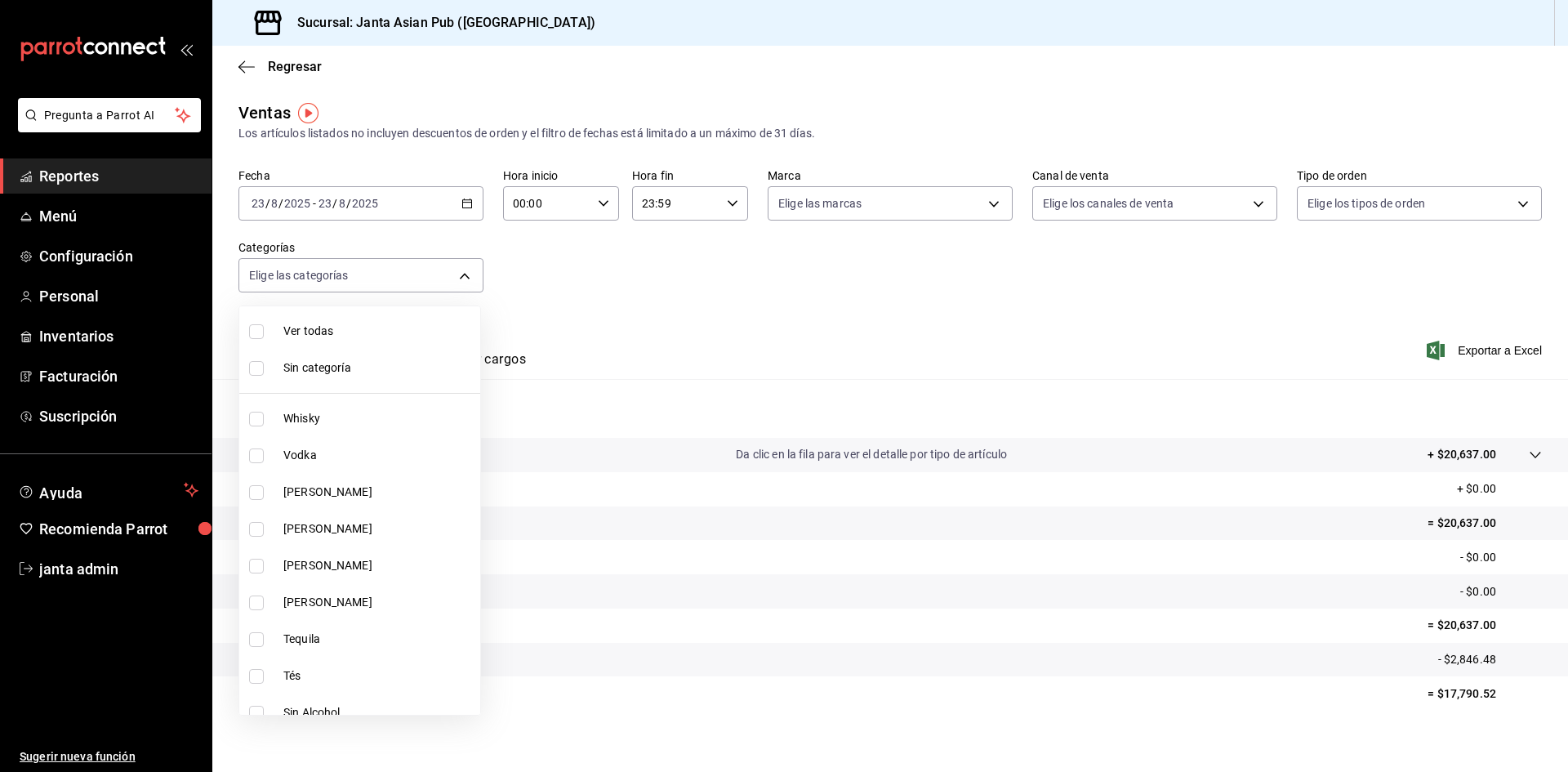
checkbox input "true"
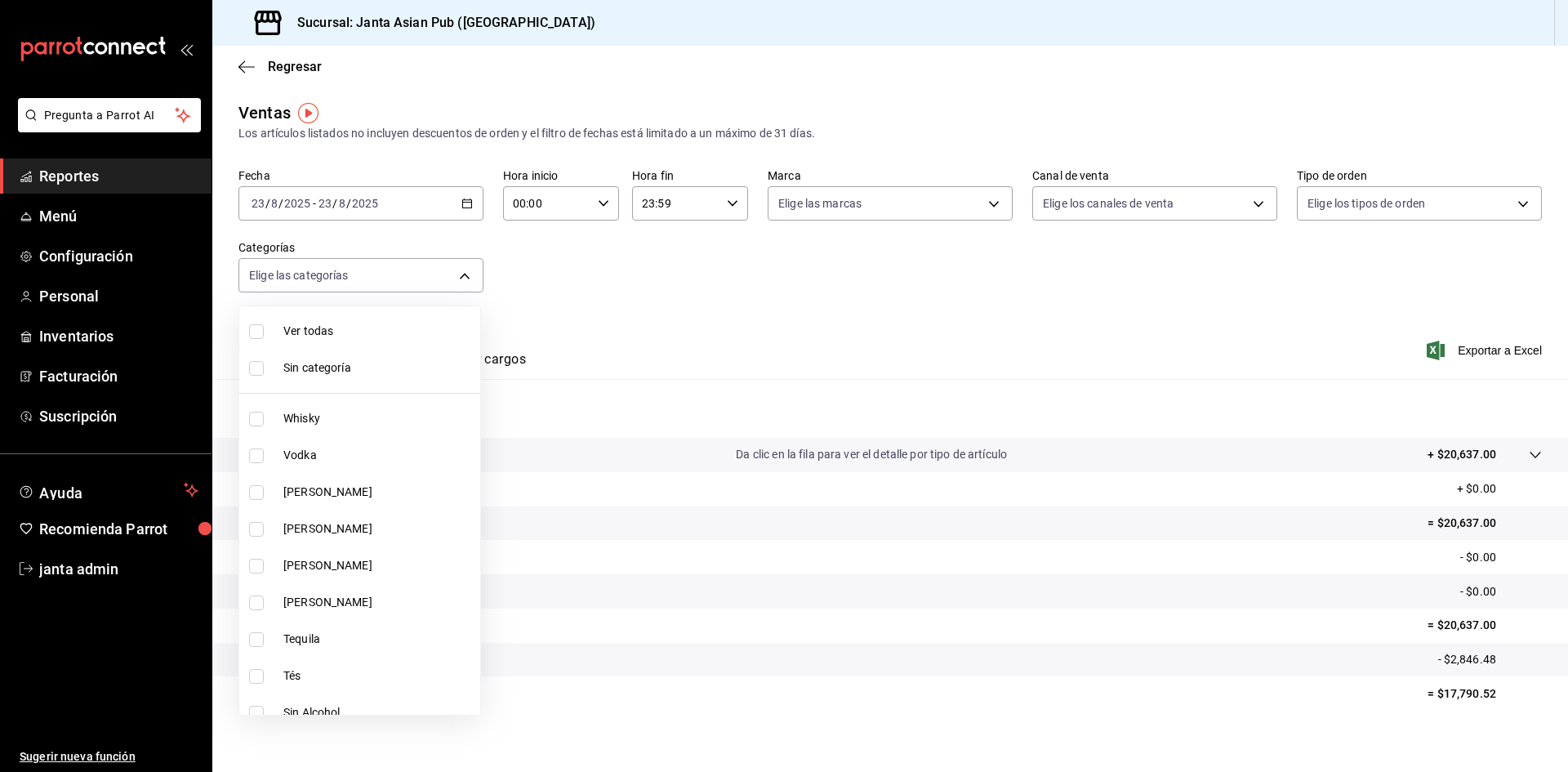
checkbox input "true"
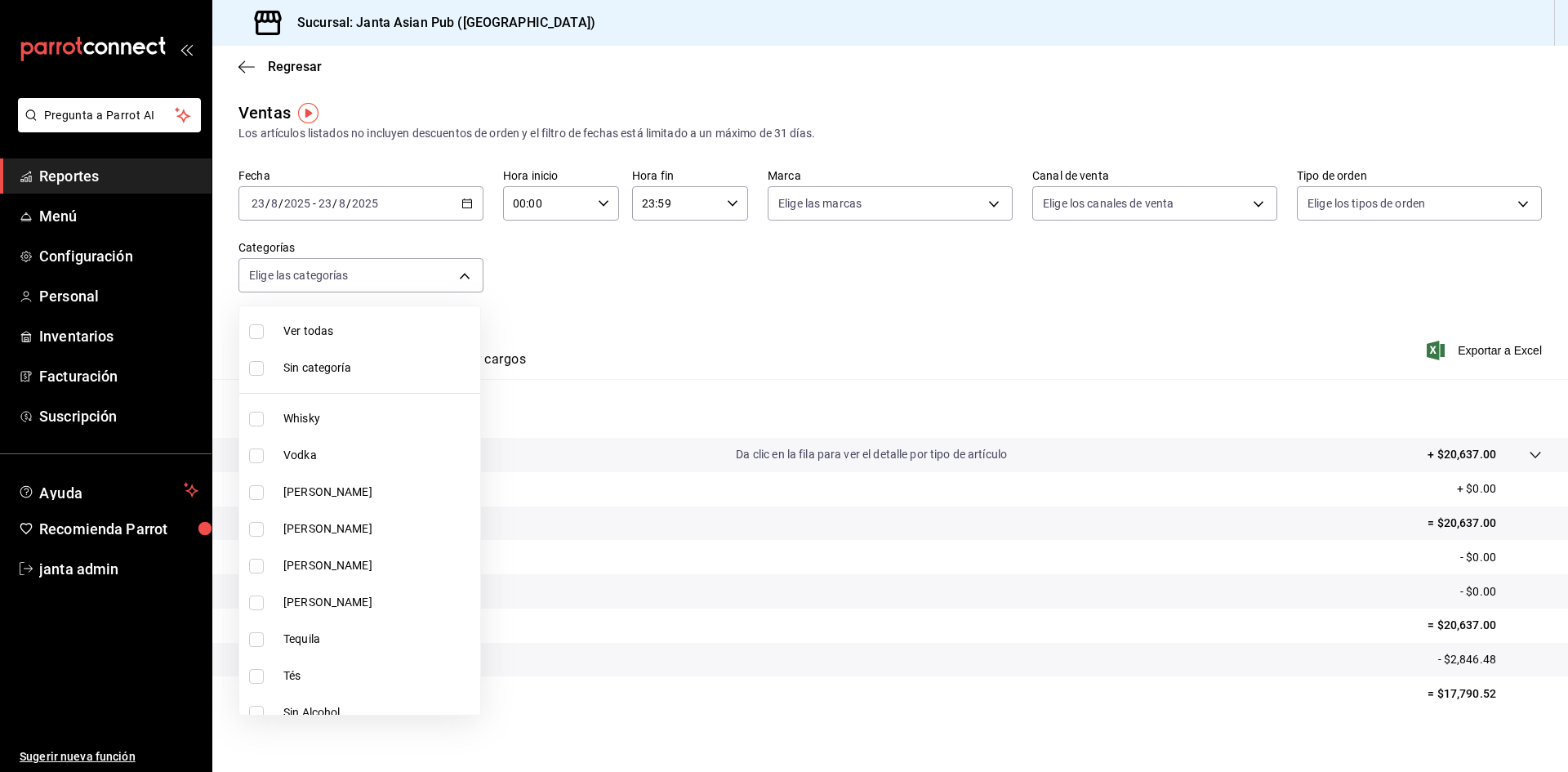
checkbox input "true"
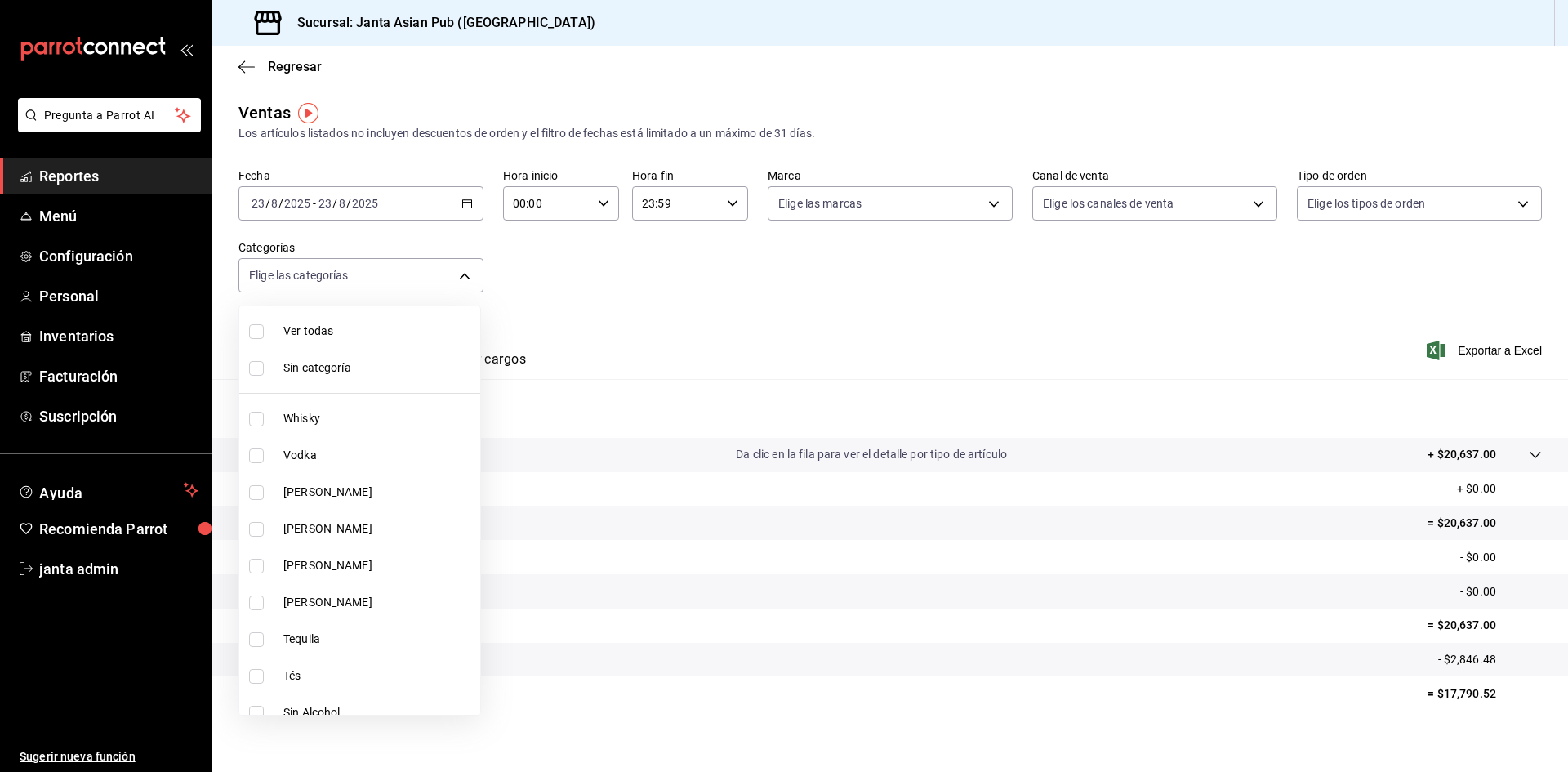
checkbox input "true"
click at [1058, 286] on div at bounding box center [784, 386] width 1568 height 772
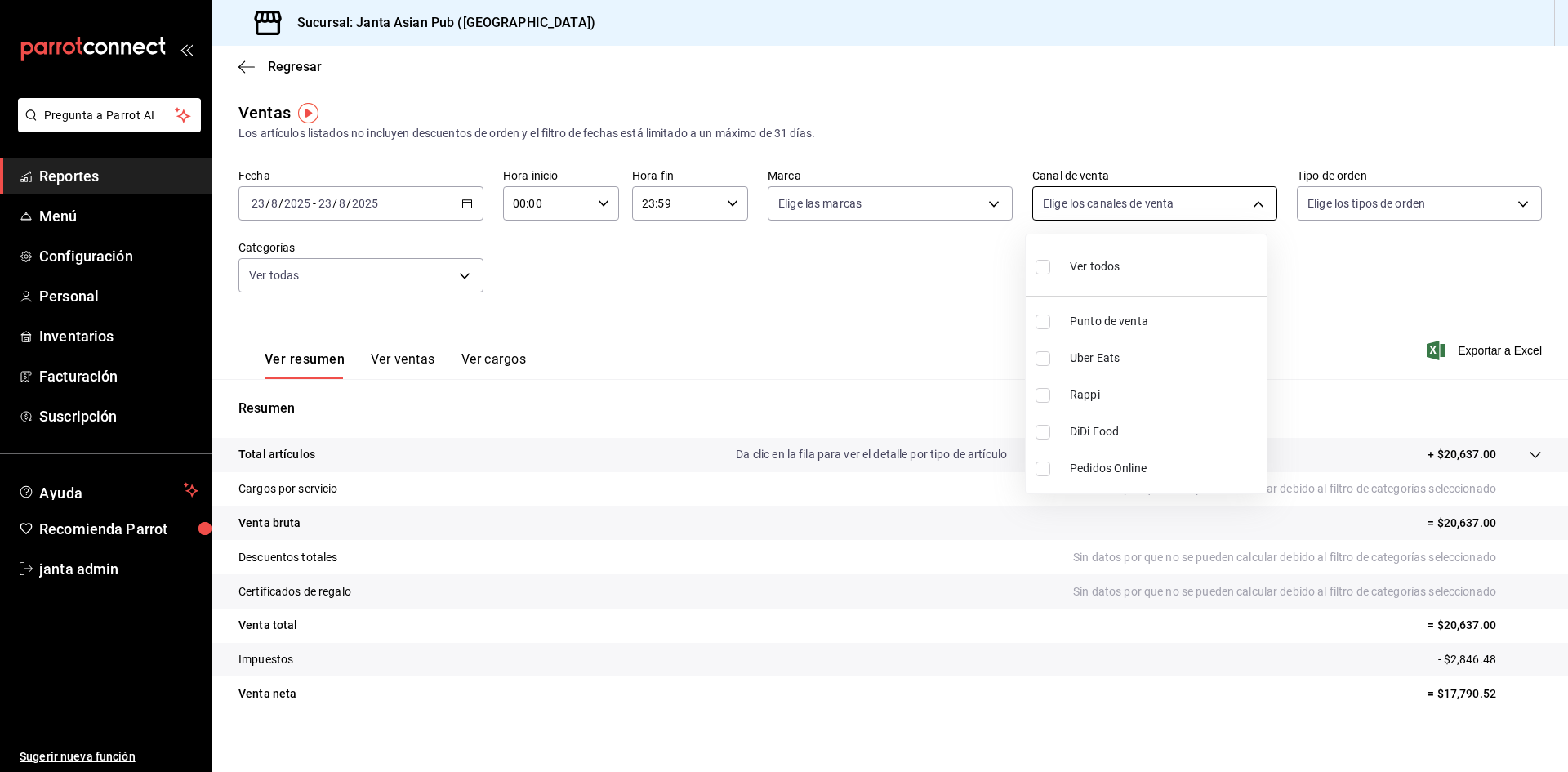
click at [1123, 214] on body "Pregunta a Parrot AI Reportes Menú Configuración Personal Inventarios Facturaci…" at bounding box center [784, 386] width 1568 height 772
drag, startPoint x: 916, startPoint y: 271, endPoint x: 917, endPoint y: 240, distance: 31.0
click at [916, 272] on div at bounding box center [784, 386] width 1568 height 772
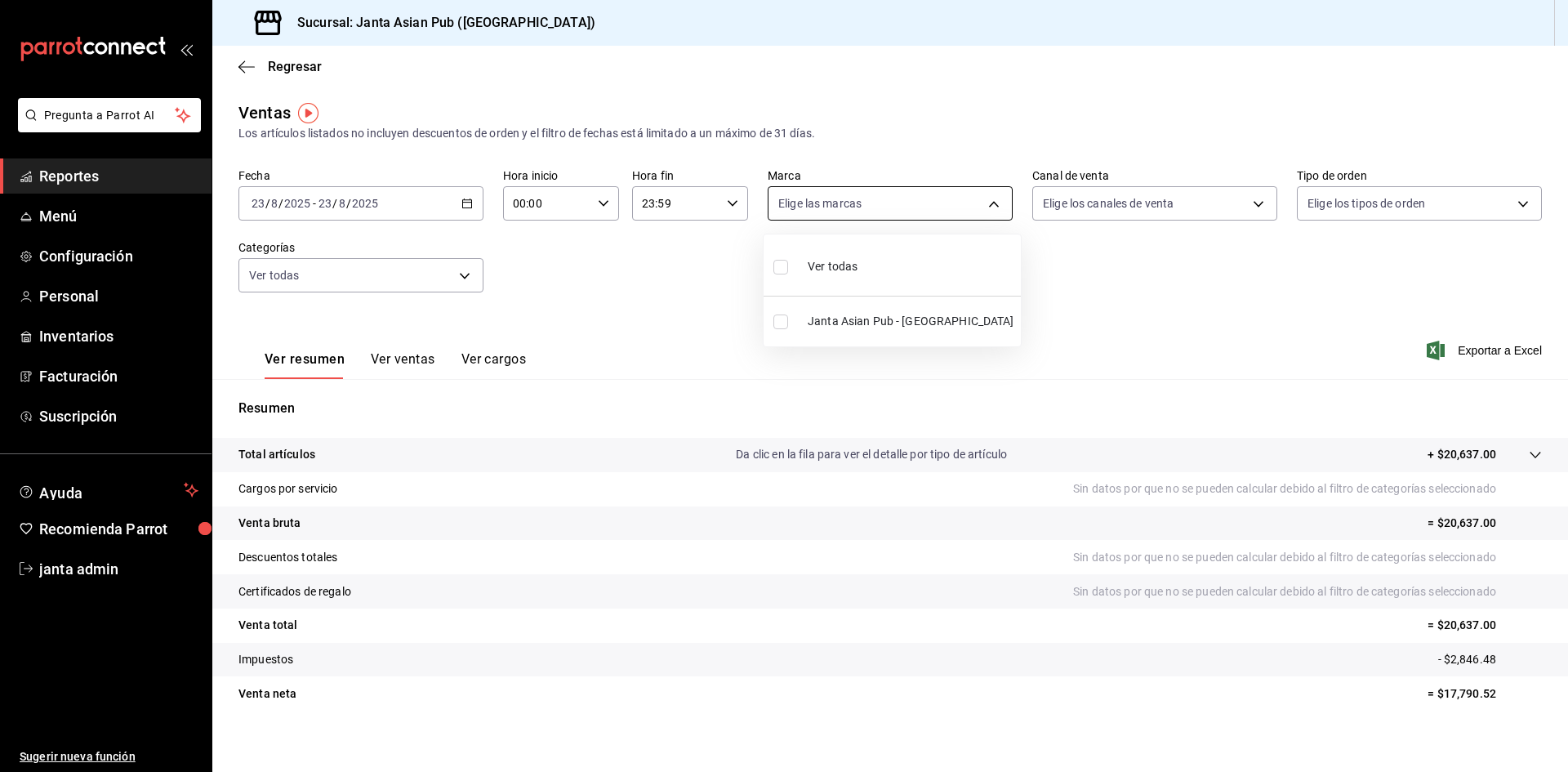
click at [905, 204] on body "Pregunta a Parrot AI Reportes Menú Configuración Personal Inventarios Facturaci…" at bounding box center [784, 386] width 1568 height 772
click at [670, 362] on div at bounding box center [784, 386] width 1568 height 772
click at [662, 199] on input "23:59" at bounding box center [676, 203] width 88 height 32
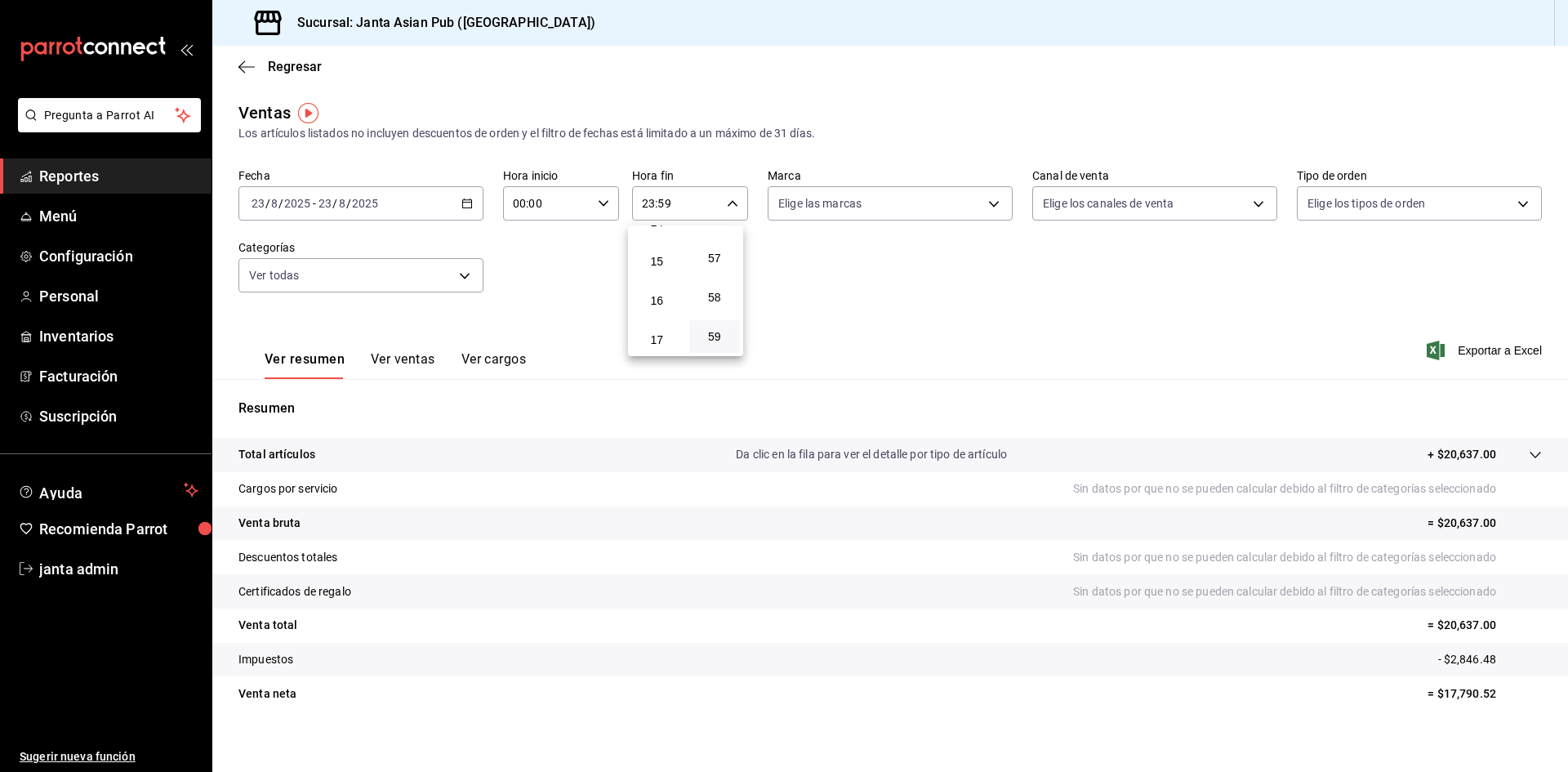
scroll to position [810, 0]
click at [586, 270] on div at bounding box center [784, 386] width 1568 height 772
